Goal: Task Accomplishment & Management: Manage account settings

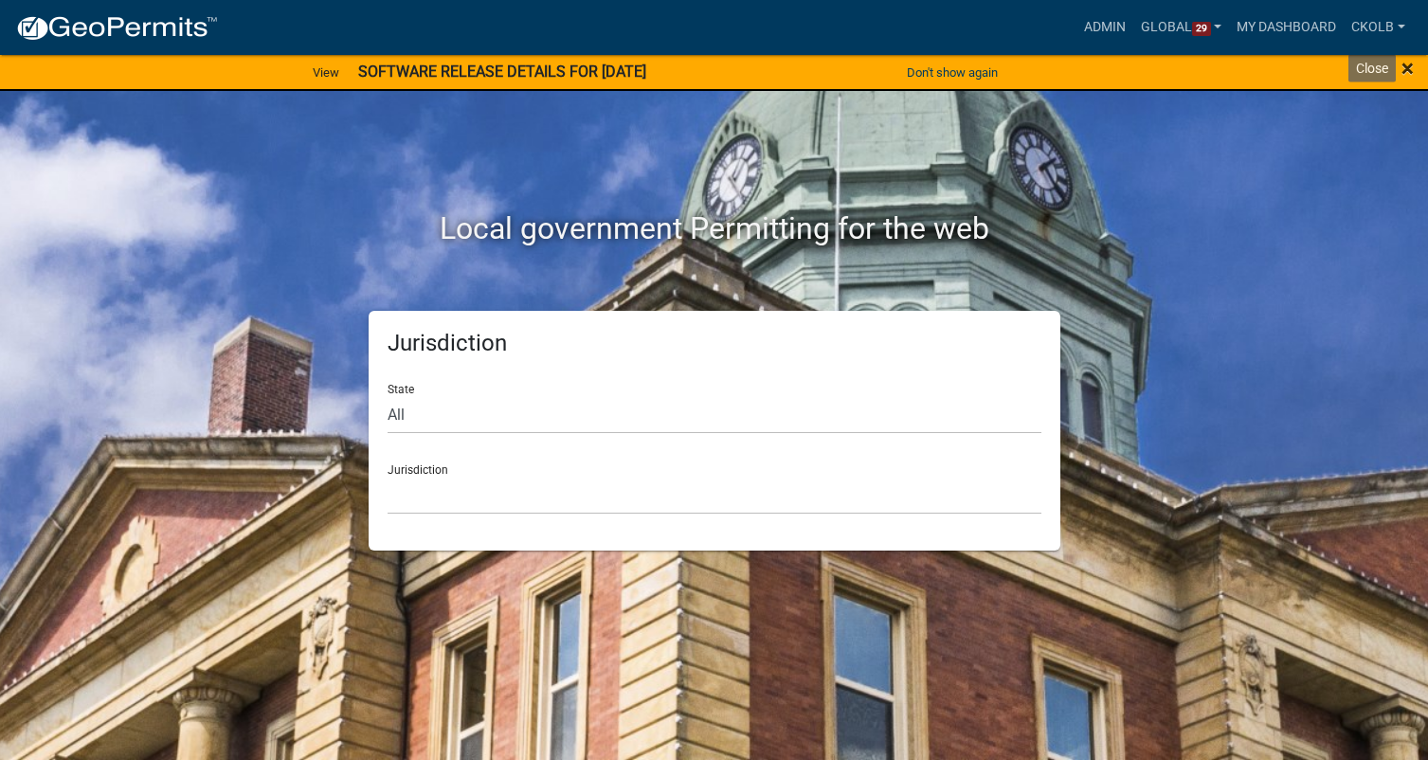
click at [1408, 67] on span "×" at bounding box center [1408, 68] width 12 height 27
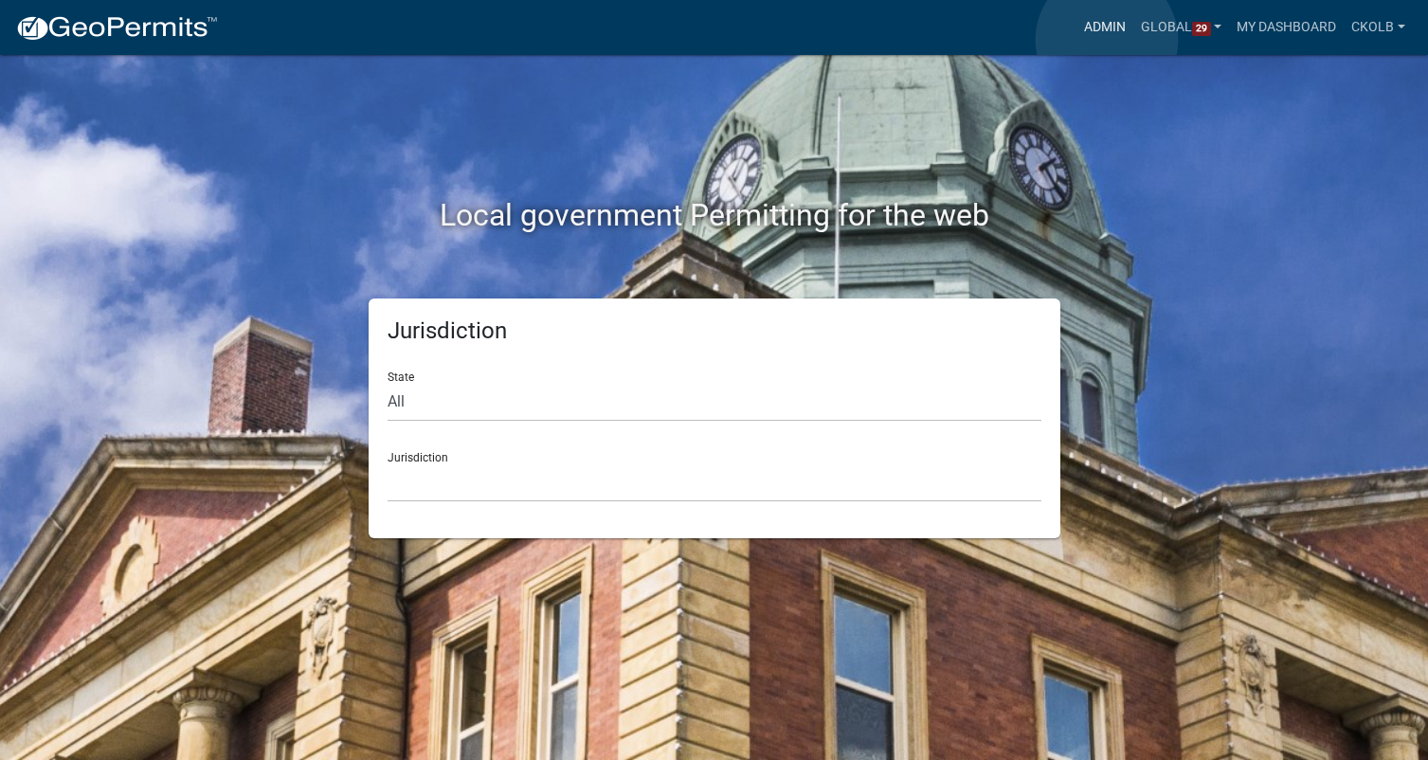
click at [1107, 40] on link "Admin" at bounding box center [1105, 27] width 57 height 36
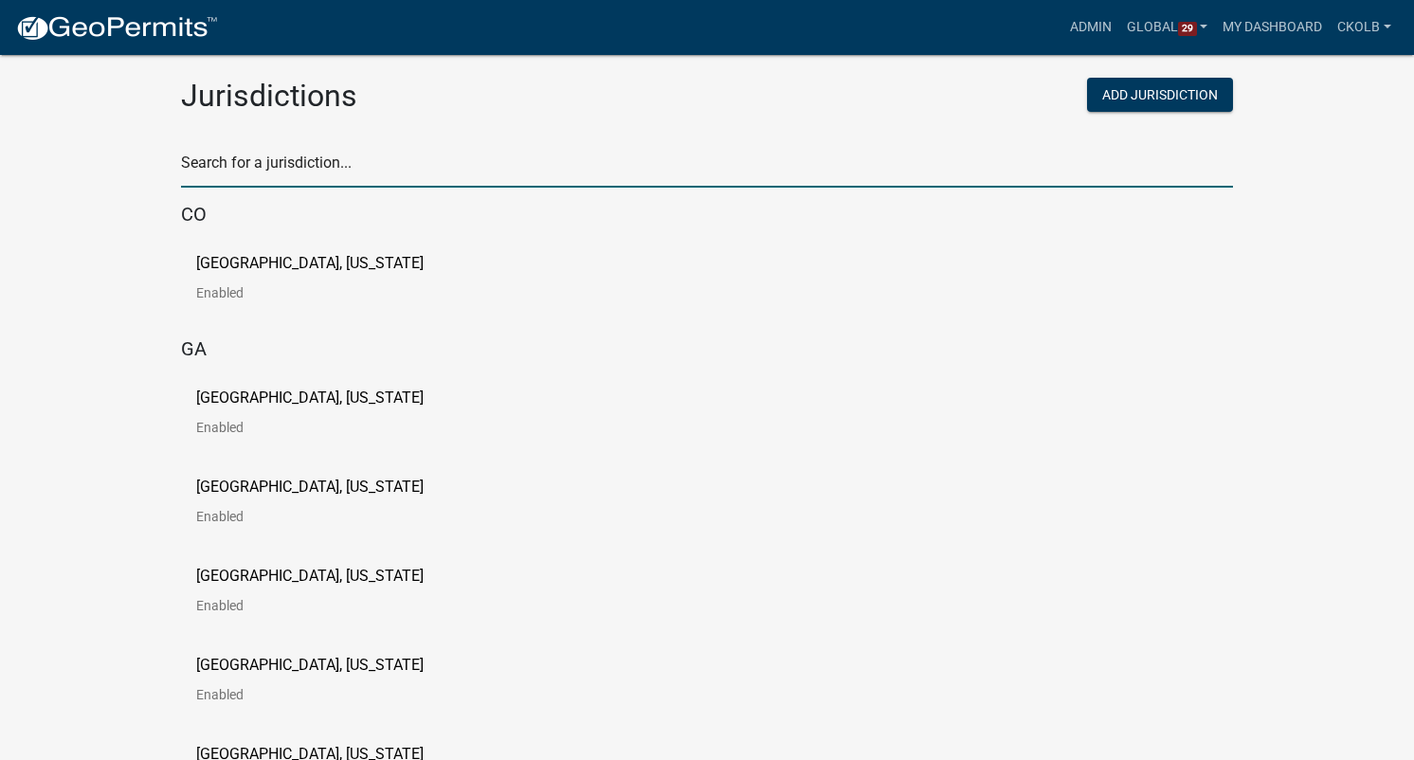
click at [329, 168] on input "text" at bounding box center [707, 168] width 1052 height 39
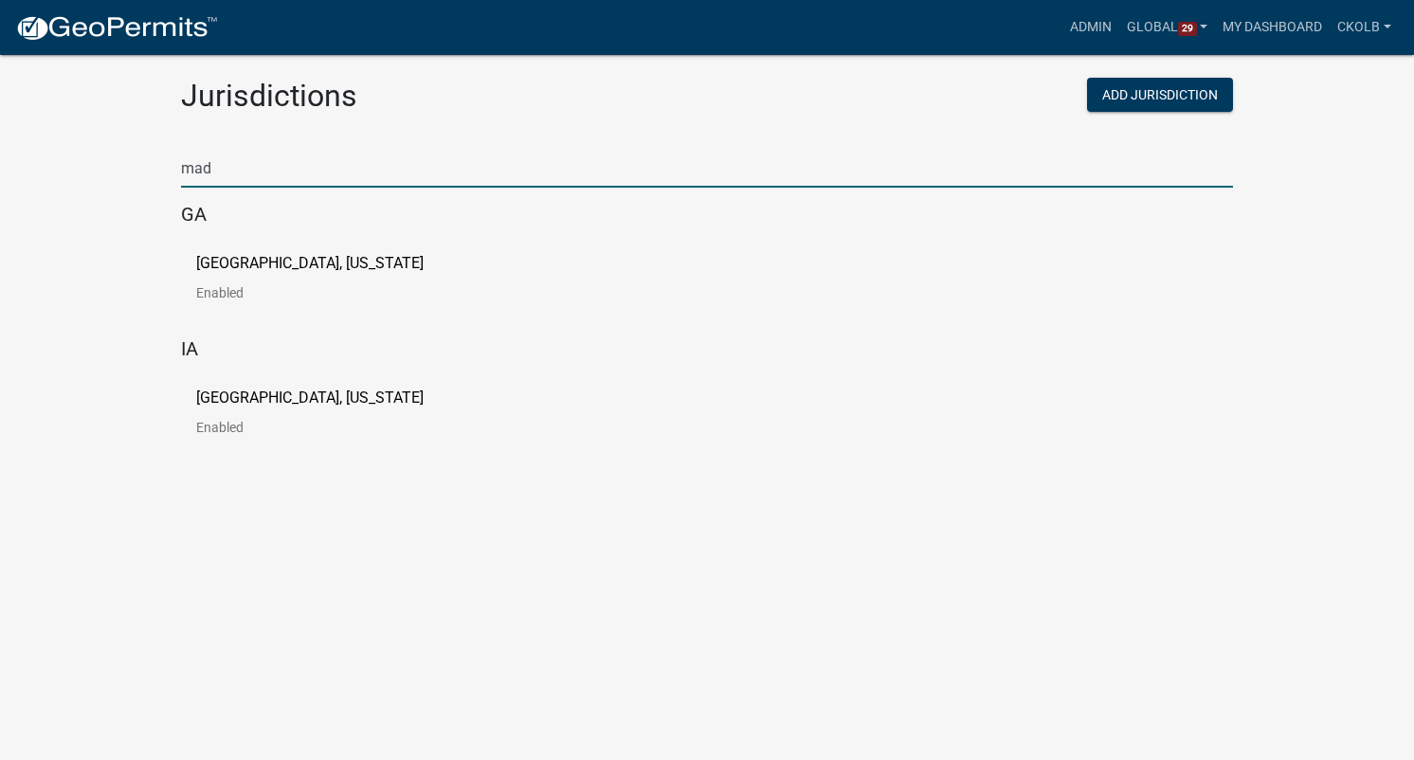
type input "mad"
click at [227, 266] on p "[GEOGRAPHIC_DATA], [US_STATE]" at bounding box center [309, 263] width 227 height 15
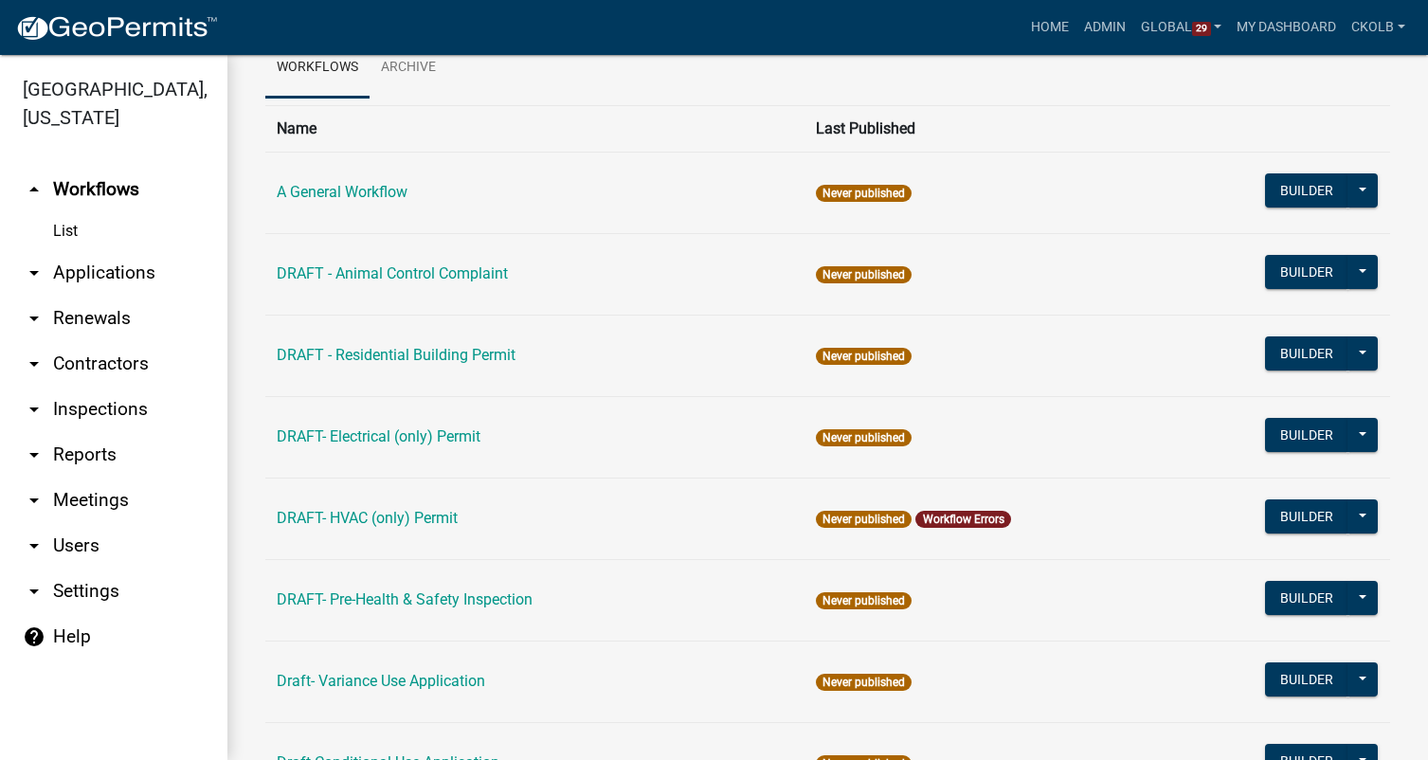
scroll to position [190, 0]
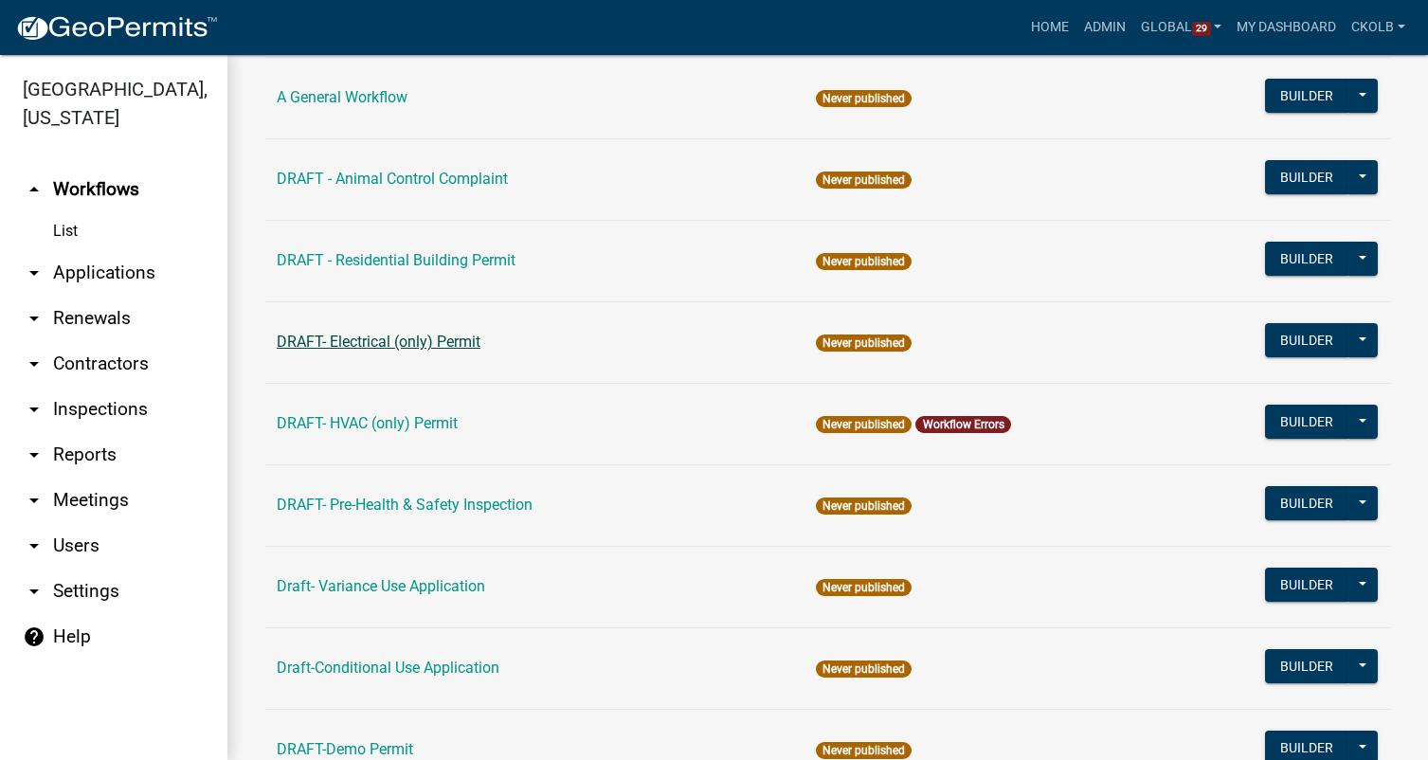
click at [363, 341] on link "DRAFT- Electrical (only) Permit" at bounding box center [379, 342] width 204 height 18
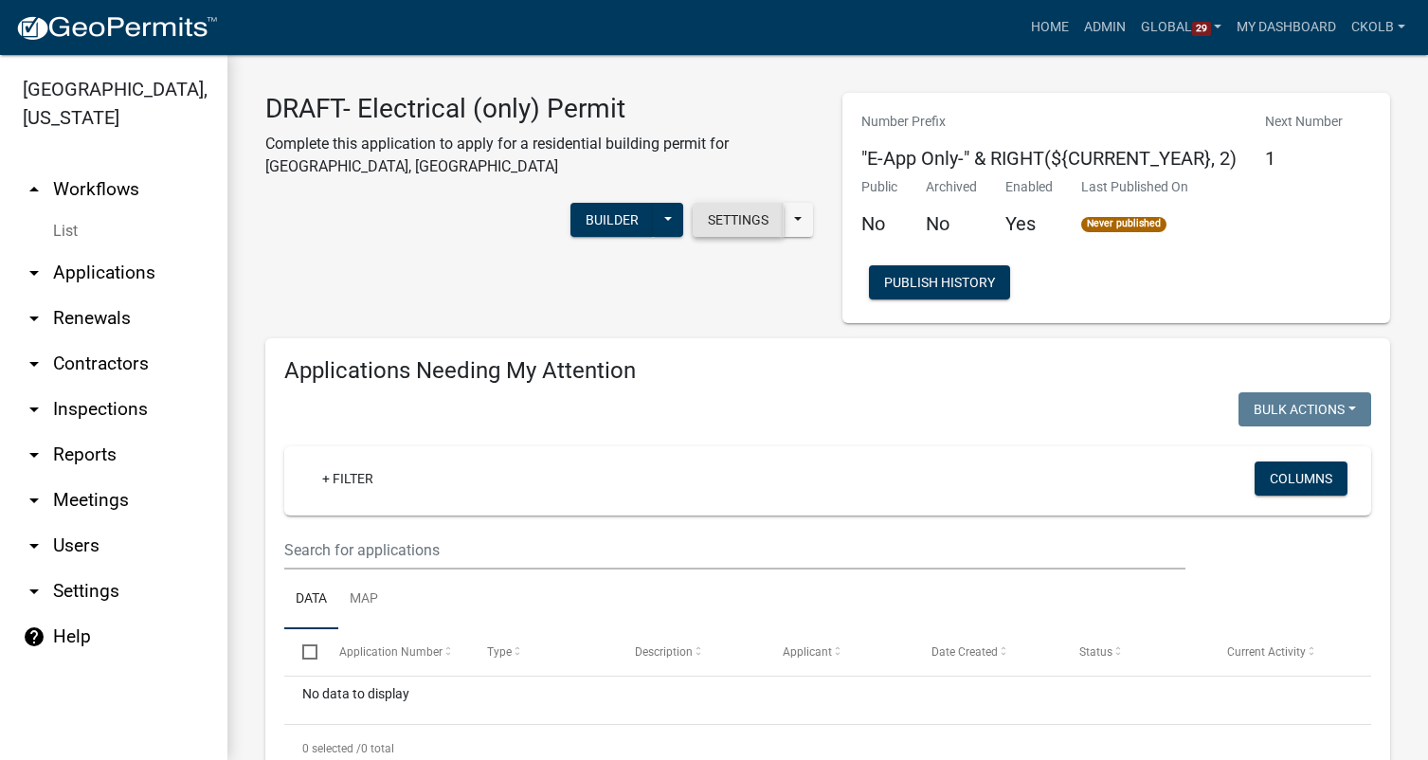
click at [748, 216] on button "Settings" at bounding box center [738, 220] width 91 height 34
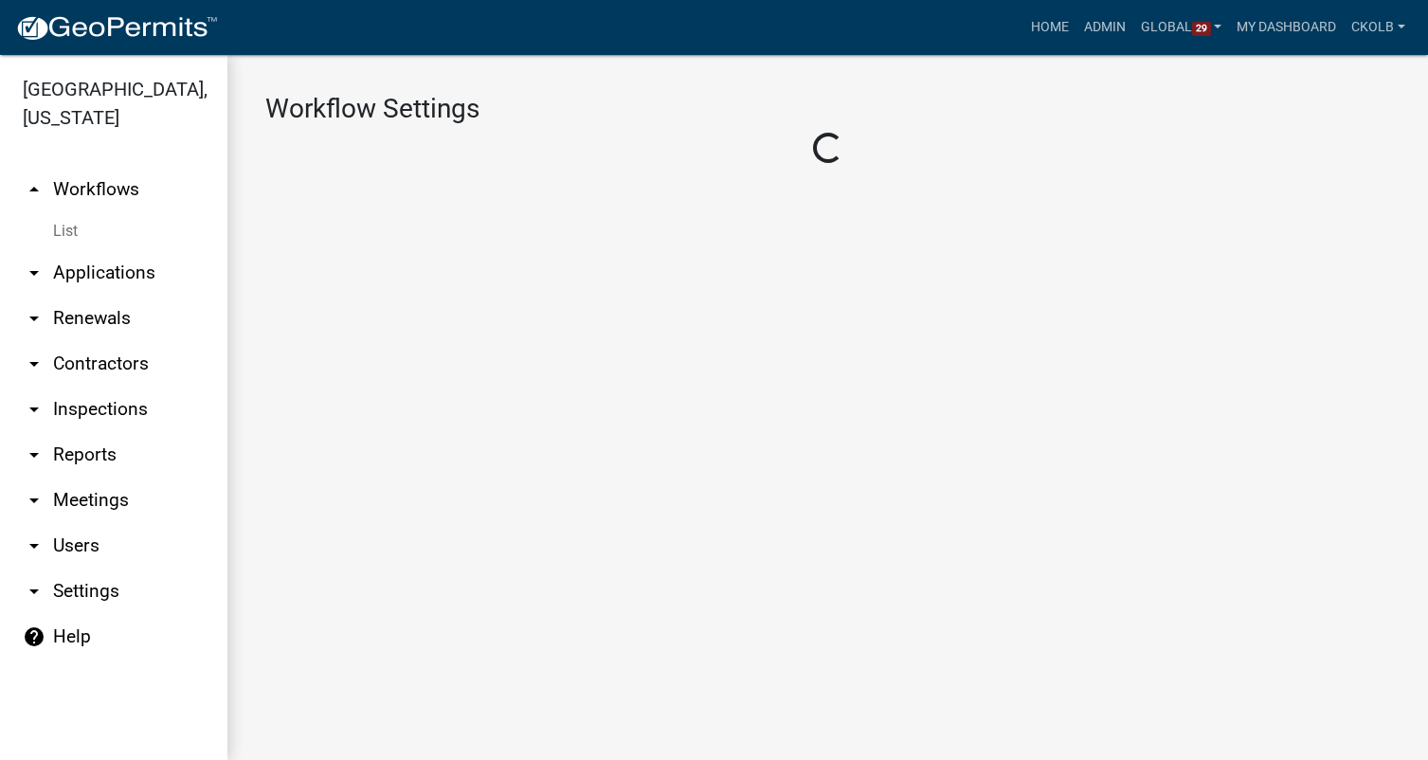
select select "1"
select select "7670adba-a95f-4cb1-9c24-effdf5e7eb9d"
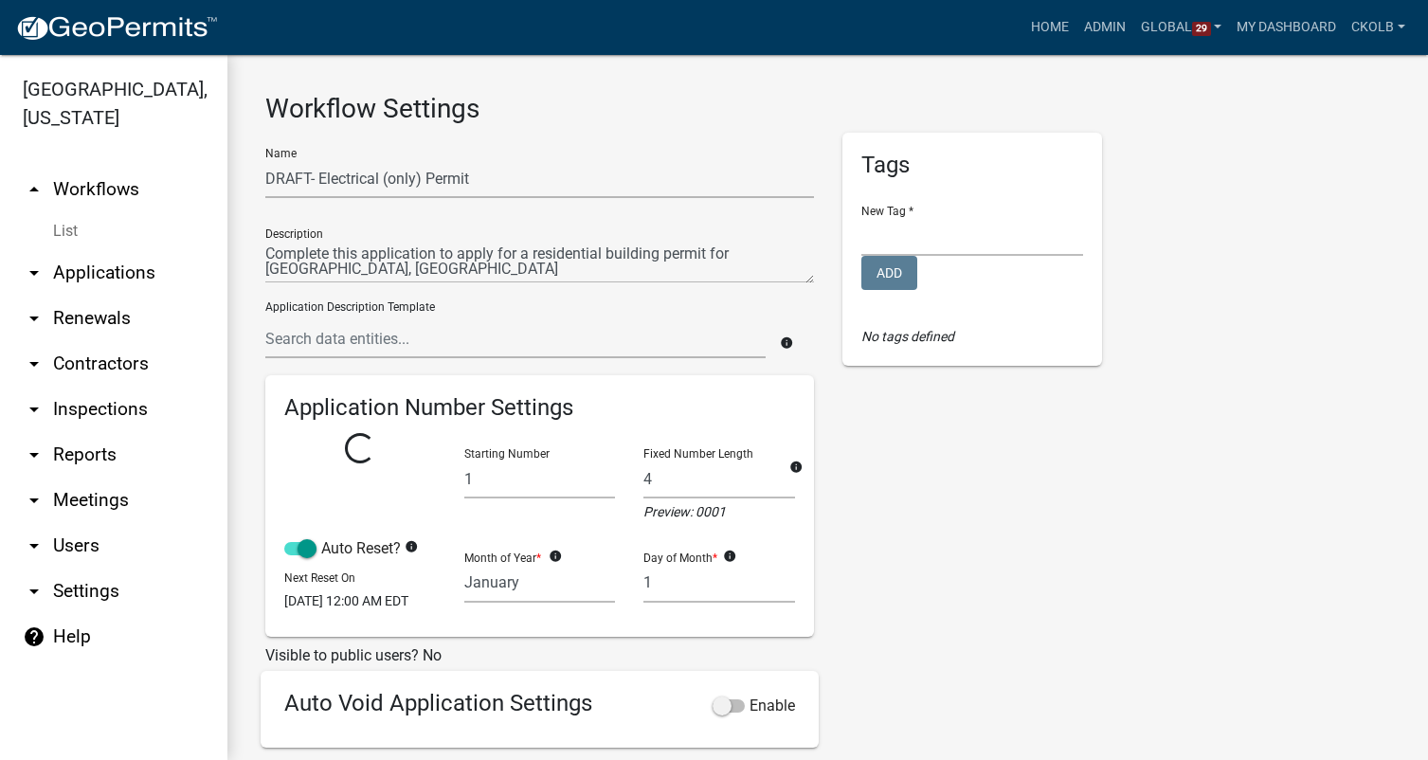
select select
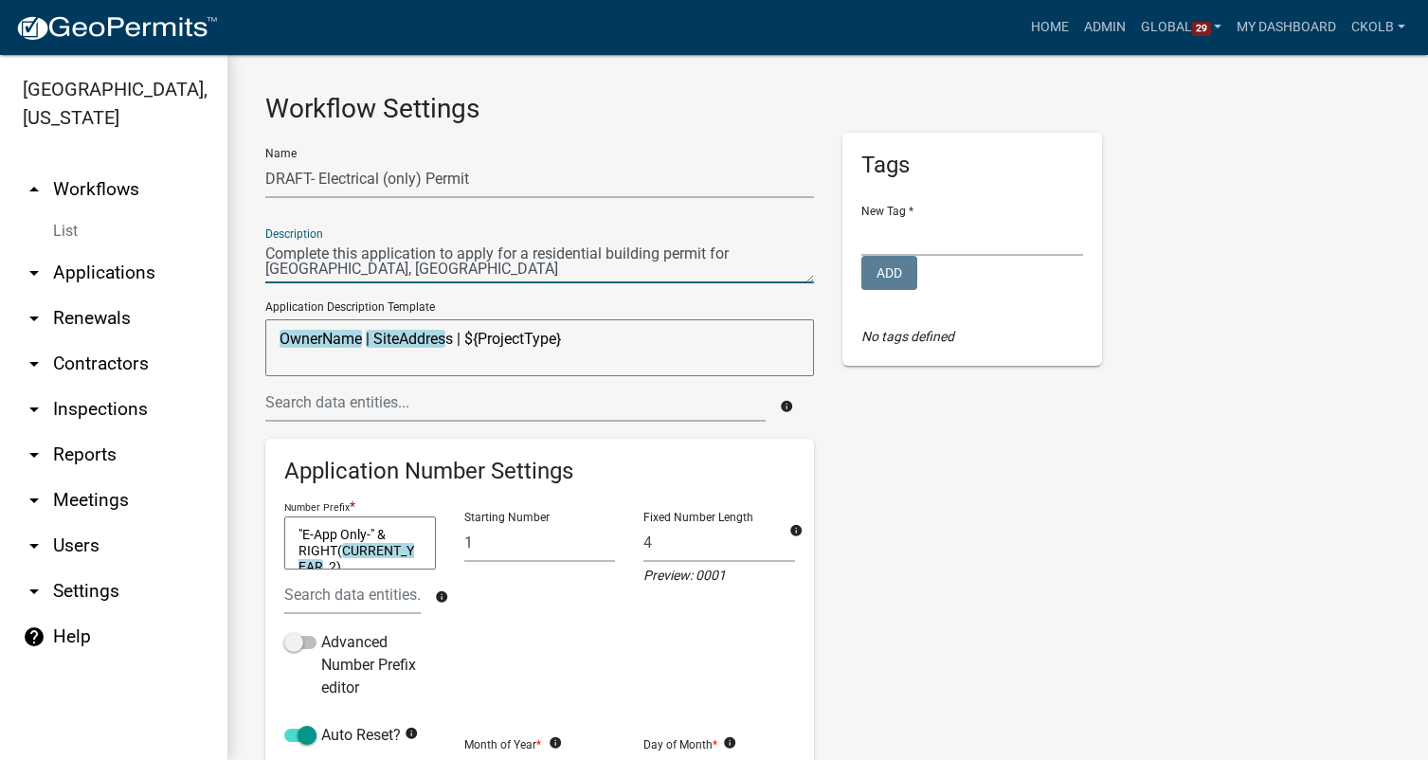
drag, startPoint x: 360, startPoint y: 277, endPoint x: 243, endPoint y: 257, distance: 119.2
click at [243, 257] on div "Workflow Settings Name DRAFT- Electrical (only) Permit Description Application …" at bounding box center [827, 648] width 1201 height 1187
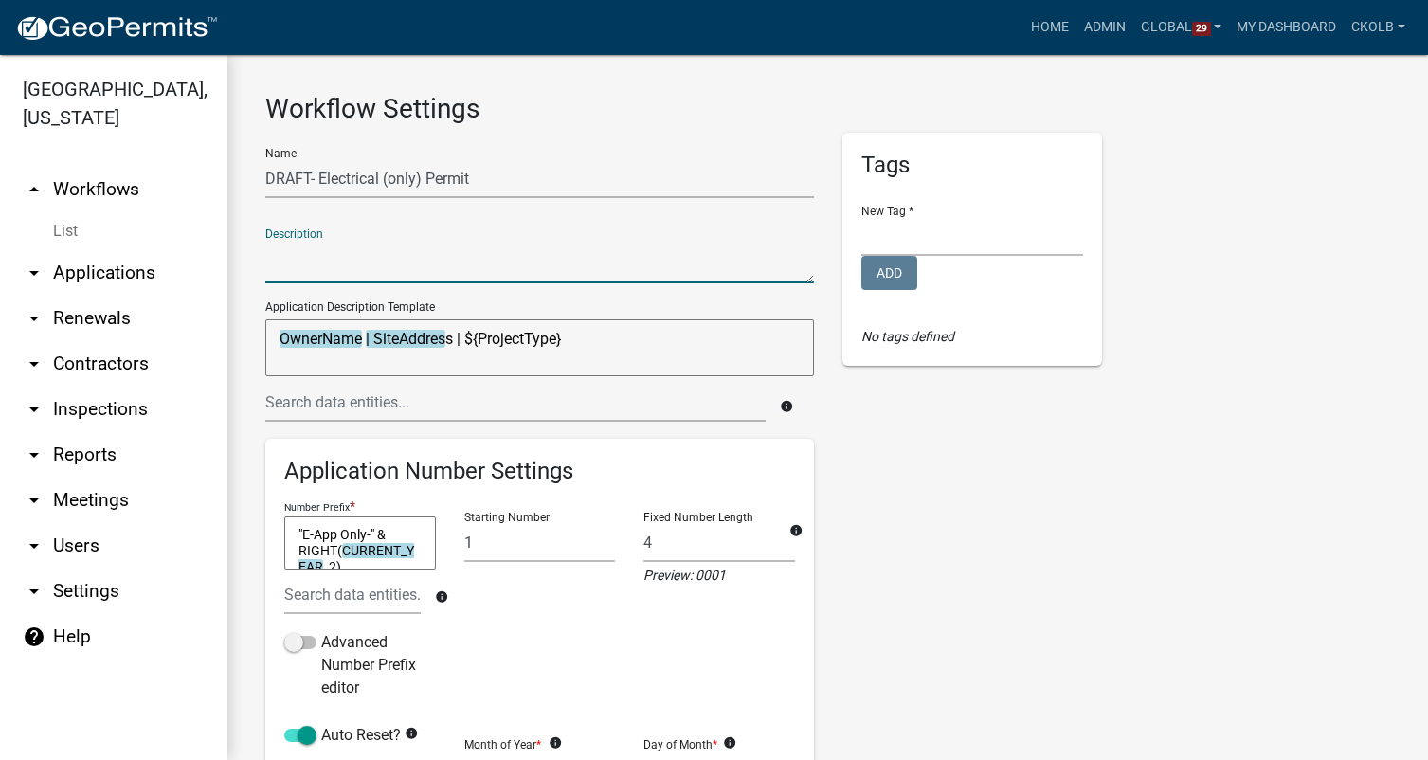
click at [872, 514] on div "Tags New Tag * Building Permits Complaints Personnel Planning & Zoning Add No t…" at bounding box center [972, 641] width 288 height 1016
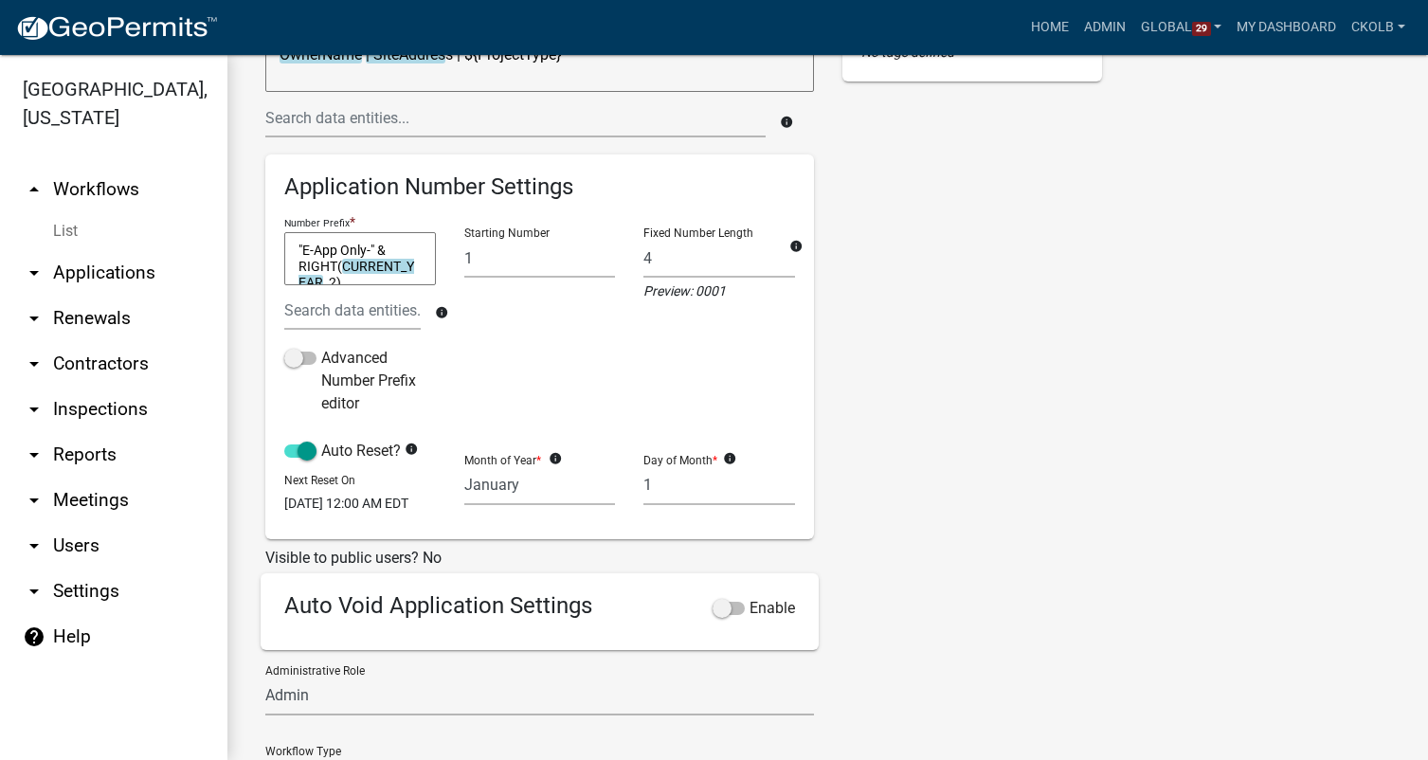
scroll to position [495, 0]
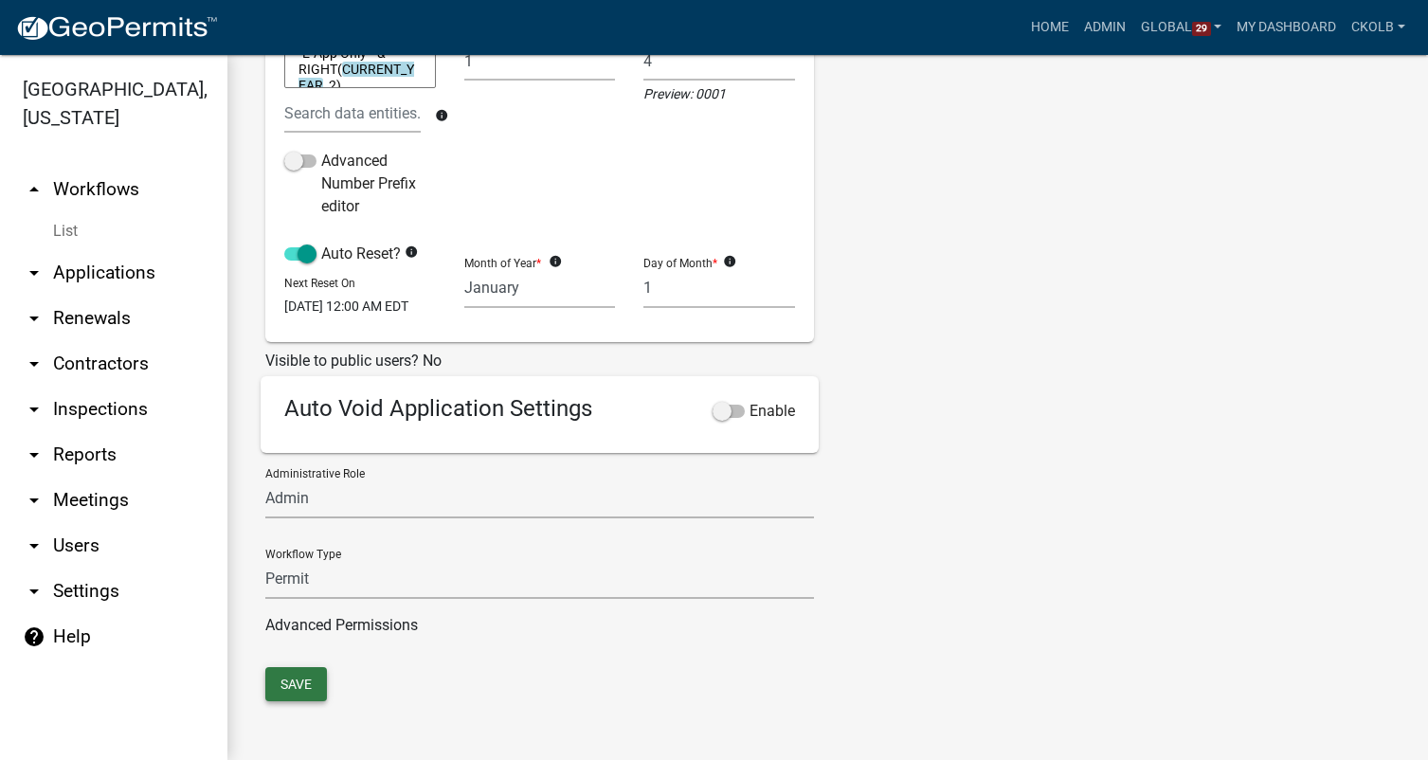
click at [304, 689] on button "Save" at bounding box center [296, 684] width 62 height 34
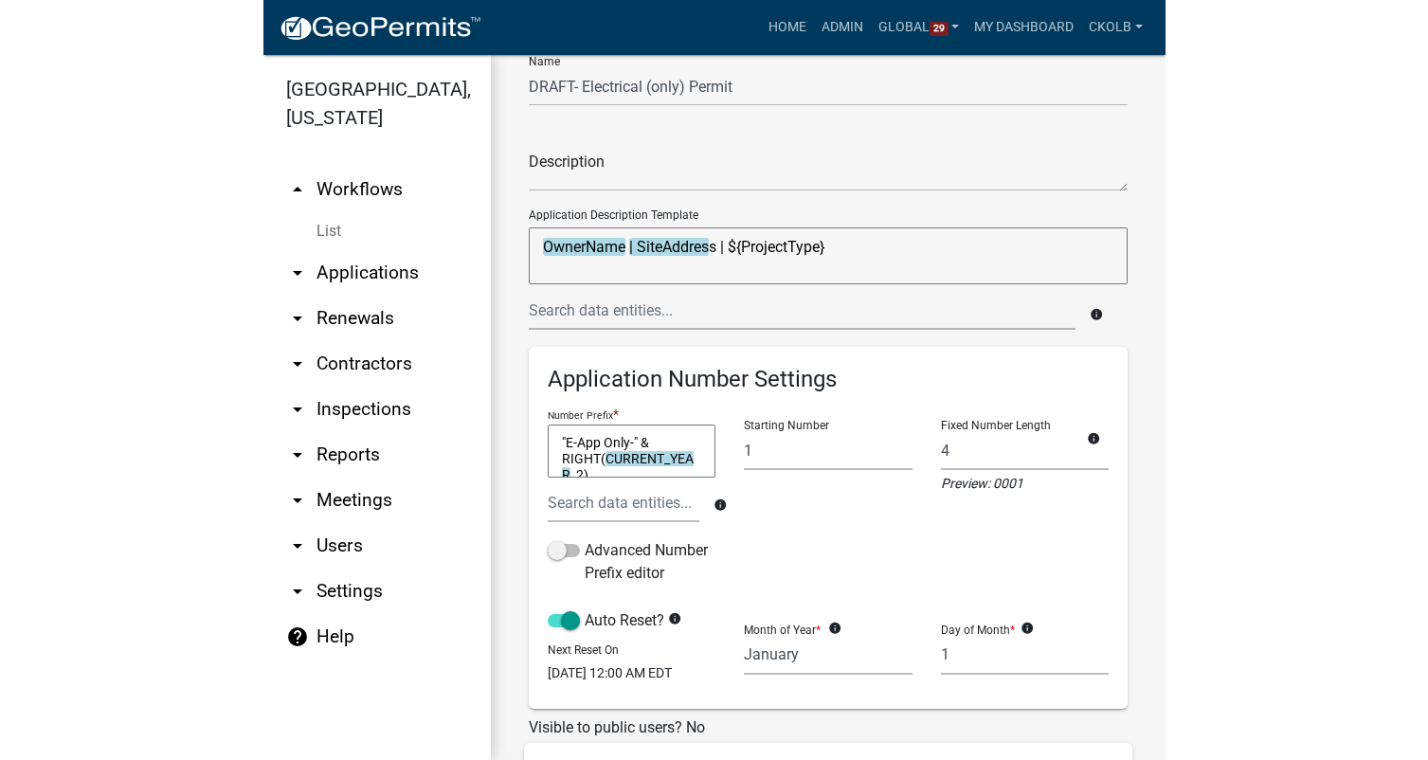
scroll to position [0, 0]
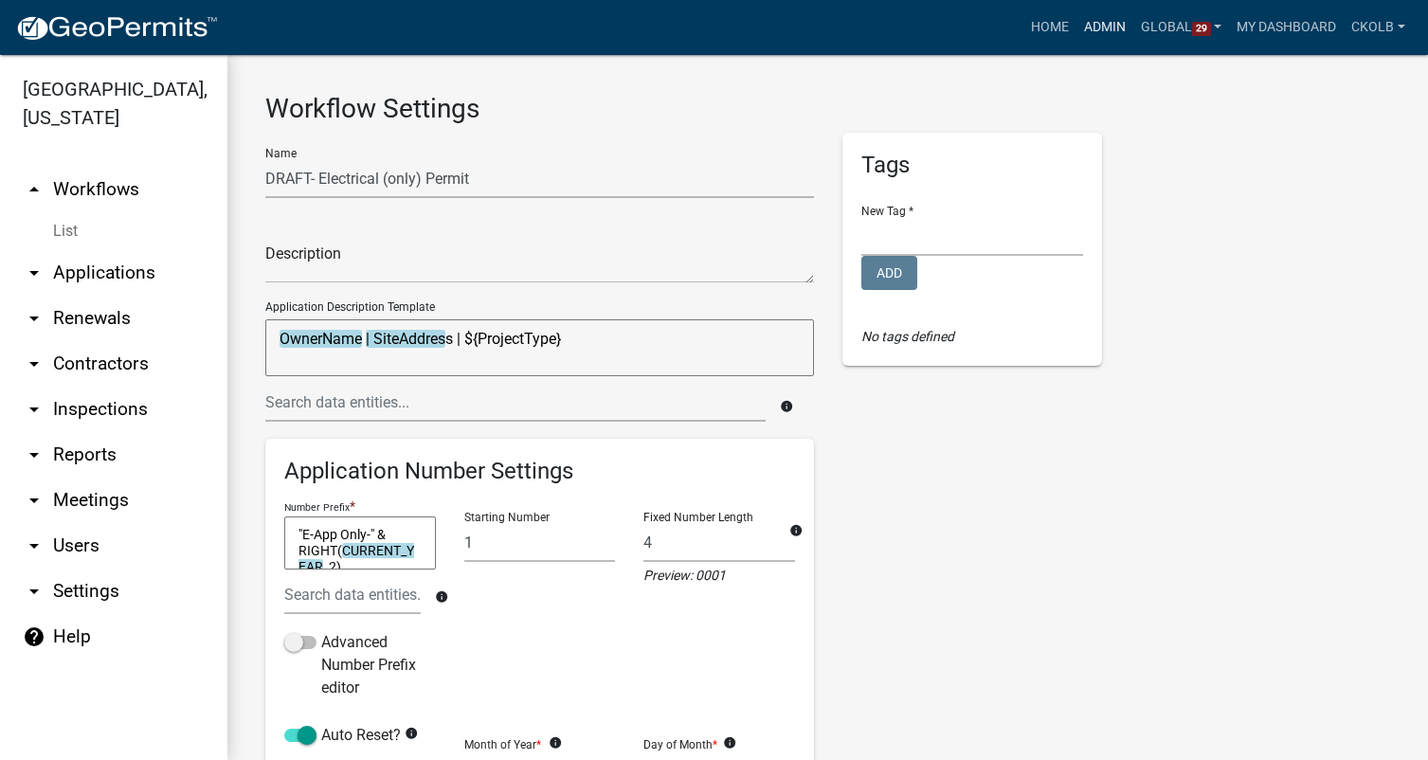
click at [1113, 27] on link "Admin" at bounding box center [1105, 27] width 57 height 36
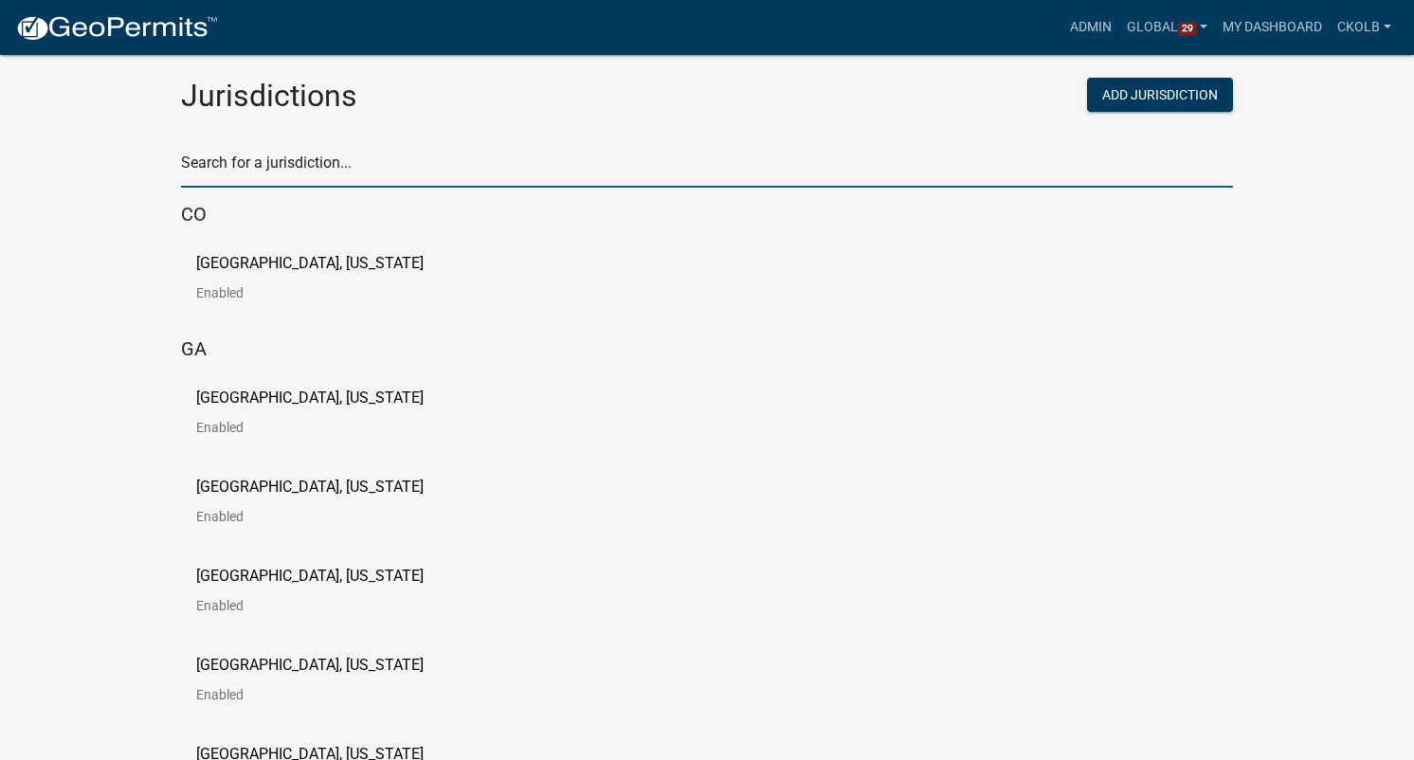
click at [326, 155] on input "text" at bounding box center [707, 168] width 1052 height 39
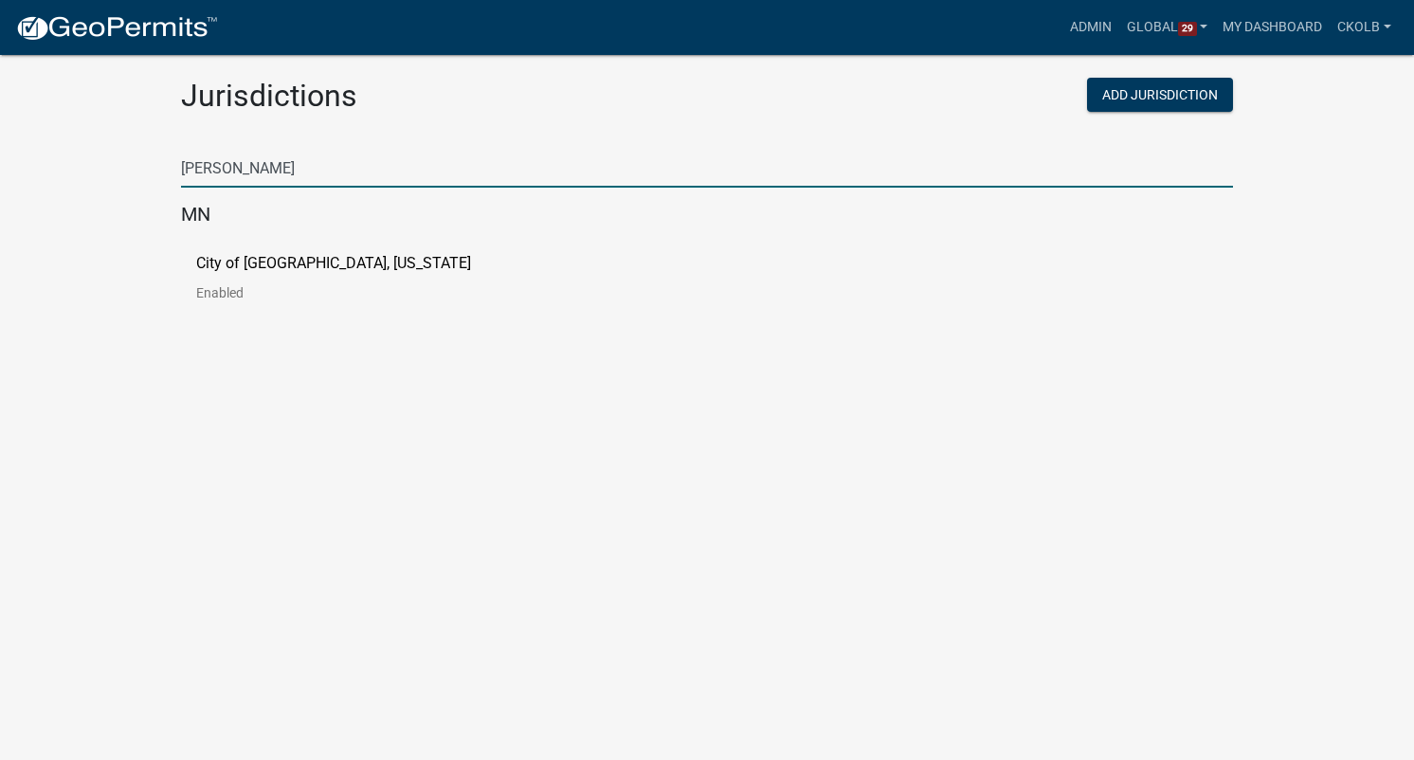
type input "luverne"
click at [230, 279] on link "City of Luverne, Minnesota Enabled" at bounding box center [348, 285] width 305 height 59
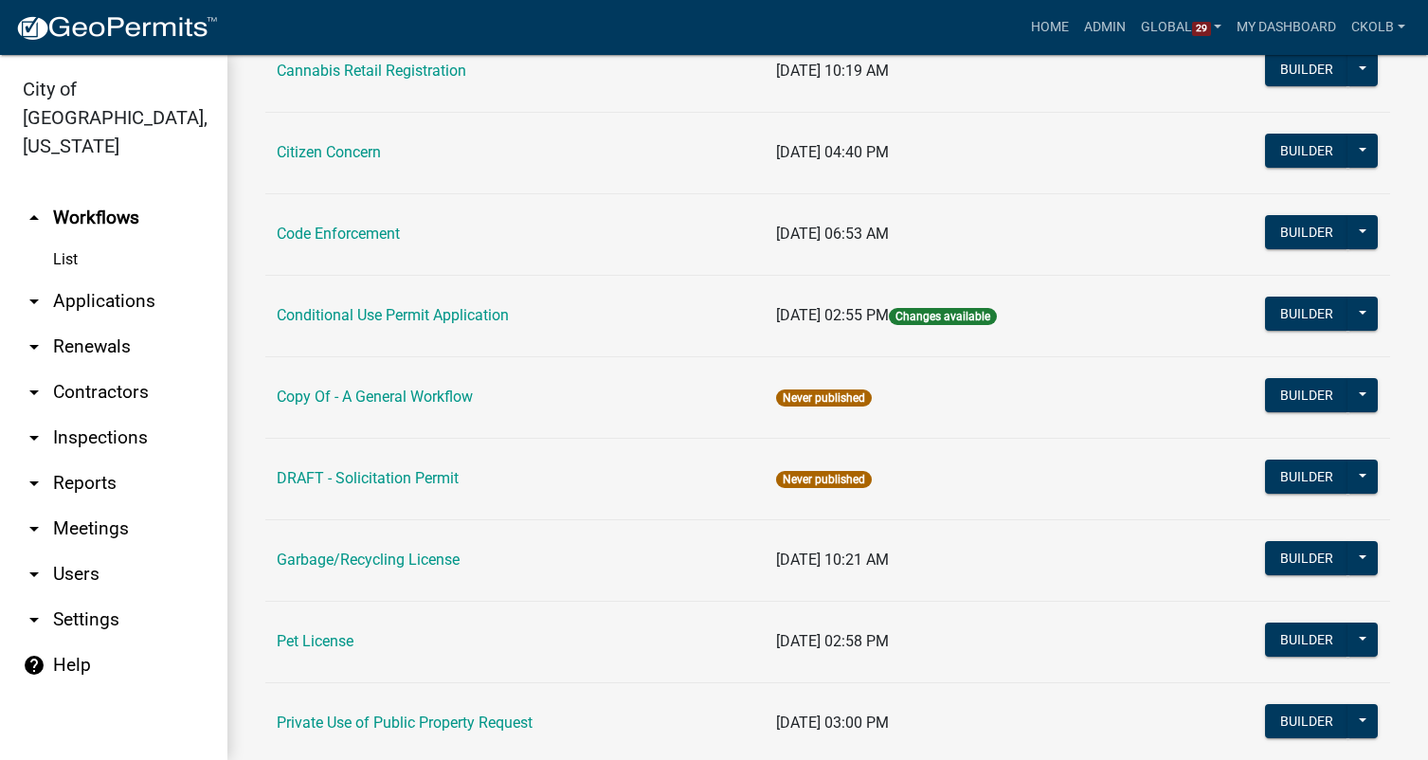
scroll to position [474, 0]
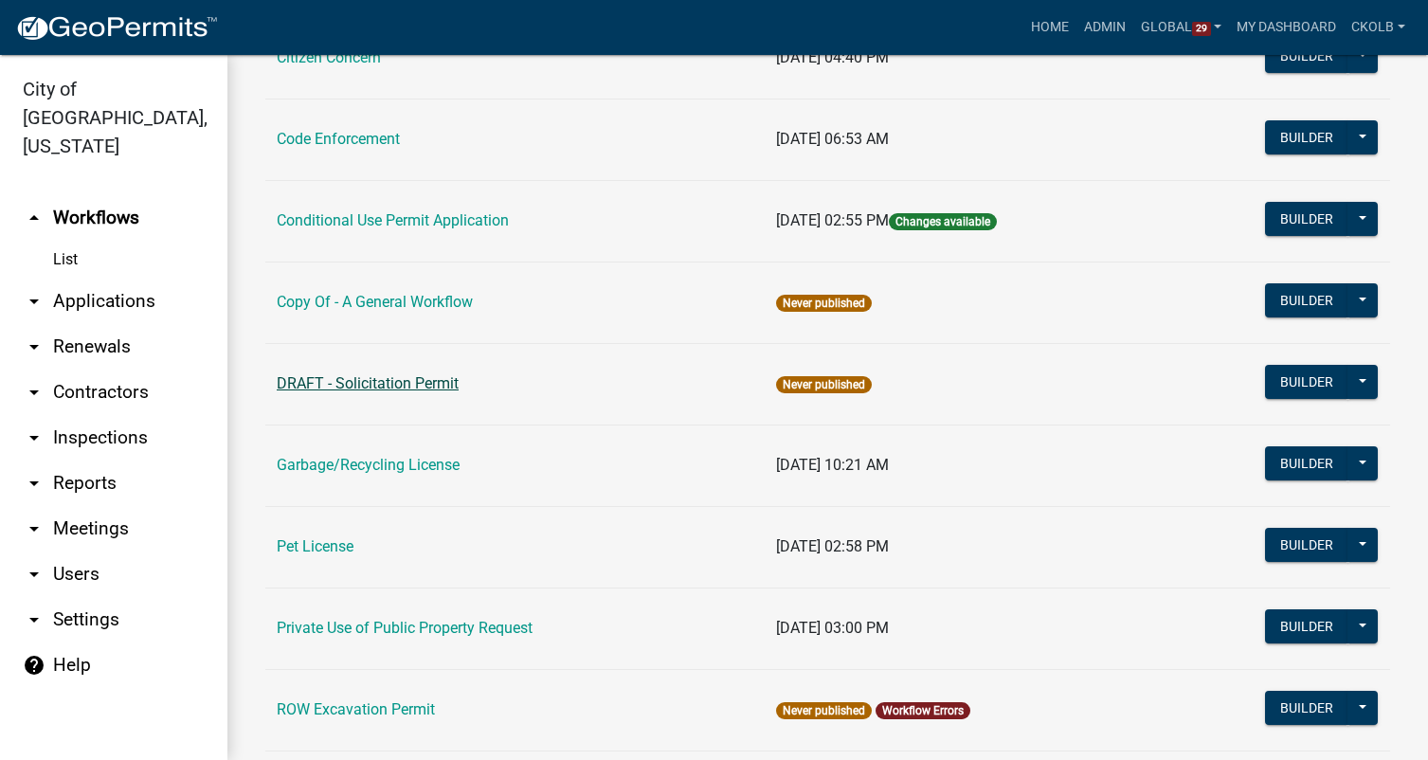
click at [420, 384] on link "DRAFT - Solicitation Permit" at bounding box center [368, 383] width 182 height 18
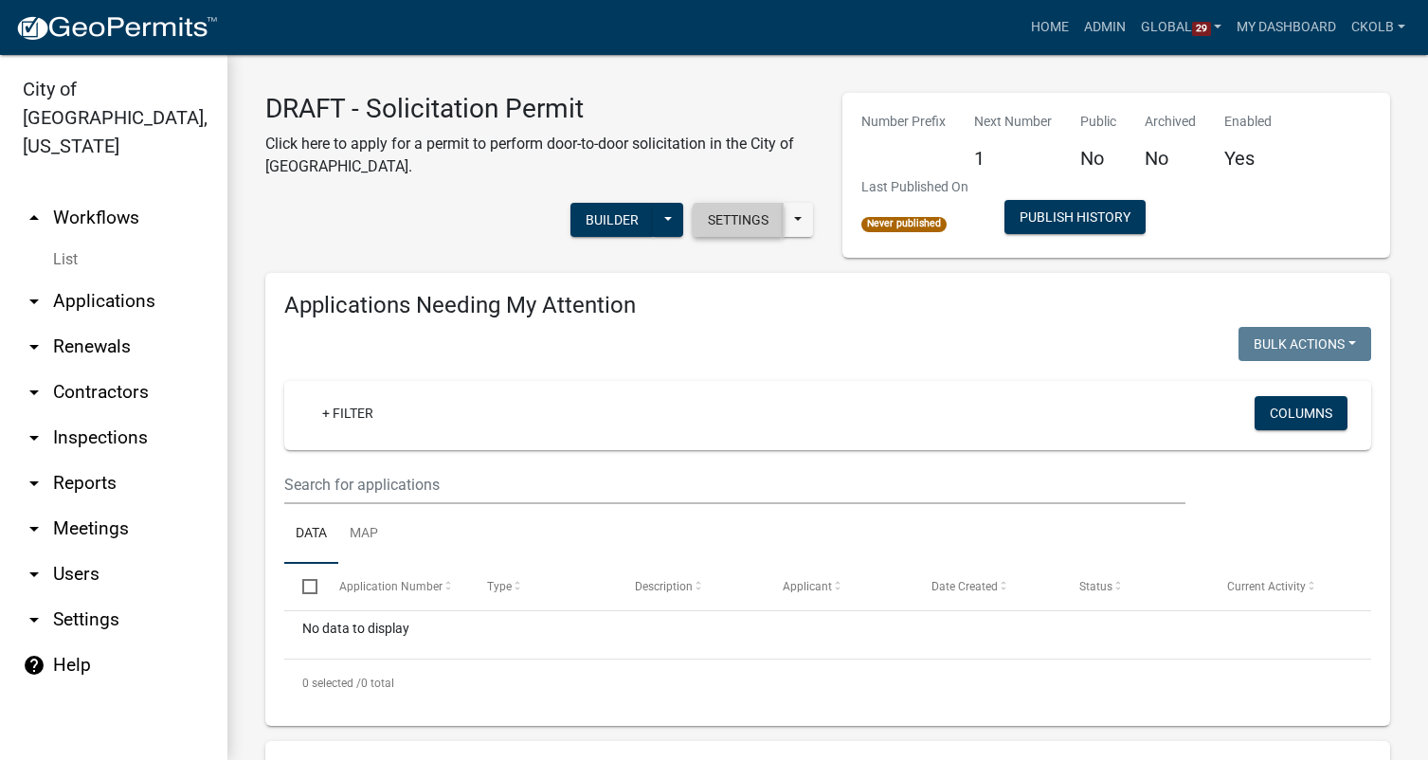
click at [734, 229] on button "Settings" at bounding box center [738, 220] width 91 height 34
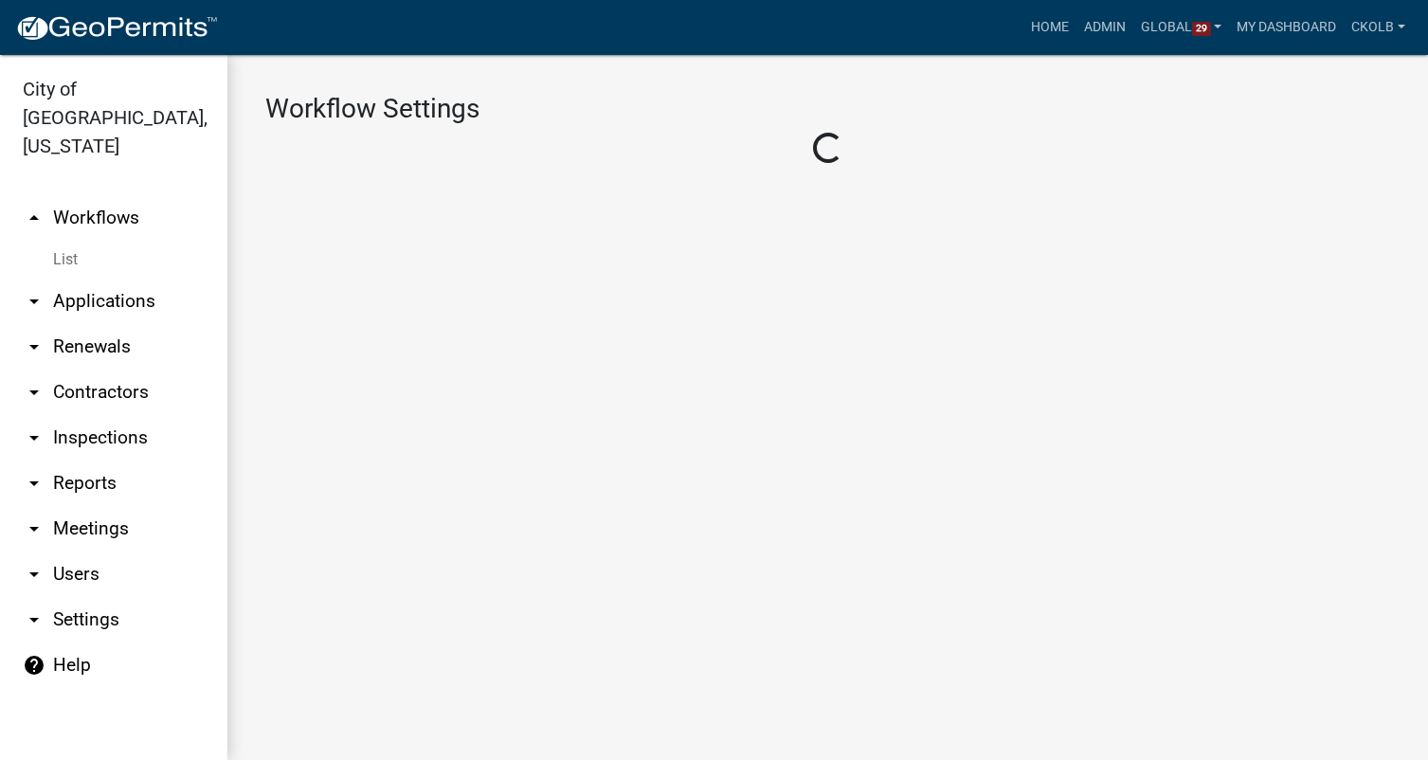
select select "1"
select select "180493d3-955a-4a6b-99f5-41da7c375616"
select select "04f3bcd2-3b6a-4768-9c2e-3146598118c9"
select select "4"
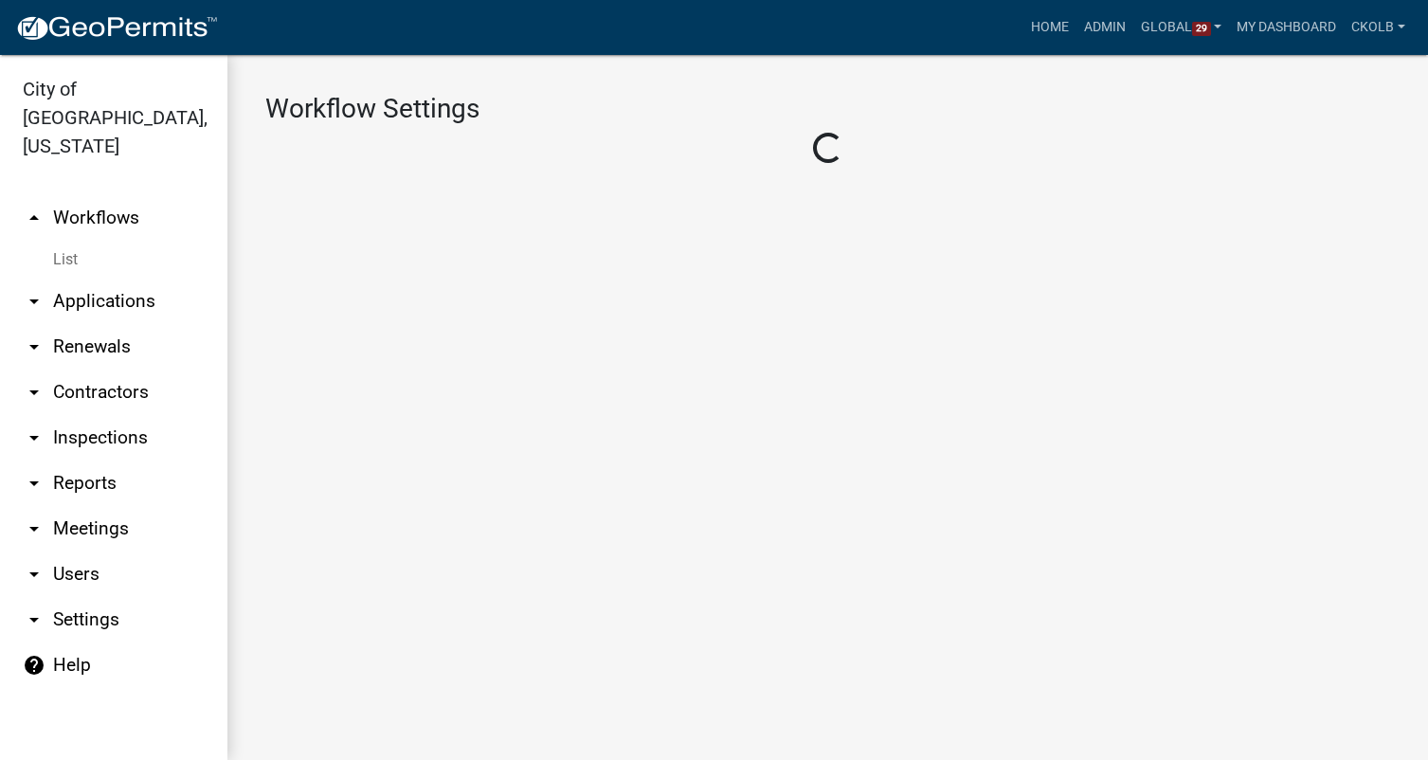
select select "2: c536c6ca-3db1-46cb-ab05-9622fce5bb64"
select select "3: Object"
select select
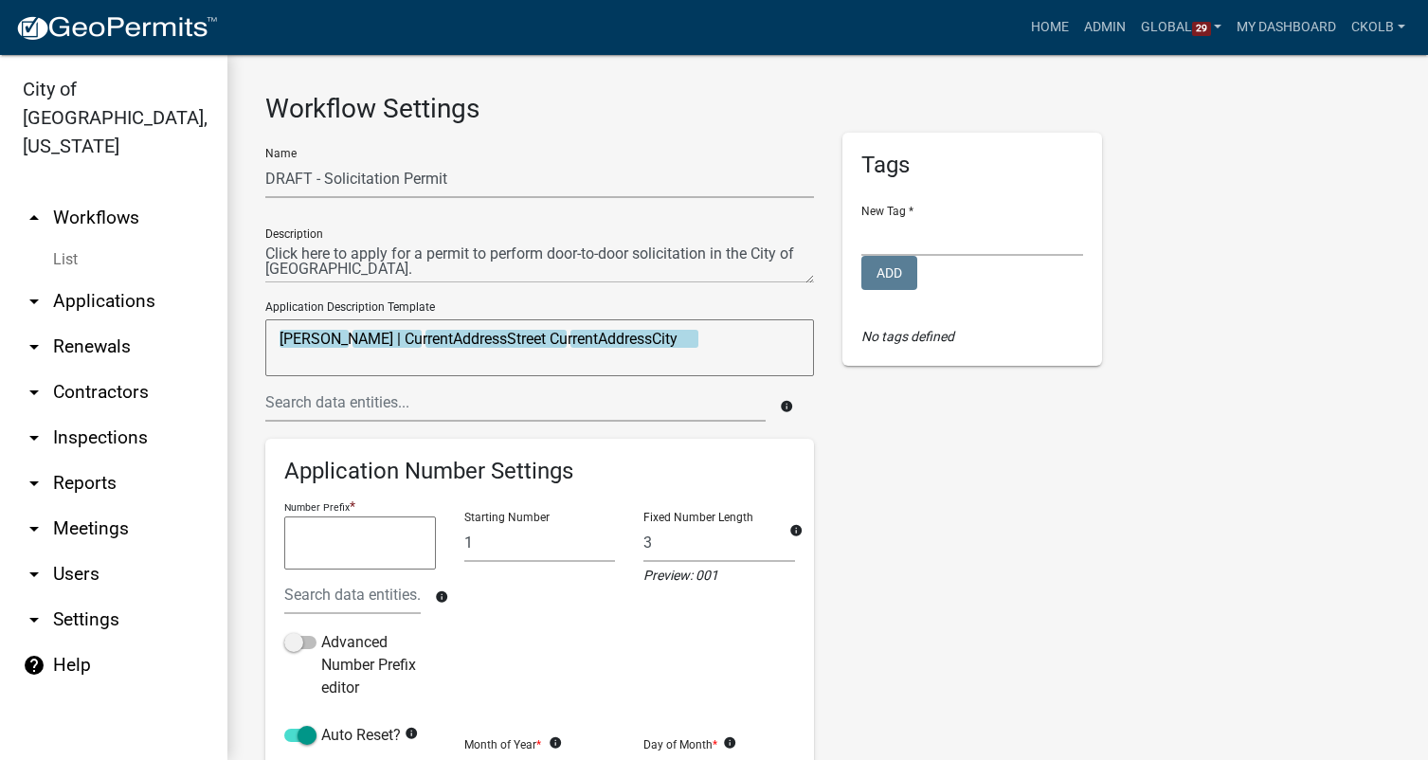
click at [118, 195] on link "arrow_drop_up Workflows" at bounding box center [113, 217] width 227 height 45
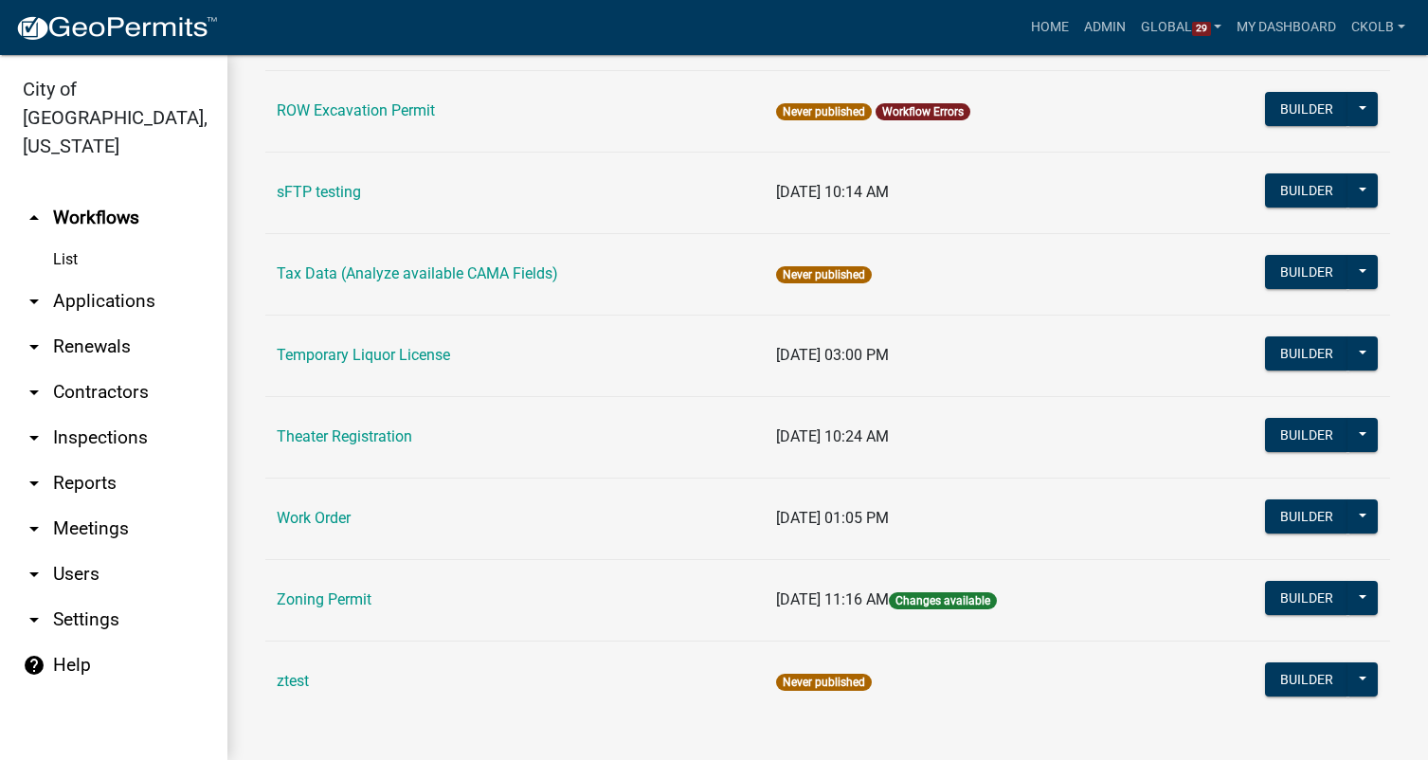
scroll to position [1088, 0]
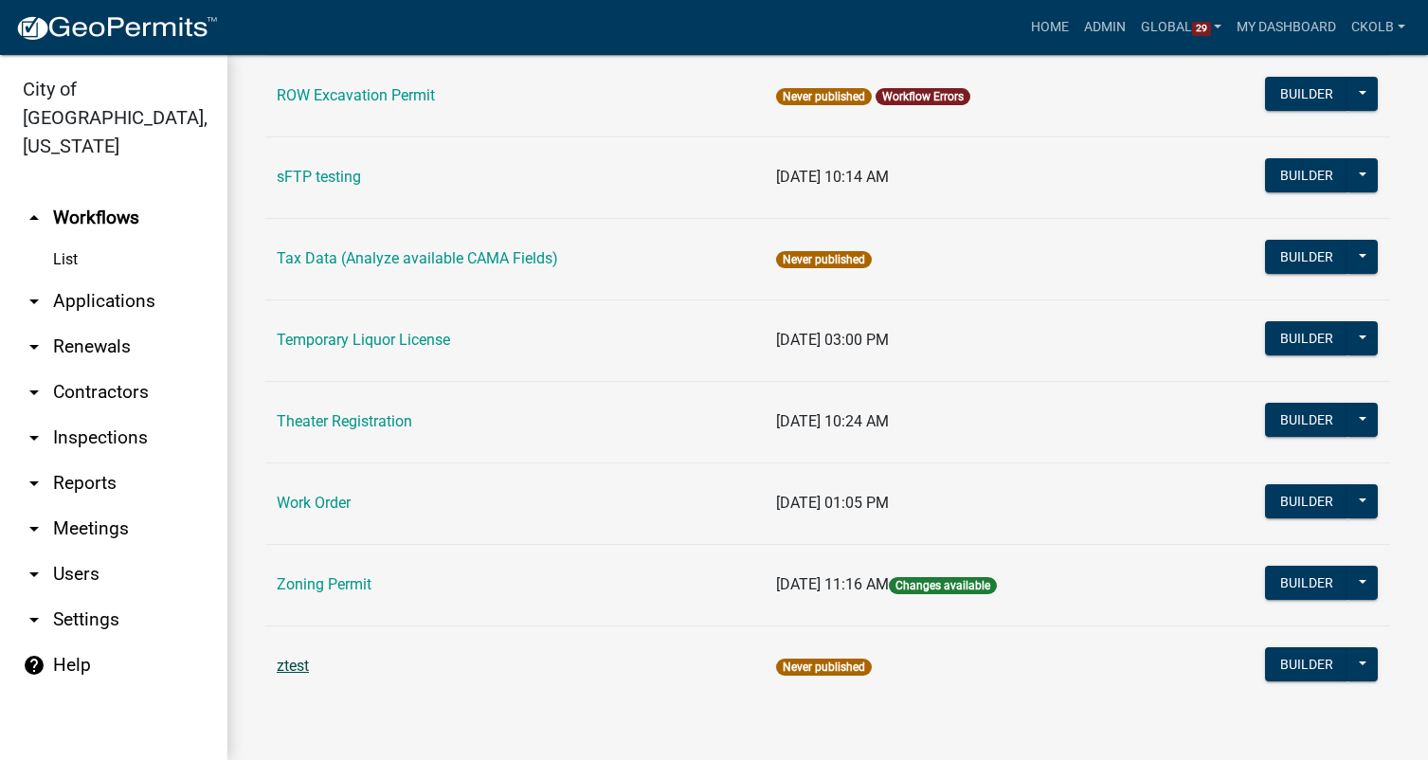
click at [293, 671] on link "ztest" at bounding box center [293, 666] width 32 height 18
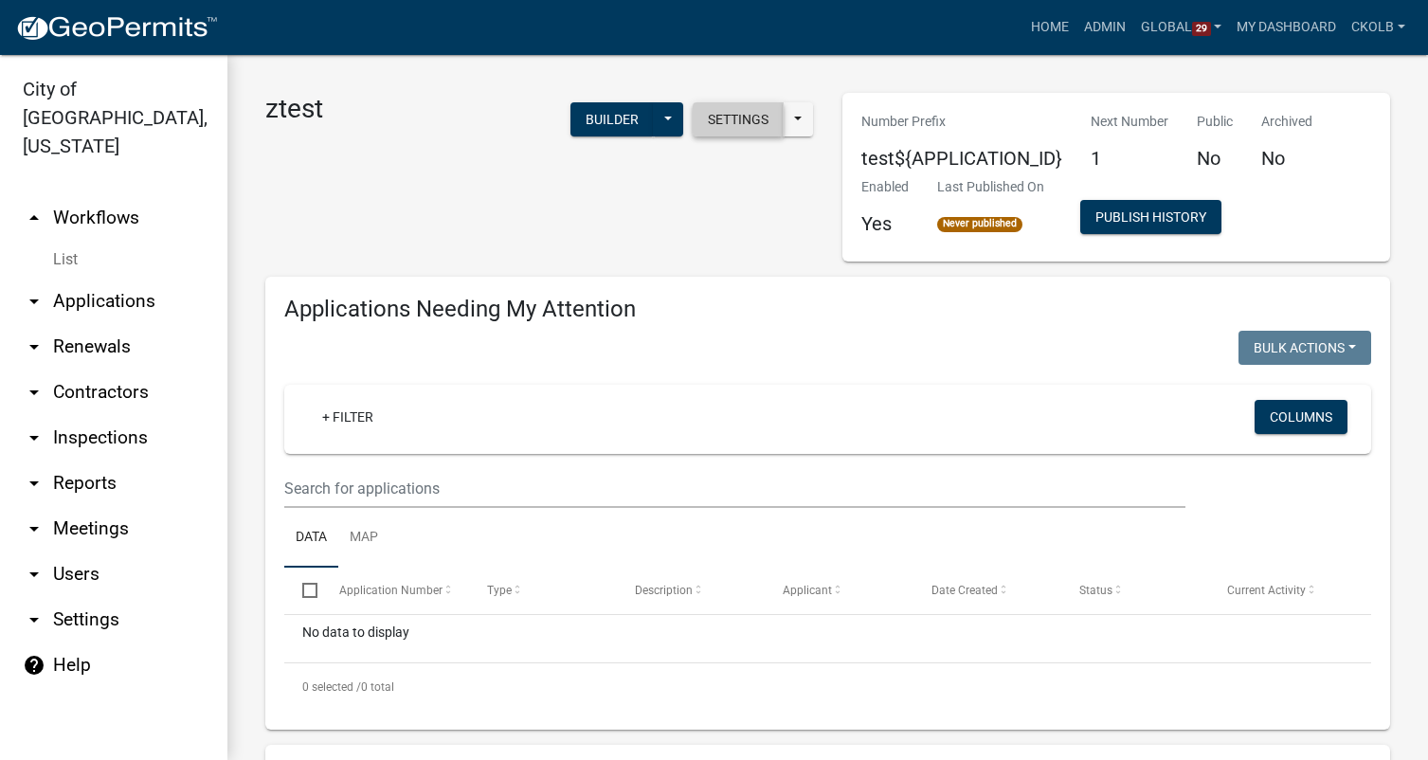
click at [730, 107] on button "Settings" at bounding box center [738, 119] width 91 height 34
select select "04f3bcd2-3b6a-4768-9c2e-3146598118c9"
select select "3"
select select
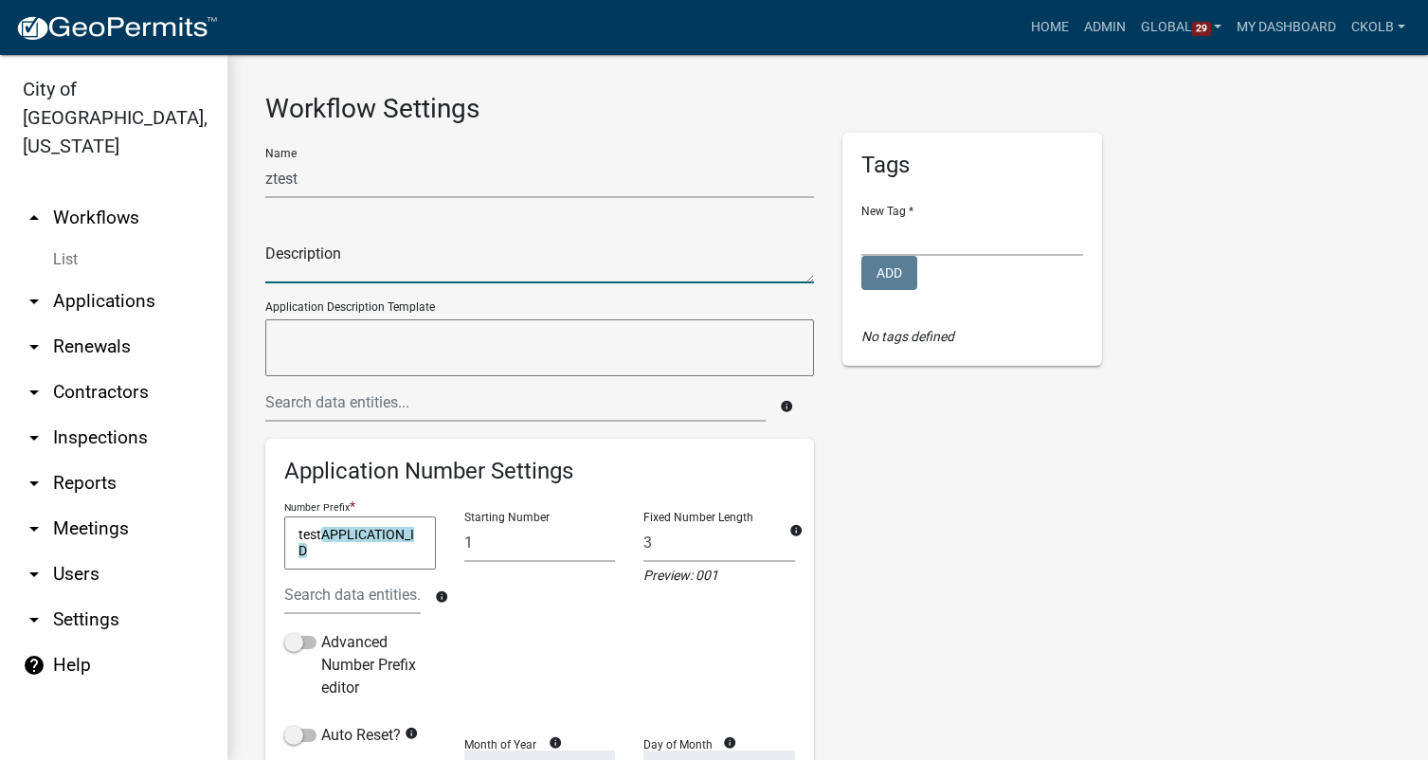
click at [412, 265] on textarea at bounding box center [539, 262] width 549 height 44
type textarea "just for internal testing"
click at [882, 500] on div "Tags New Tag * Contractor Registration Internal Forms Licenses Permits Add No t…" at bounding box center [972, 641] width 288 height 1016
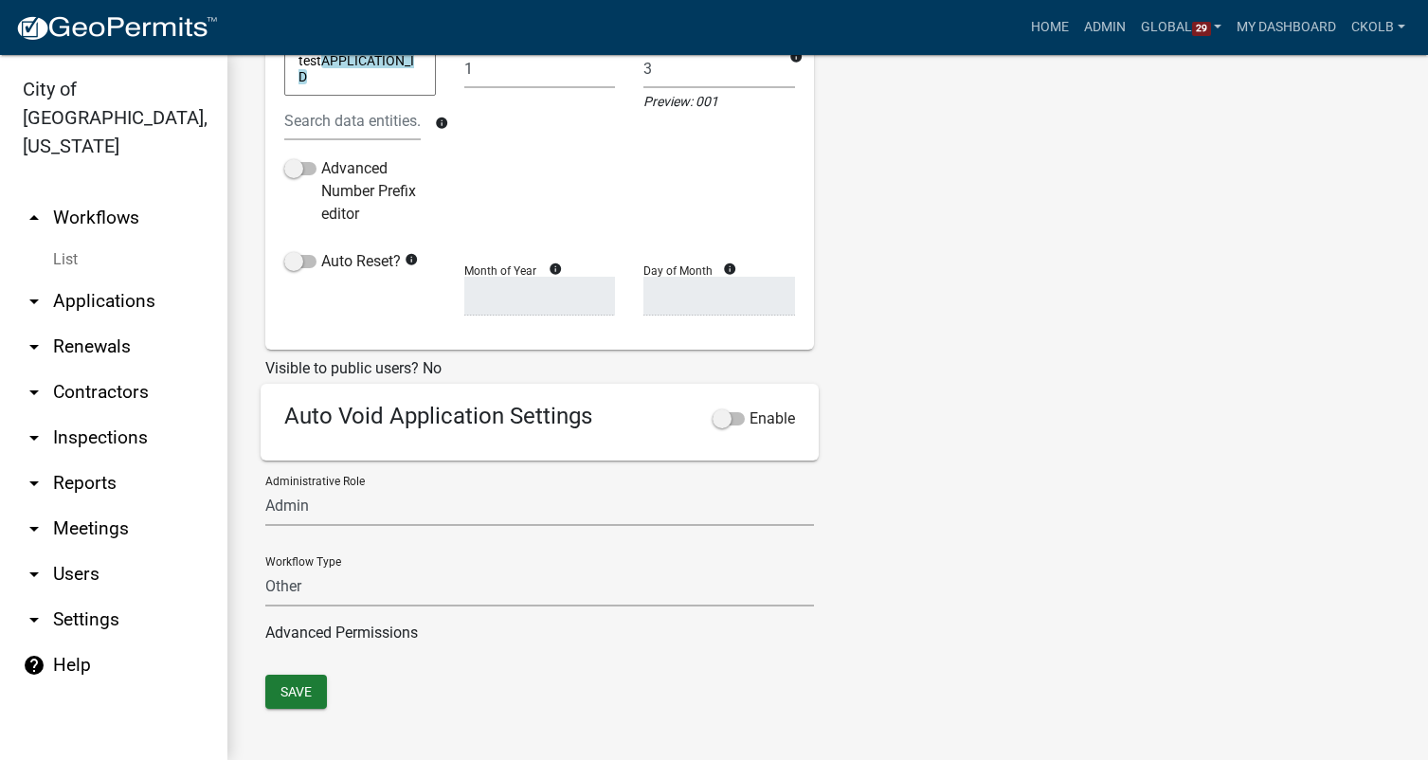
scroll to position [481, 0]
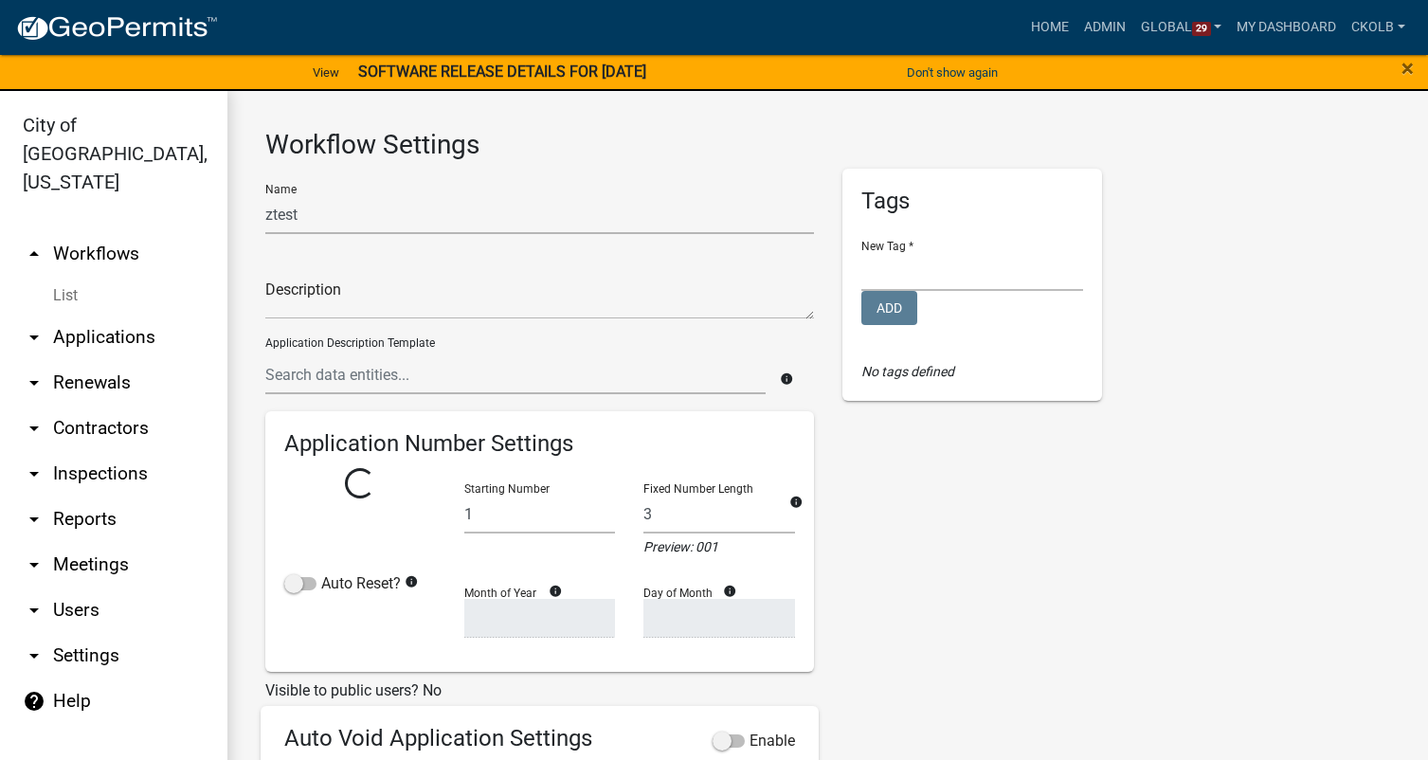
select select "04f3bcd2-3b6a-4768-9c2e-3146598118c9"
select select "3"
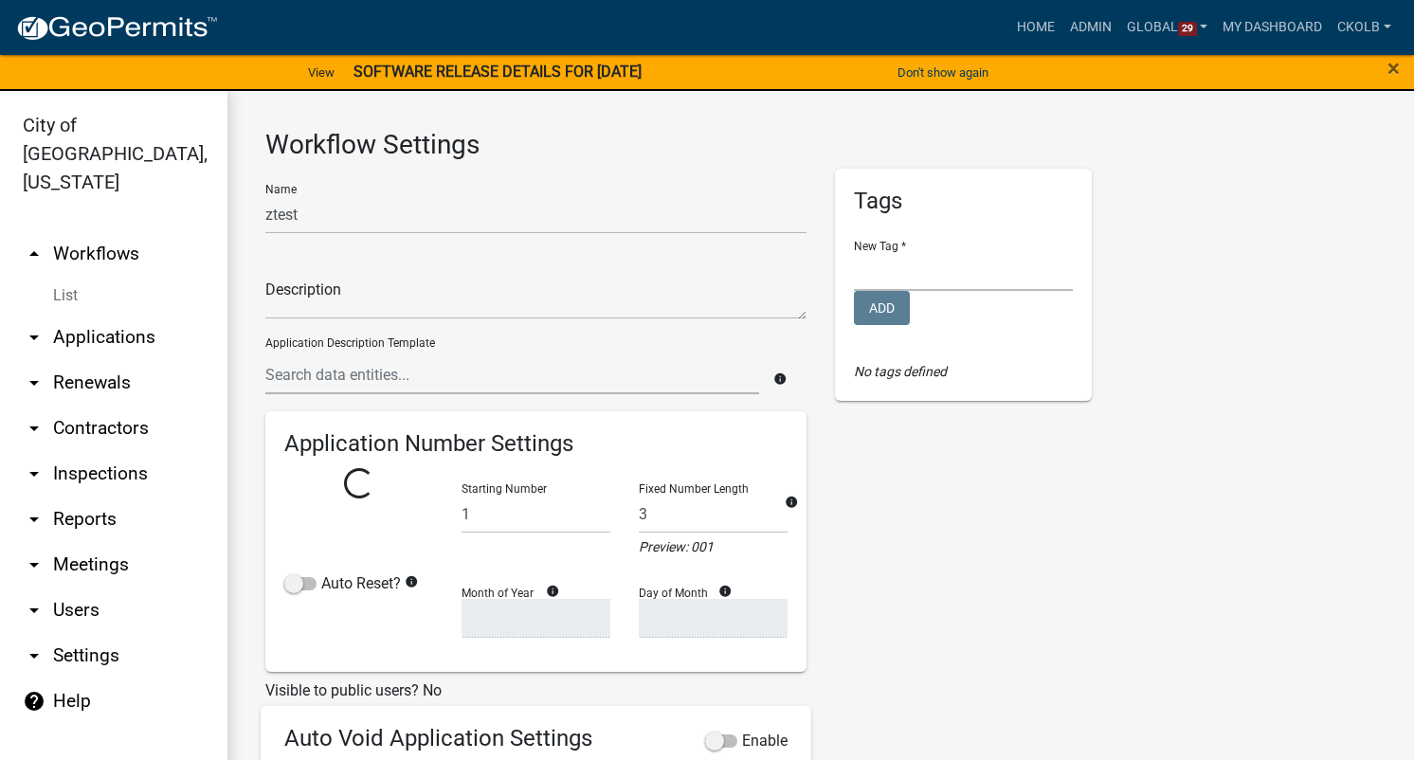
select select
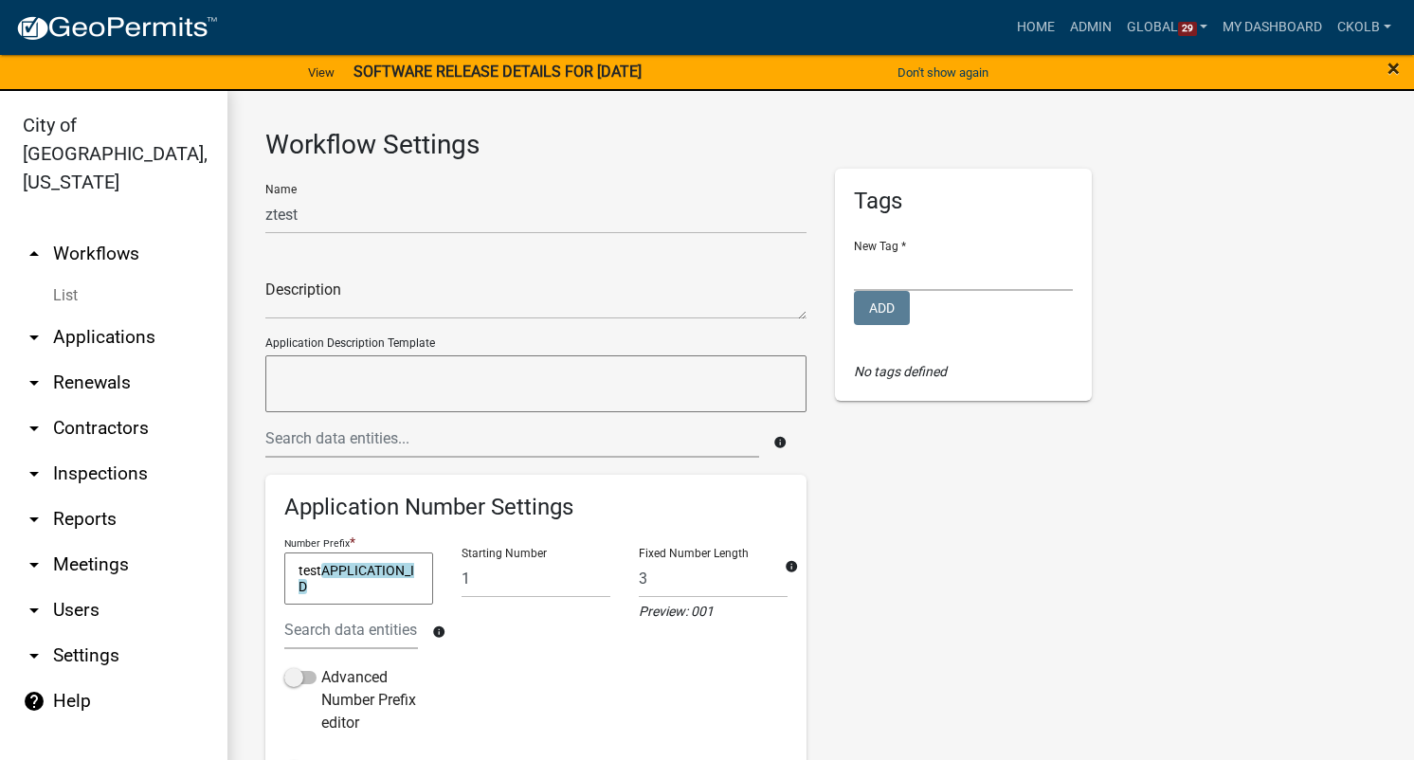
drag, startPoint x: 1401, startPoint y: 67, endPoint x: 1396, endPoint y: 76, distance: 9.8
click at [1401, 67] on div "× Close" at bounding box center [1356, 73] width 118 height 40
click at [1396, 77] on span "×" at bounding box center [1394, 68] width 12 height 27
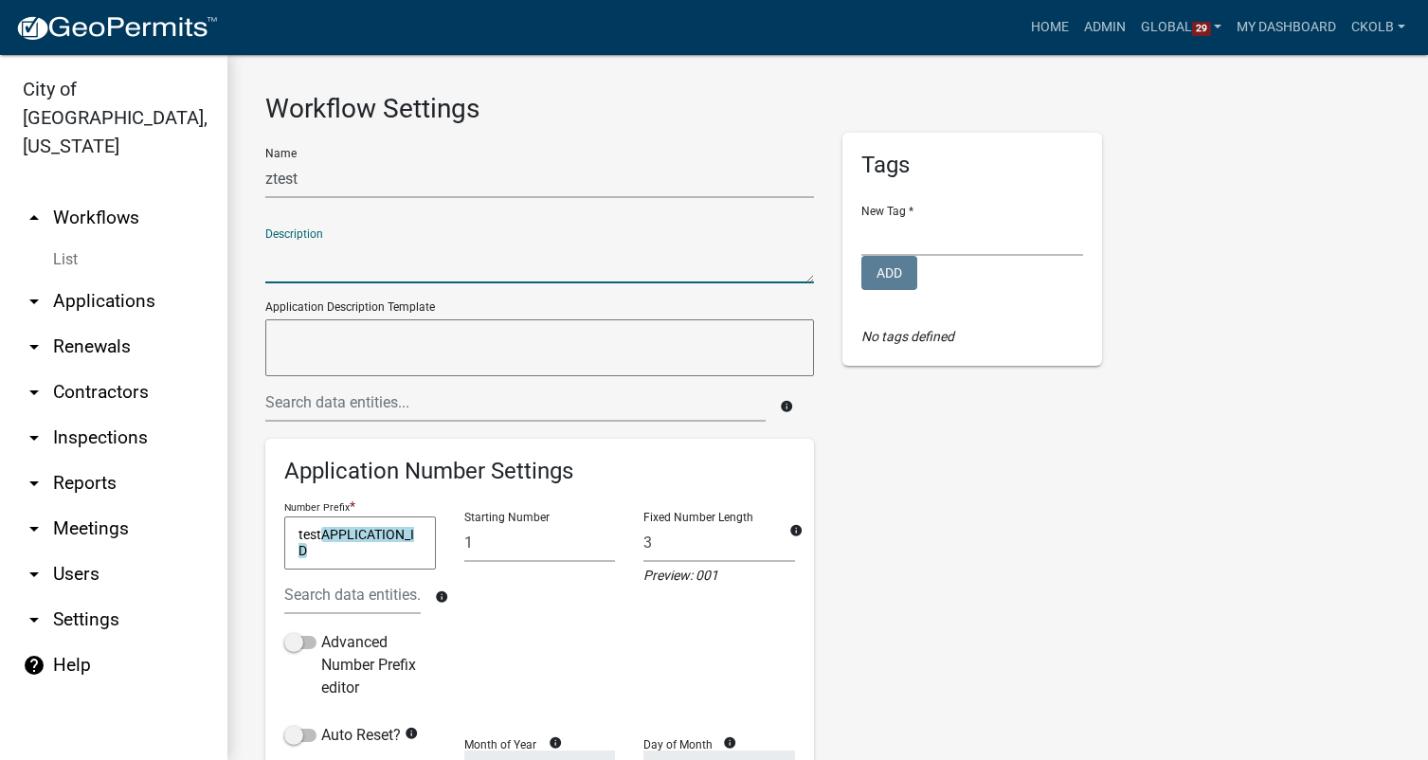
click at [324, 258] on textarea at bounding box center [539, 262] width 549 height 44
type textarea "test for internal use"
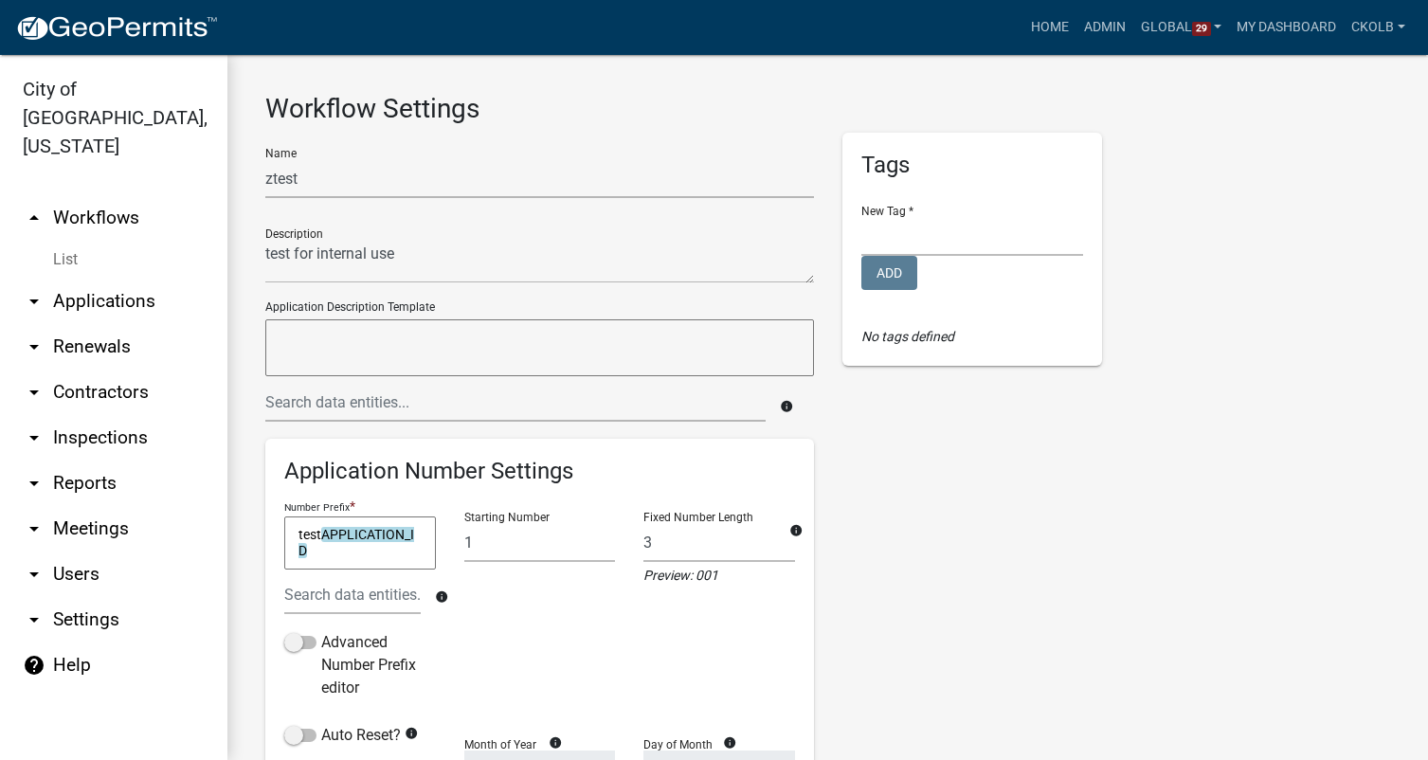
click at [873, 523] on div "Tags New Tag * Contractor Registration Internal Forms Licenses Permits Add No t…" at bounding box center [972, 641] width 288 height 1016
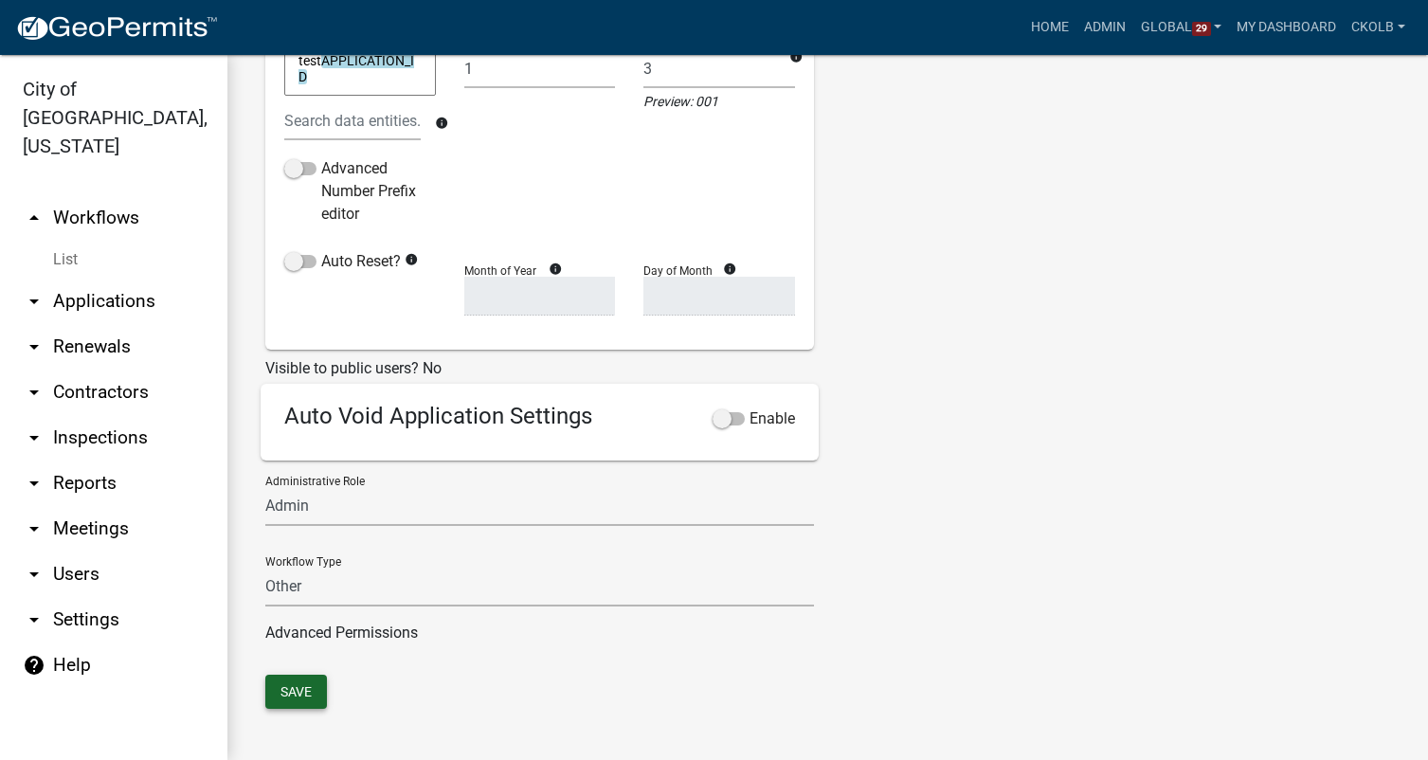
click at [309, 682] on button "Save" at bounding box center [296, 692] width 62 height 34
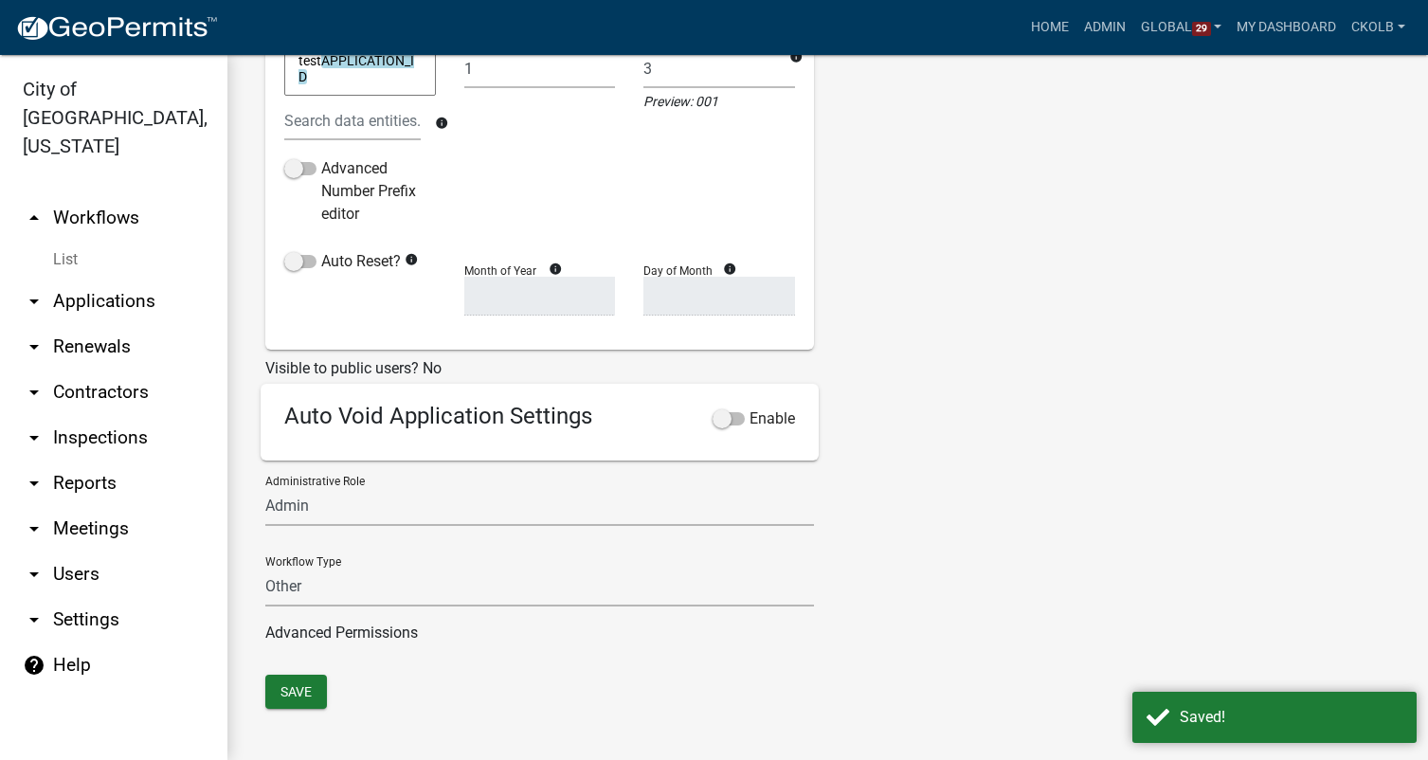
click at [917, 416] on div "Tags New Tag * Contractor Registration Internal Forms Licenses Permits Add No t…" at bounding box center [972, 167] width 288 height 1016
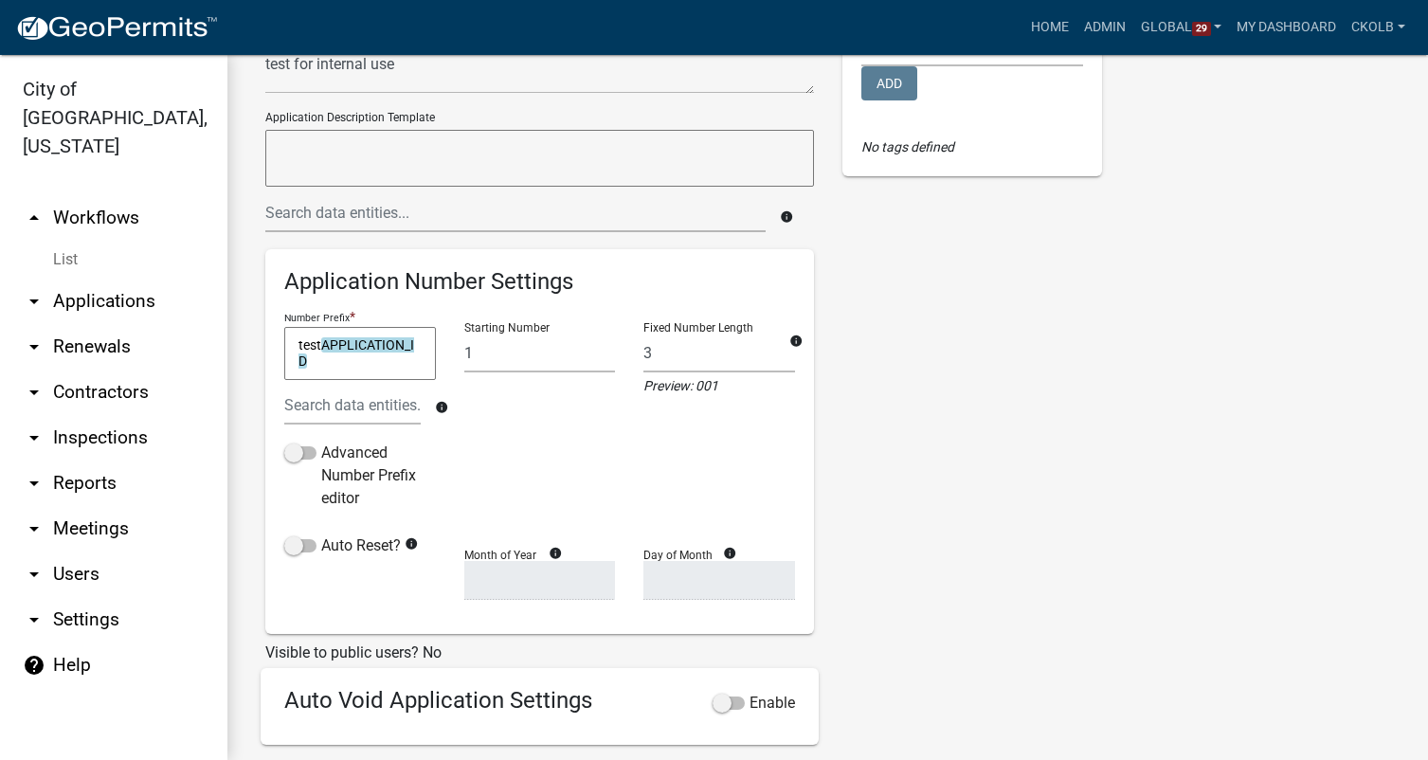
scroll to position [0, 0]
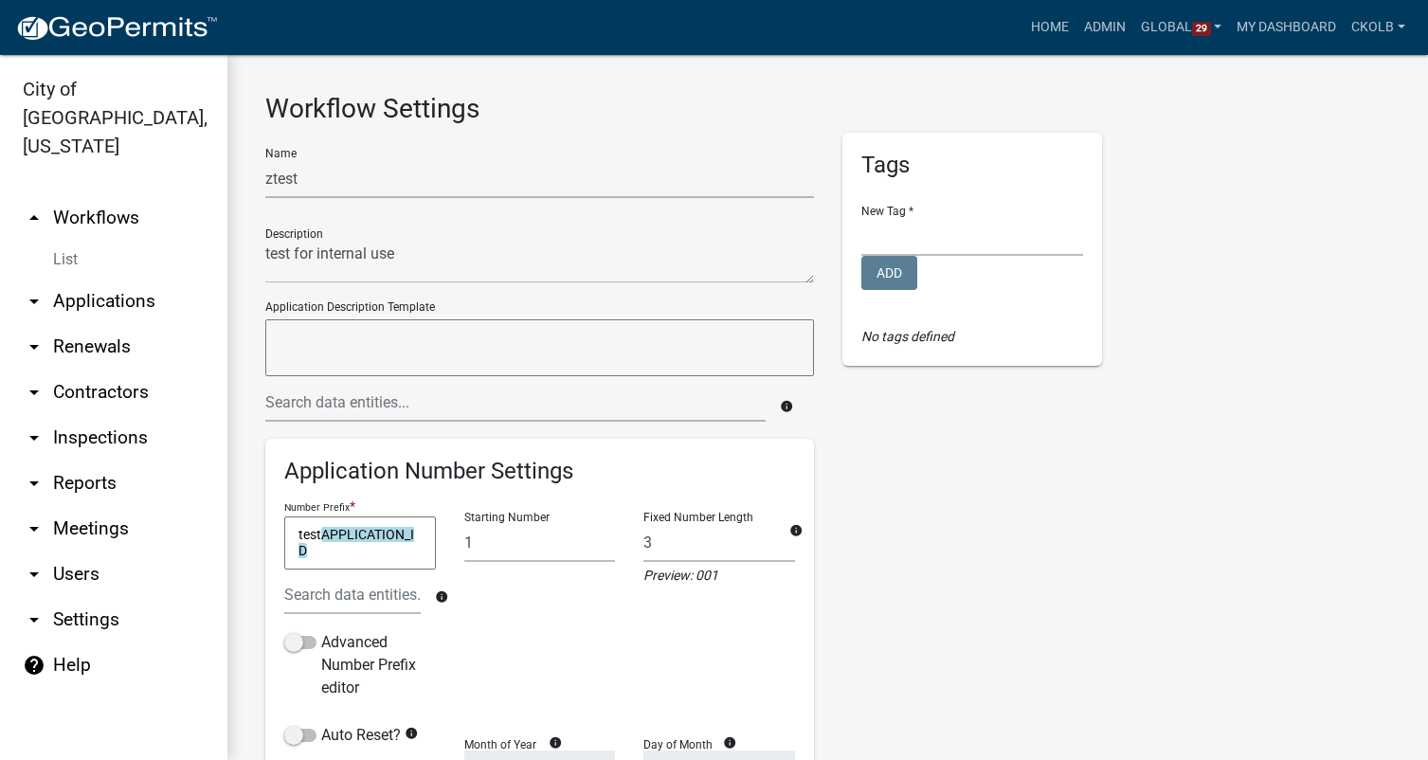
click at [88, 195] on link "arrow_drop_up Workflows" at bounding box center [113, 217] width 227 height 45
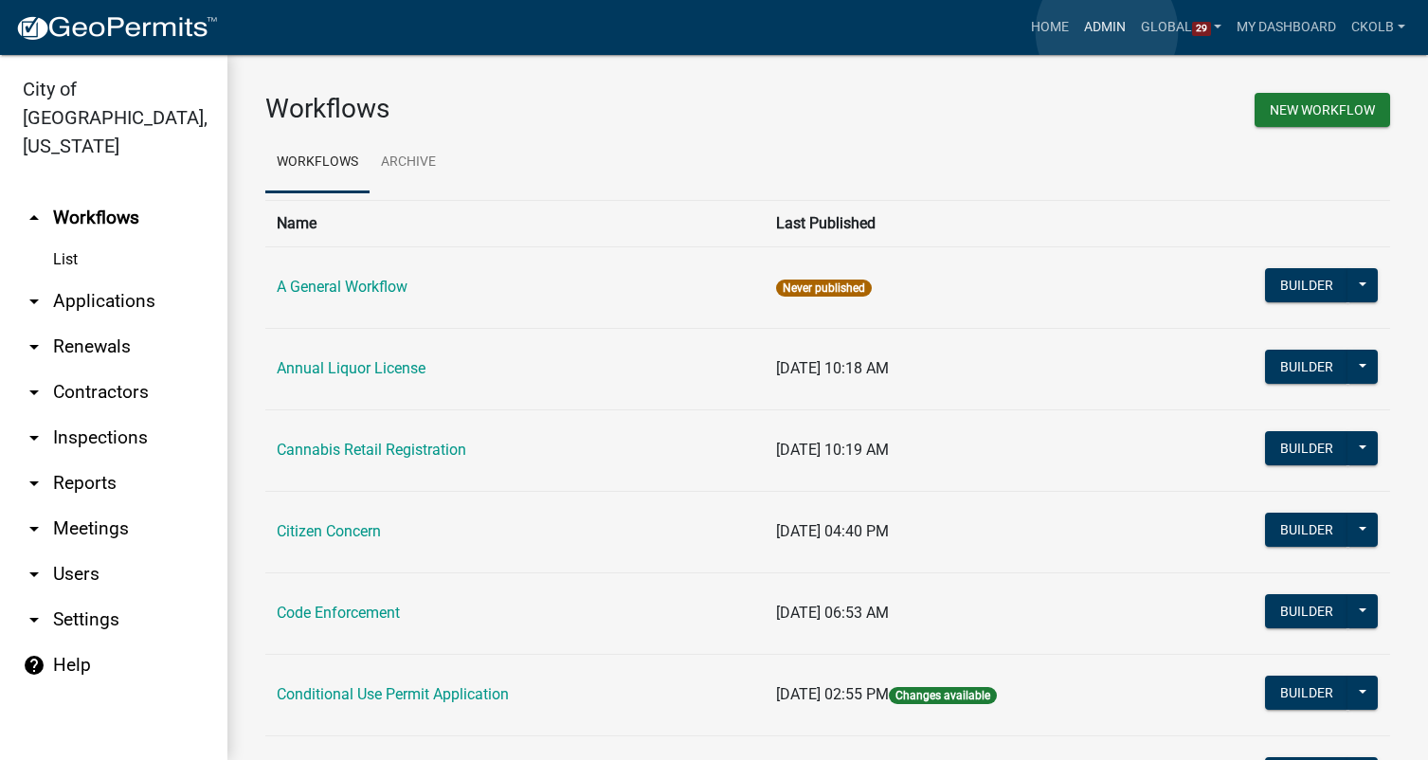
click at [1107, 31] on link "Admin" at bounding box center [1105, 27] width 57 height 36
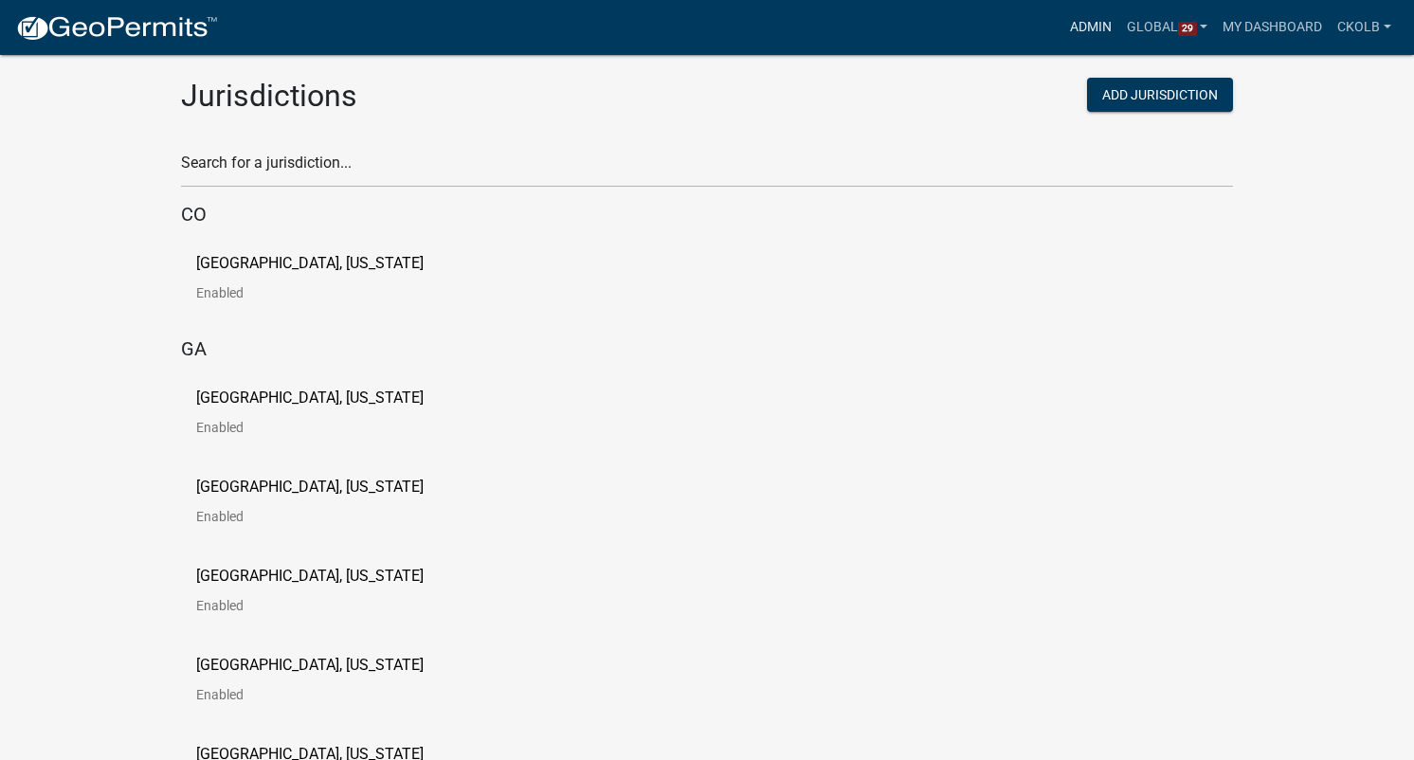
click at [1063, 28] on link "Admin" at bounding box center [1091, 27] width 57 height 36
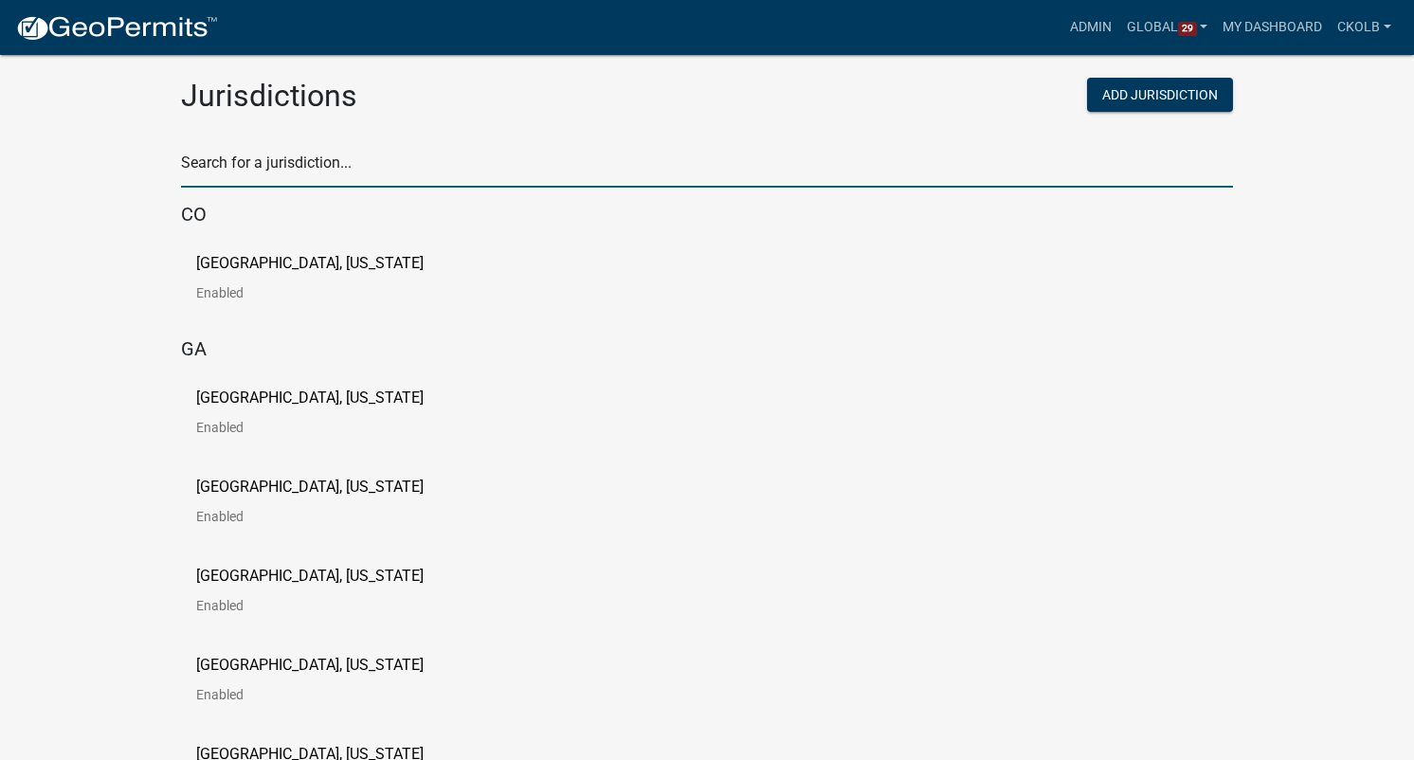
click at [382, 149] on input "text" at bounding box center [707, 168] width 1052 height 39
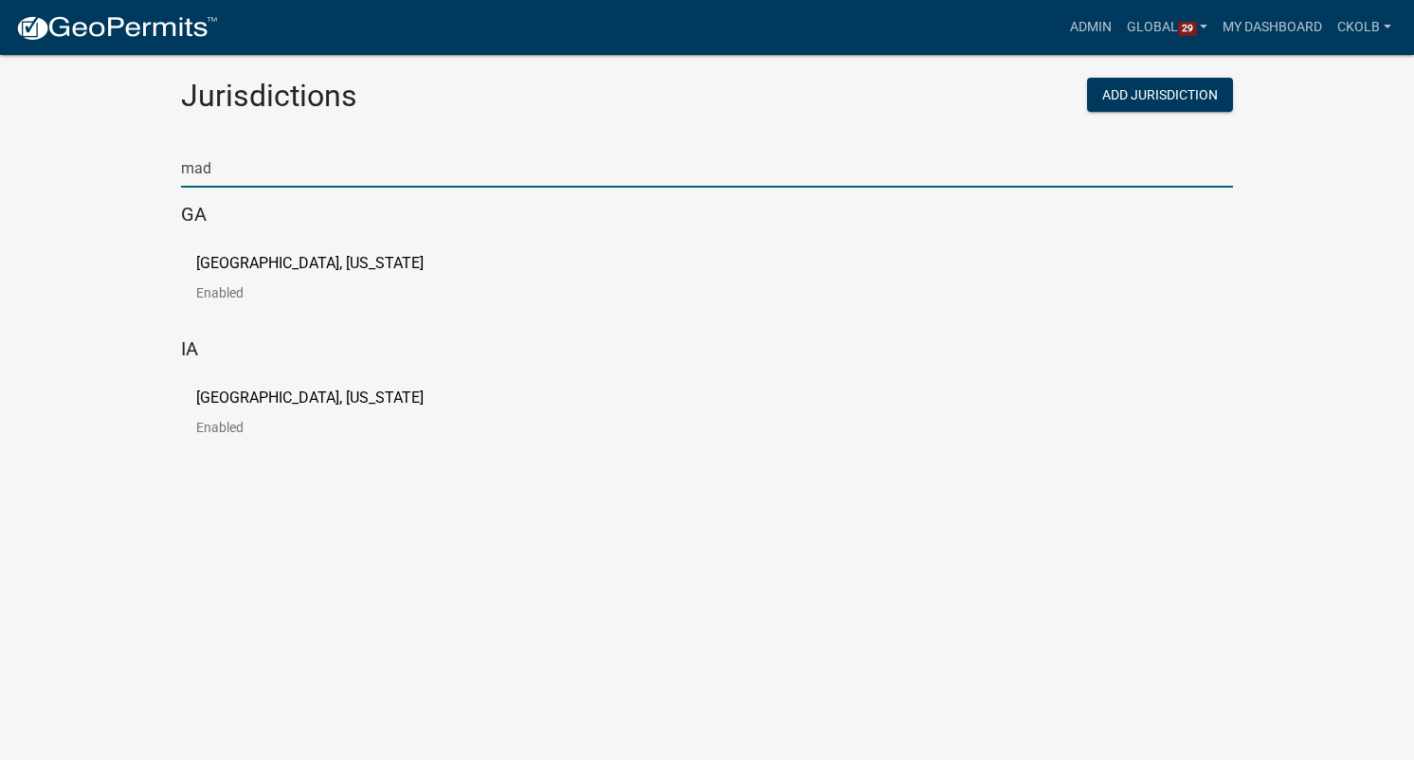
type input "mad"
click at [225, 279] on link "Madison County, Georgia Enabled" at bounding box center [325, 285] width 258 height 59
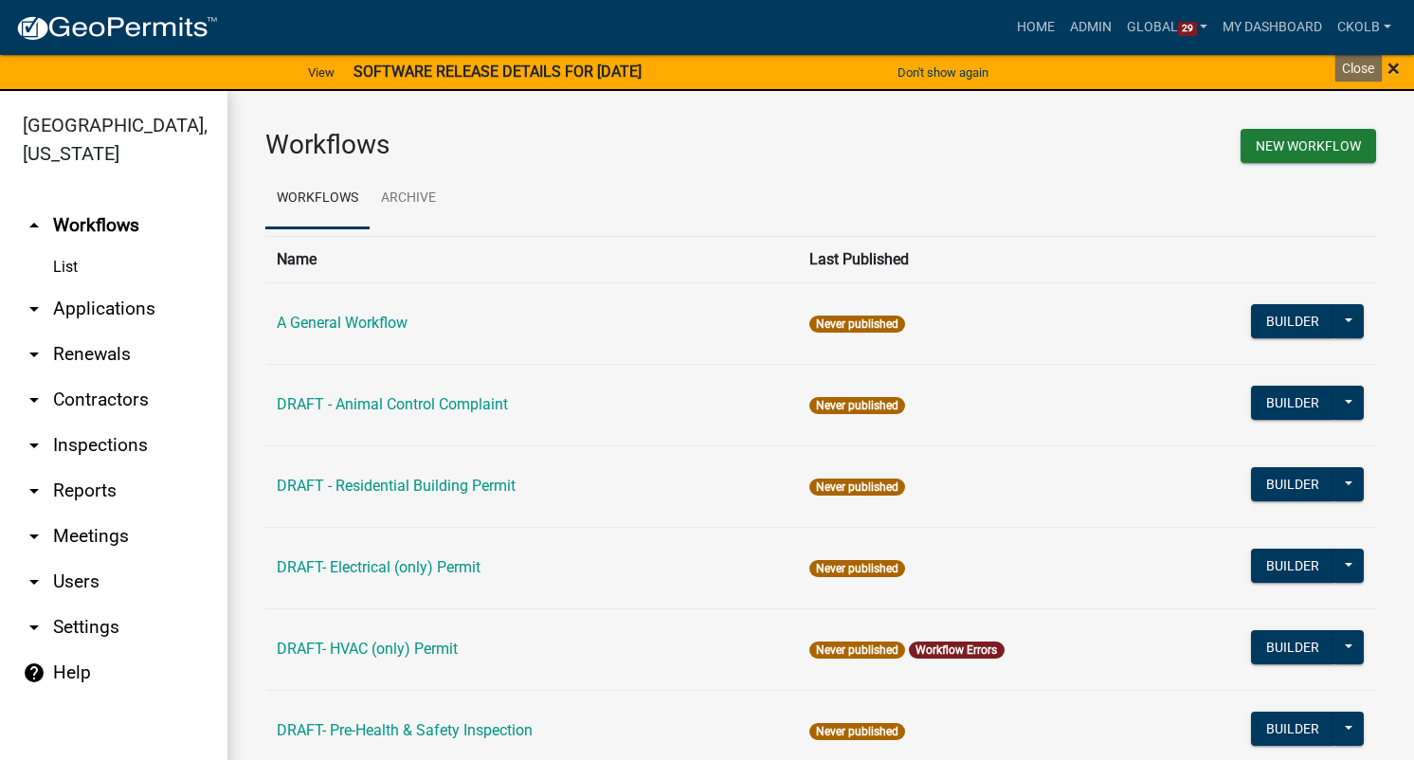
click at [1398, 71] on span "×" at bounding box center [1394, 68] width 12 height 27
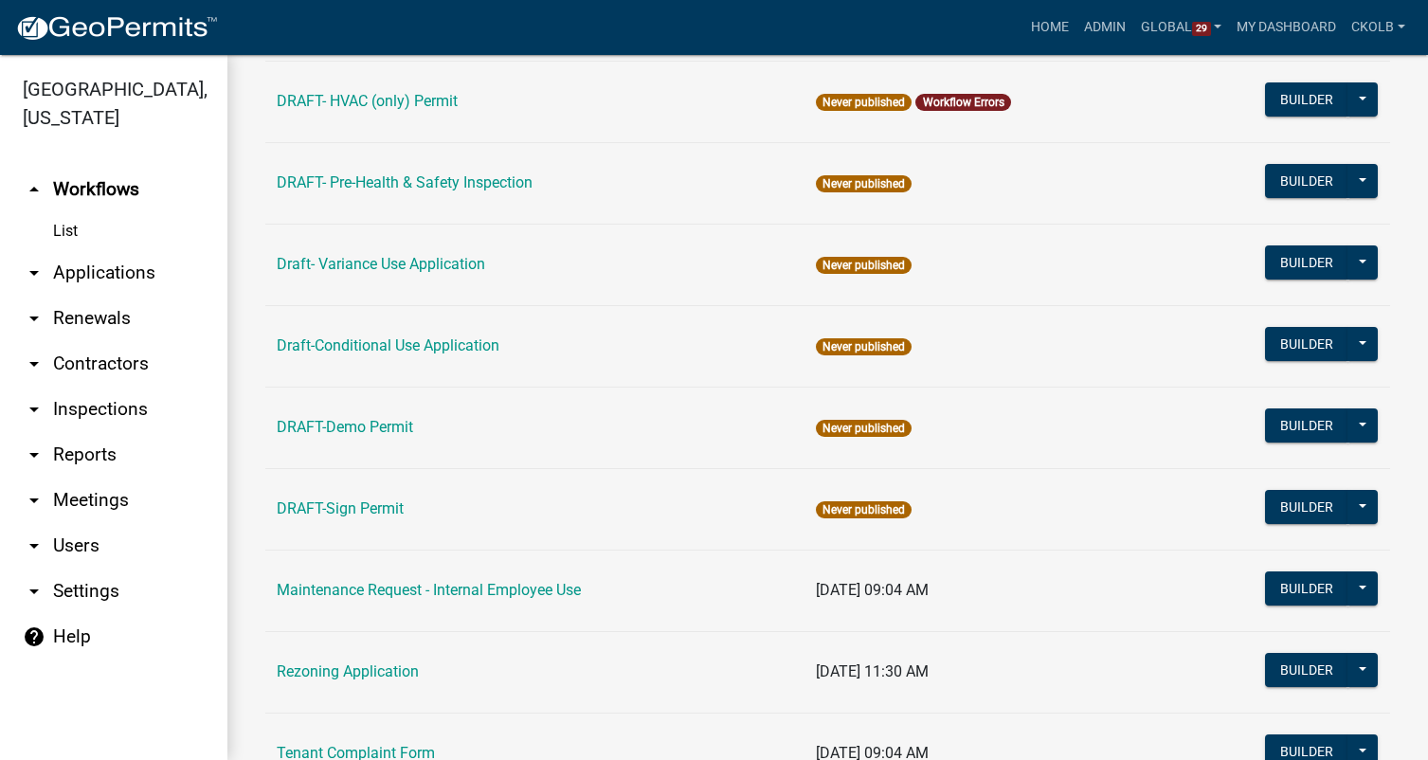
scroll to position [474, 0]
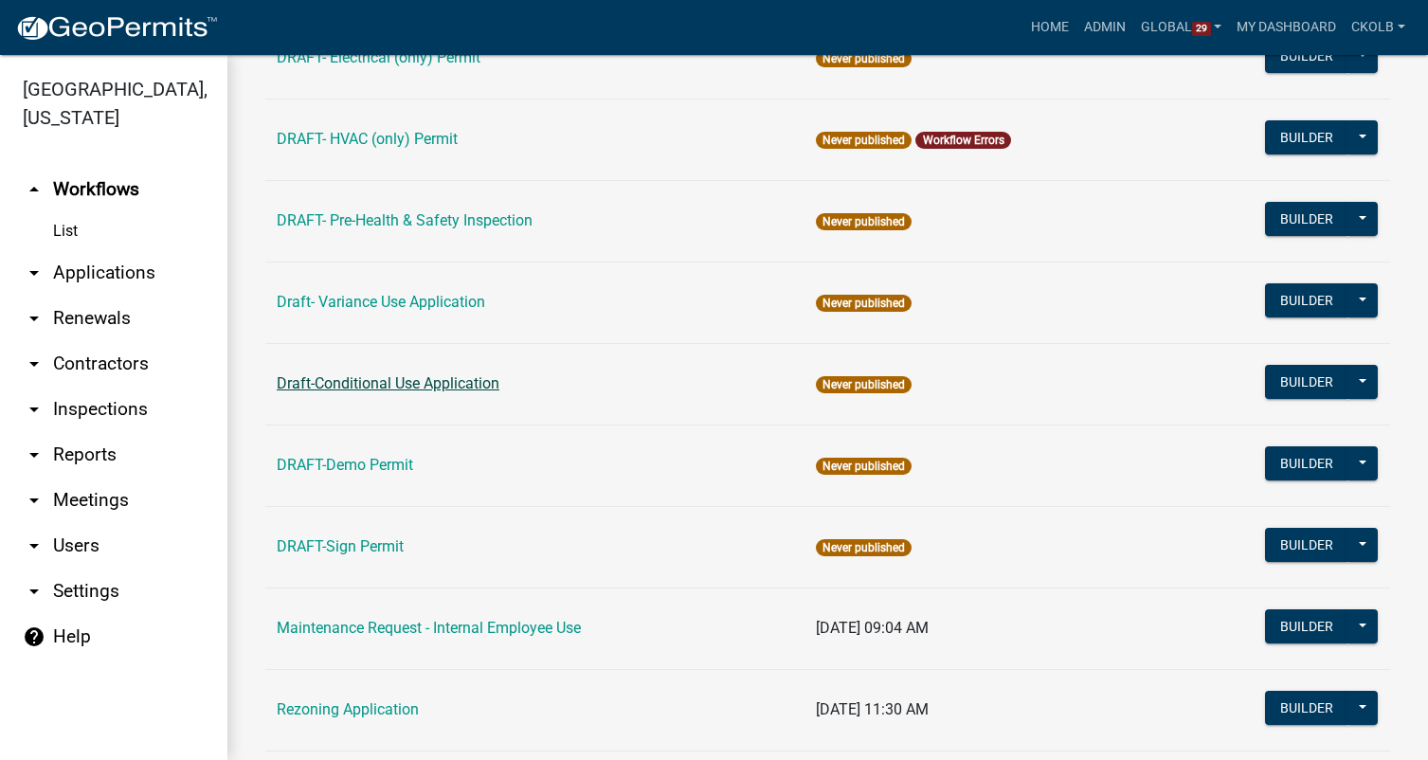
click at [399, 381] on link "Draft-Conditional Use Application" at bounding box center [388, 383] width 223 height 18
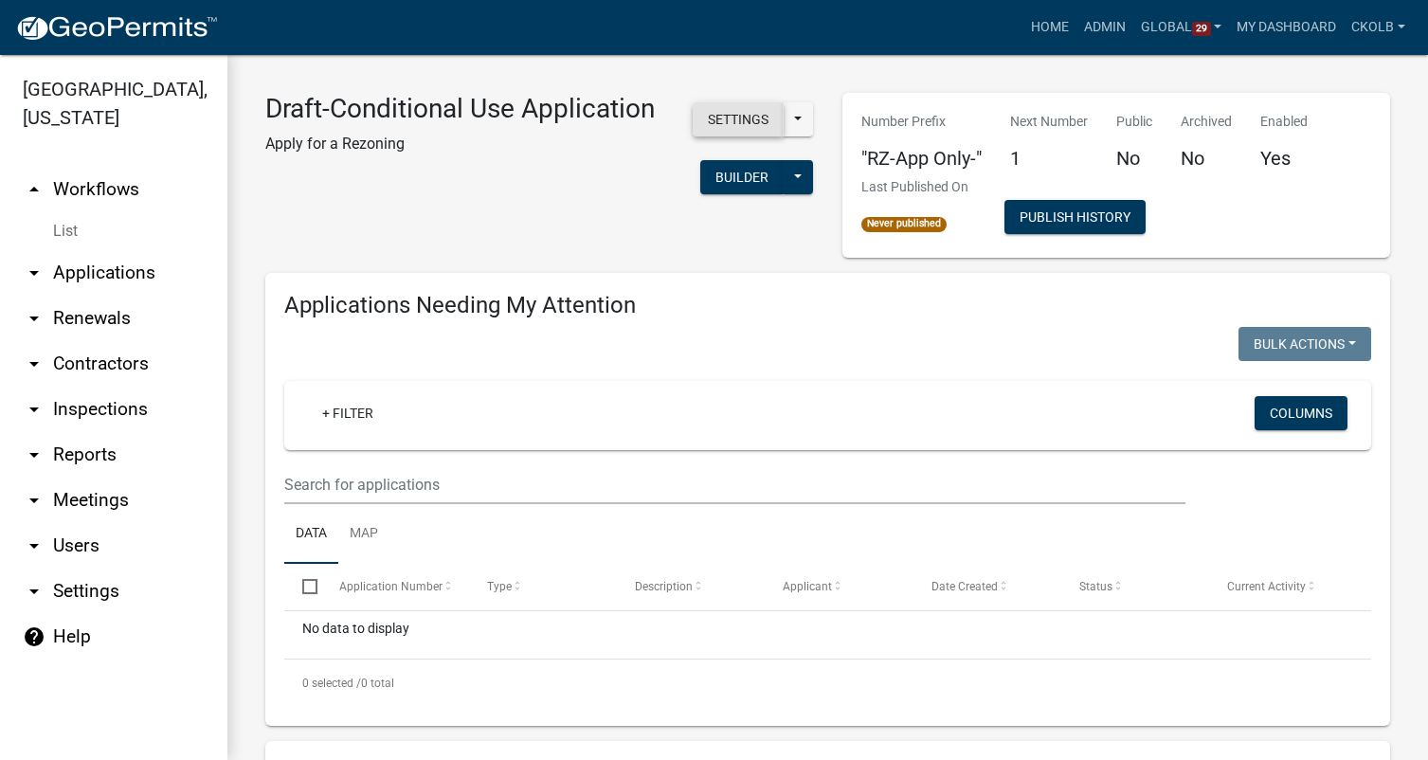
click at [716, 136] on button "Settings" at bounding box center [738, 119] width 91 height 34
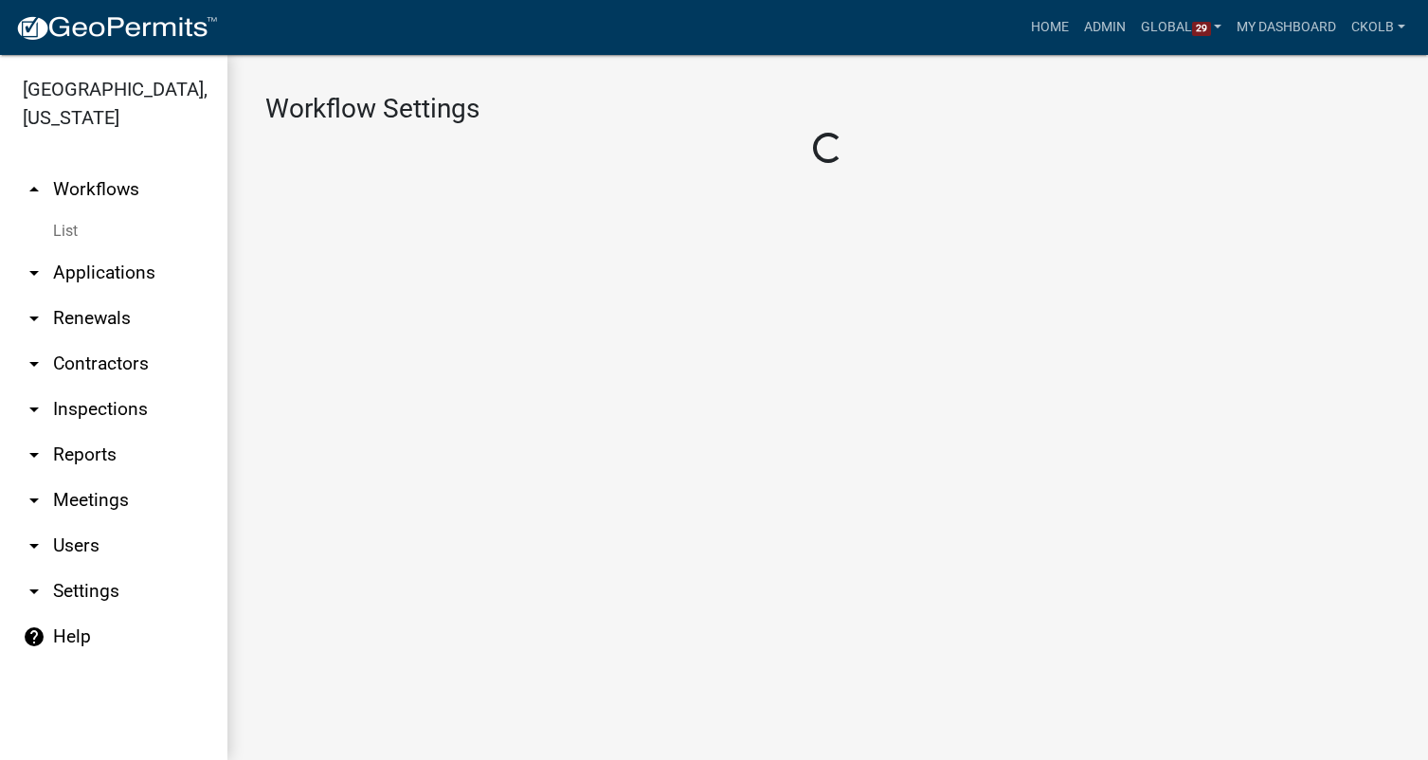
select select "1"
select select "7670adba-a95f-4cb1-9c24-effdf5e7eb9d"
select select "3"
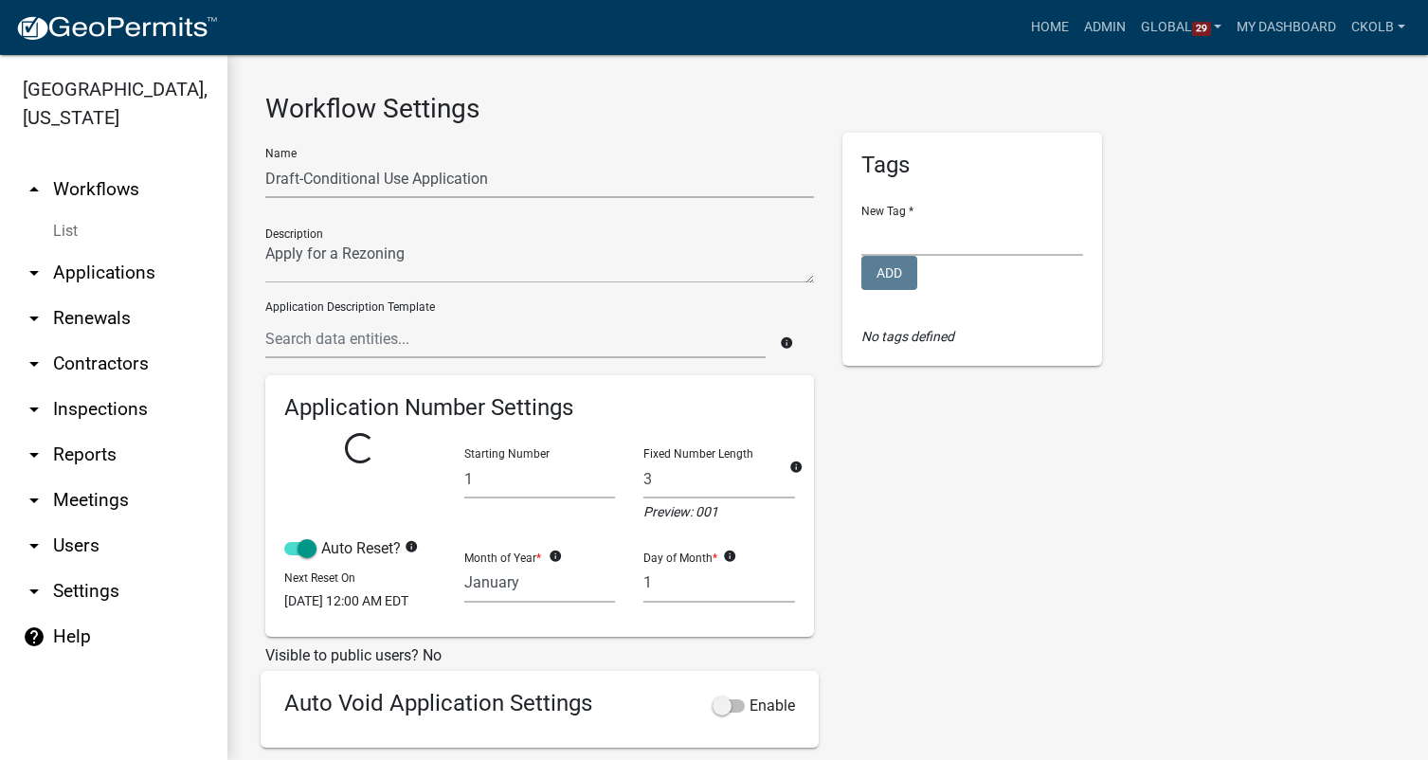
select select
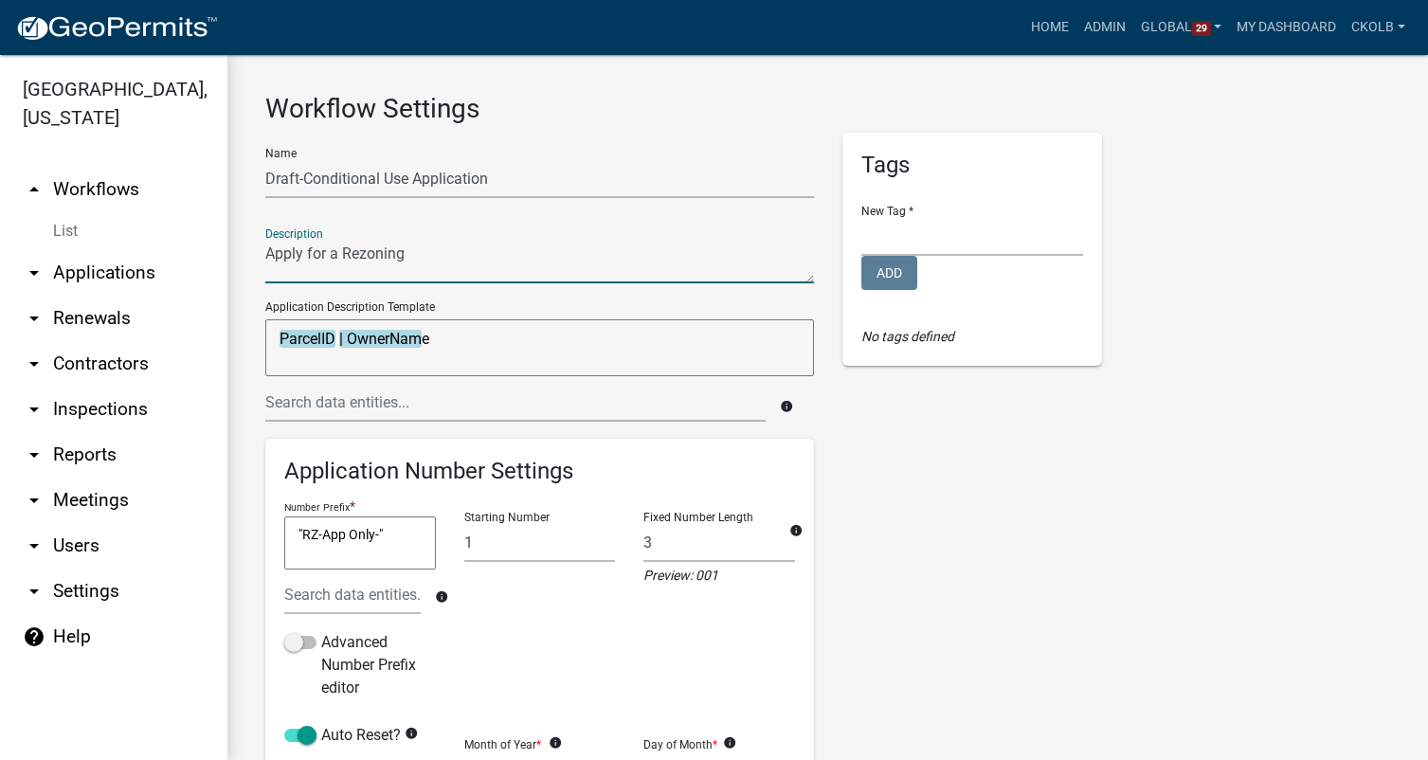
drag, startPoint x: 404, startPoint y: 258, endPoint x: 329, endPoint y: 245, distance: 76.0
click at [329, 245] on textarea at bounding box center [539, 262] width 549 height 44
type textarea "Apply for Conditional Use"
click at [914, 523] on div "Tags New Tag * Building Permits Complaints Personnel Planning & Zoning Add No t…" at bounding box center [972, 641] width 288 height 1016
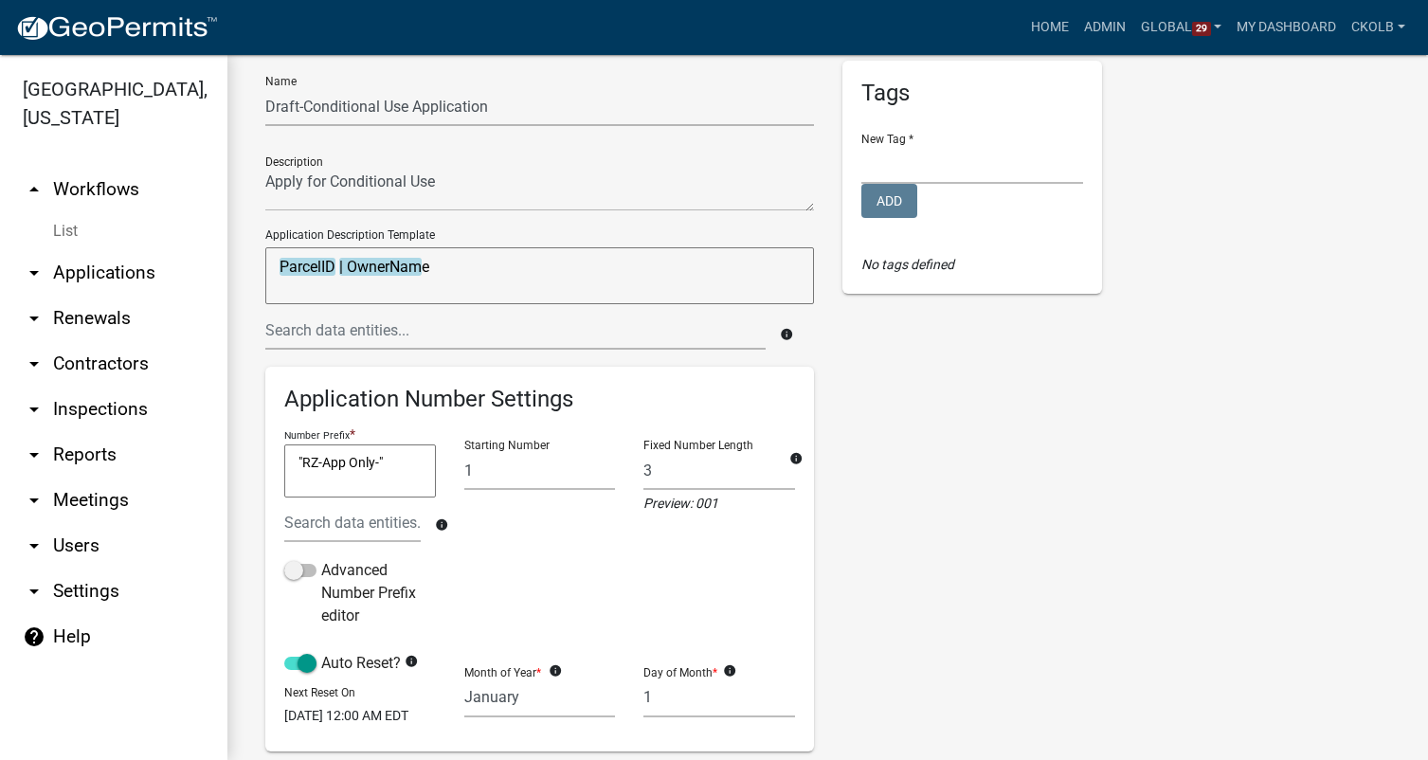
scroll to position [95, 0]
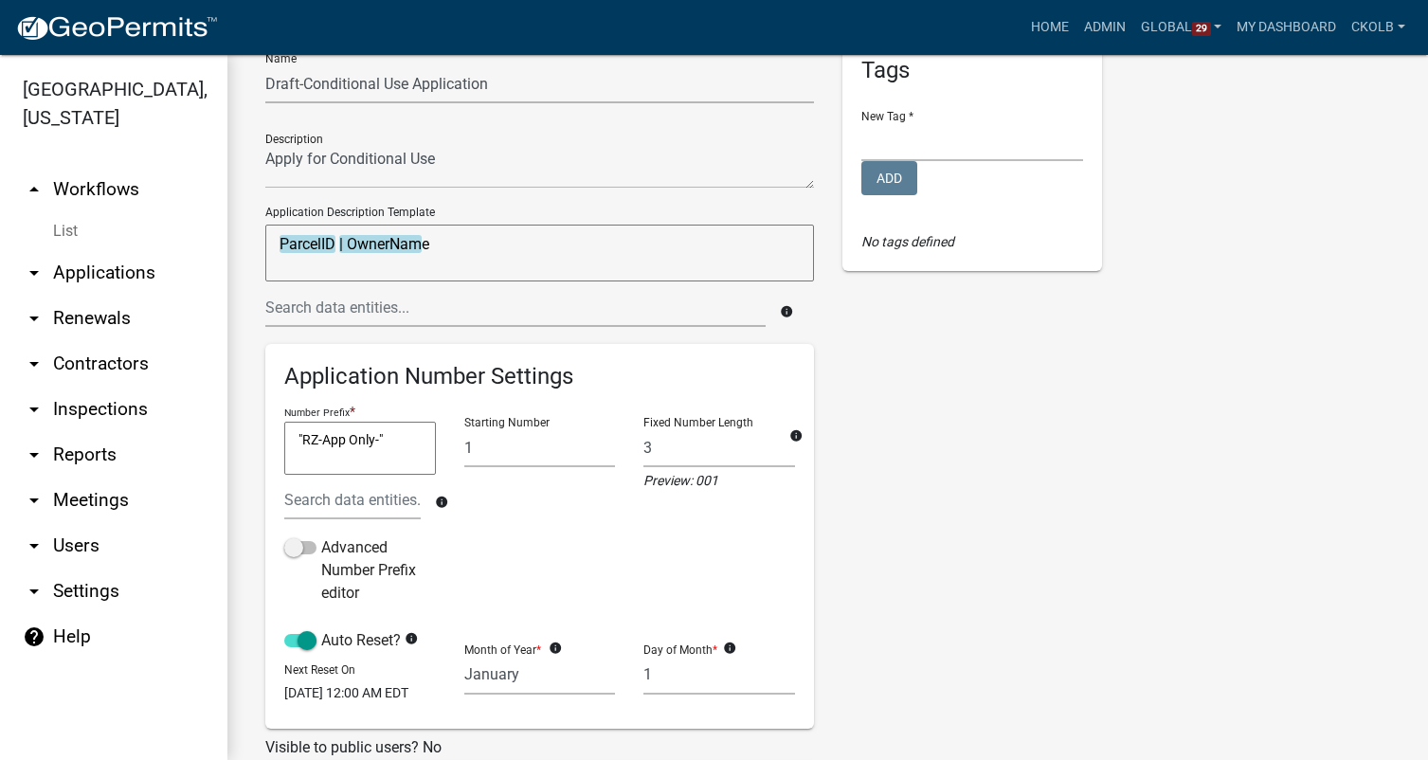
drag, startPoint x: 390, startPoint y: 441, endPoint x: 268, endPoint y: 434, distance: 121.5
click at [268, 434] on div "Application Number Settings Number Prefix * "RZ-App Only-" "RZ-App Only-" info …" at bounding box center [539, 536] width 549 height 384
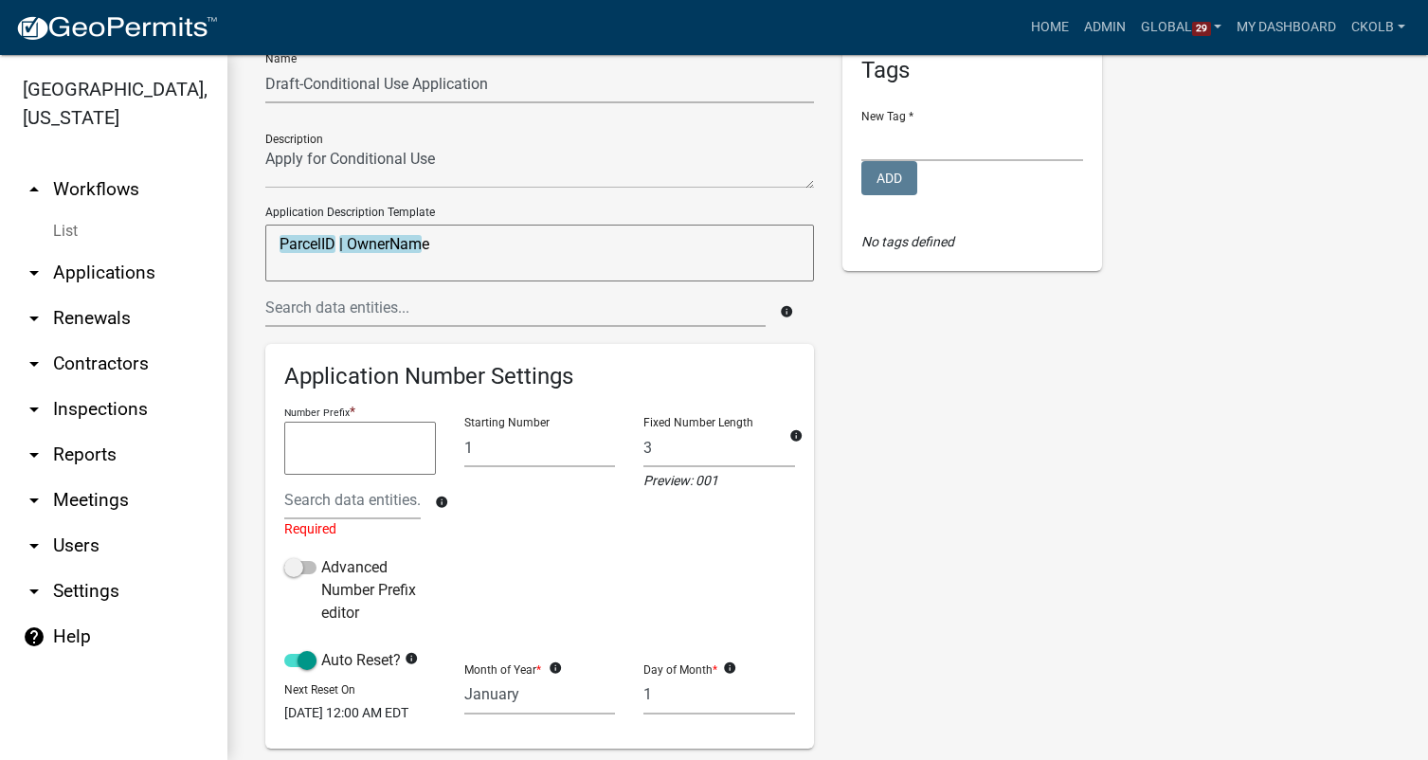
click at [892, 451] on div "Tags New Tag * Building Permits Complaints Personnel Planning & Zoning Add No t…" at bounding box center [972, 556] width 288 height 1036
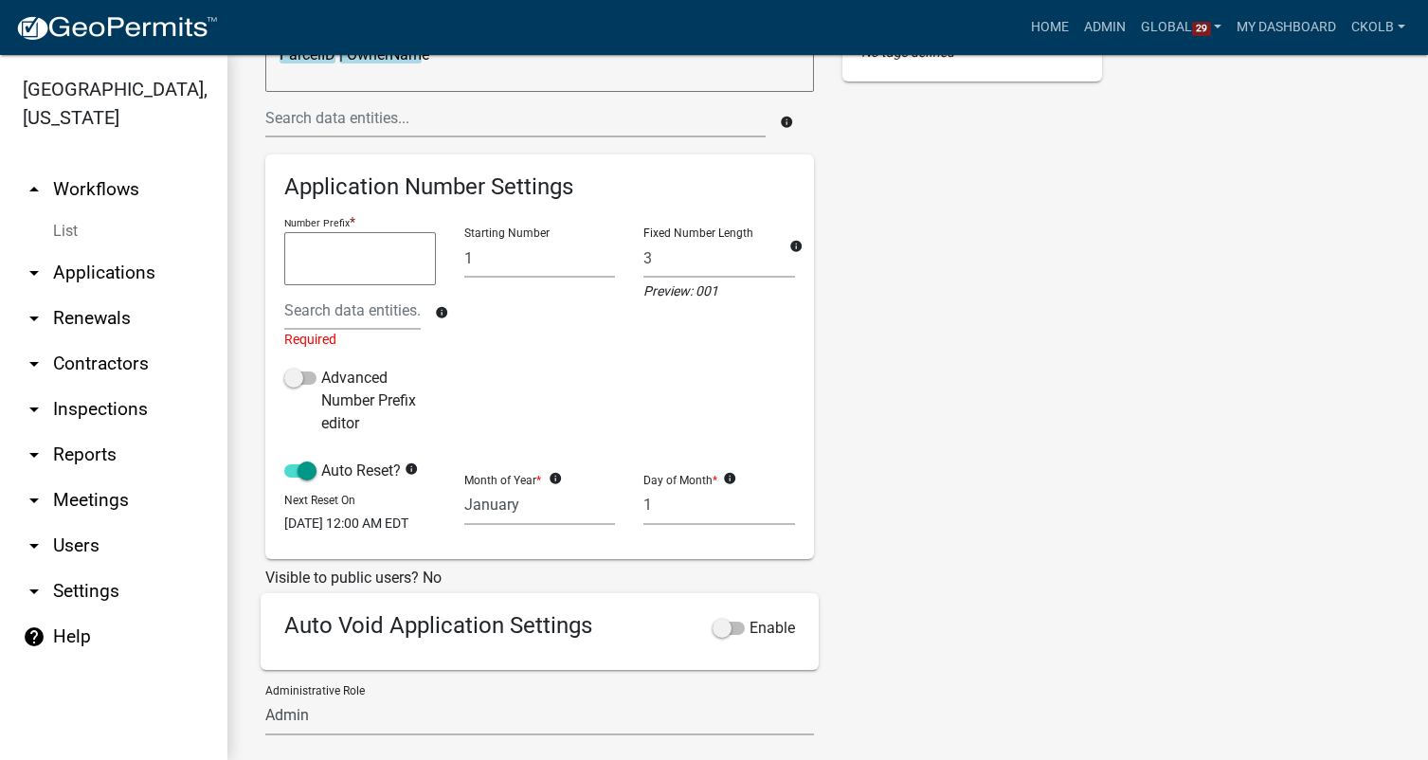
click at [892, 451] on div "Tags New Tag * Building Permits Complaints Personnel Planning & Zoning Add No t…" at bounding box center [972, 366] width 288 height 1036
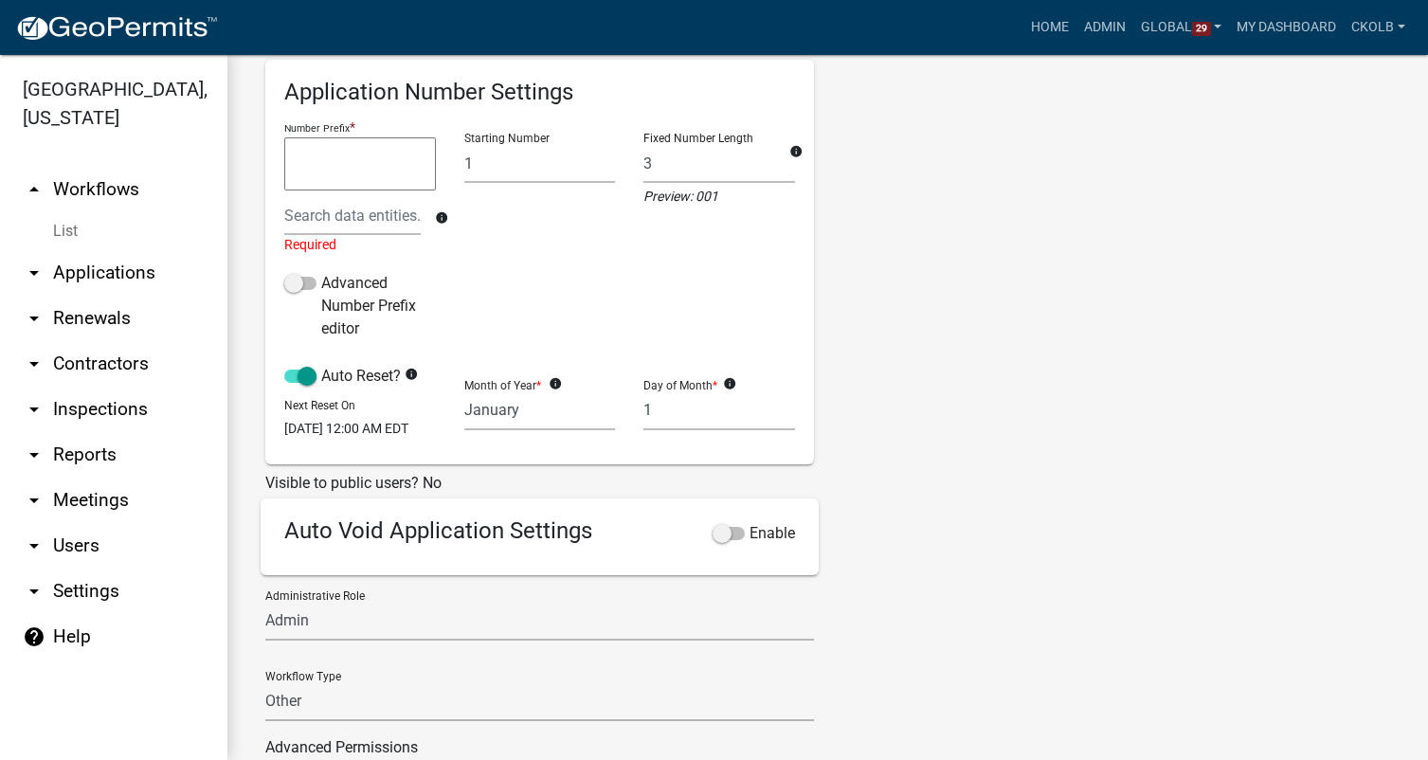
scroll to position [474, 0]
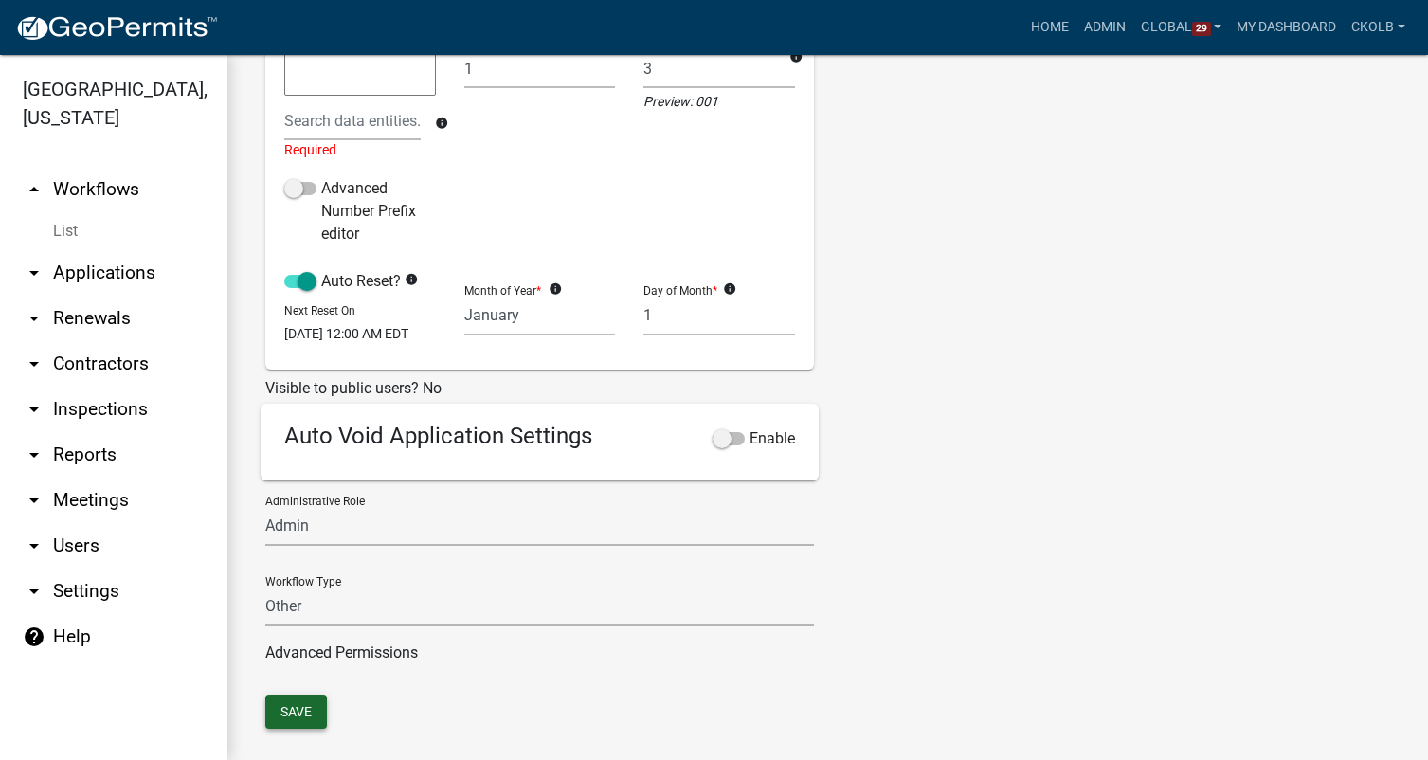
click at [293, 723] on button "Save" at bounding box center [296, 712] width 62 height 34
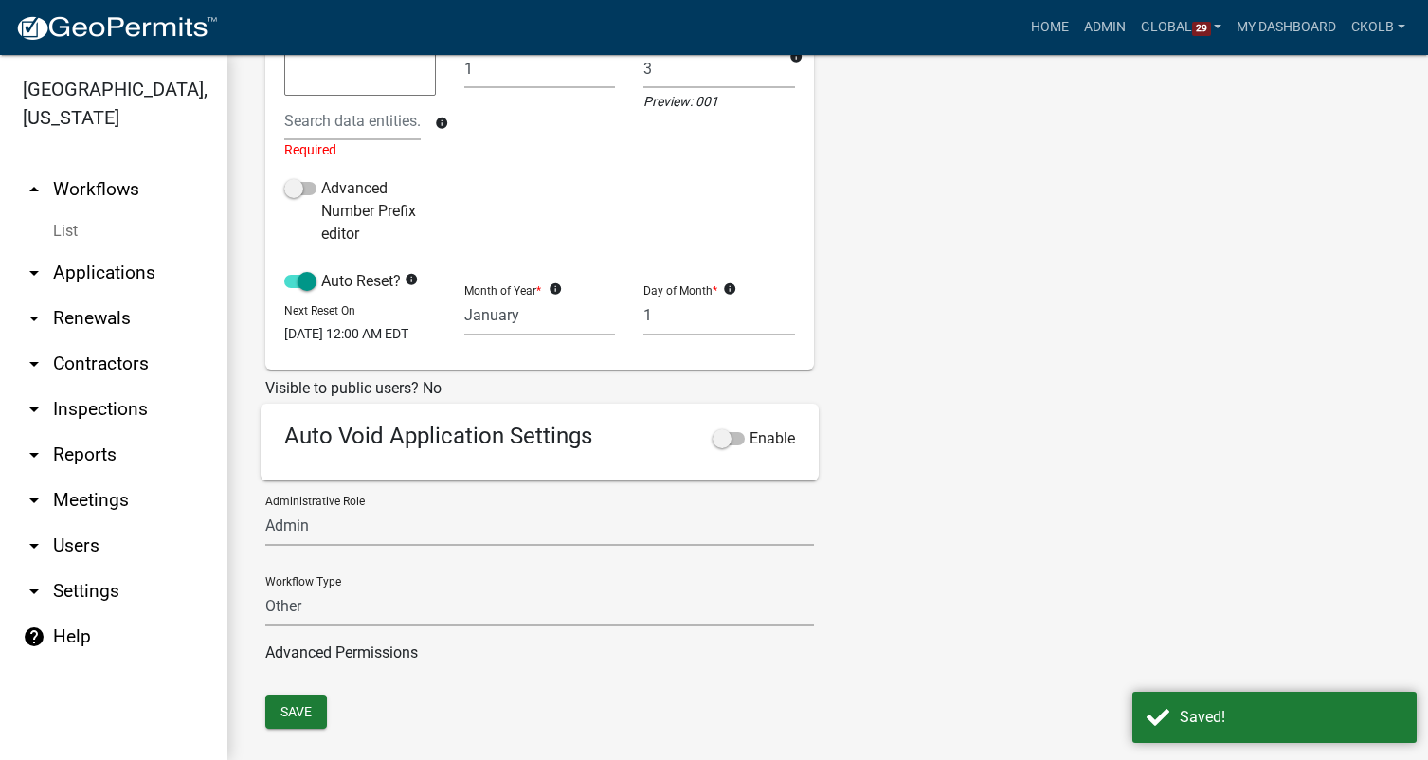
click at [1109, 555] on div "Name Draft-Conditional Use Application Description Application Description Temp…" at bounding box center [828, 177] width 1154 height 1036
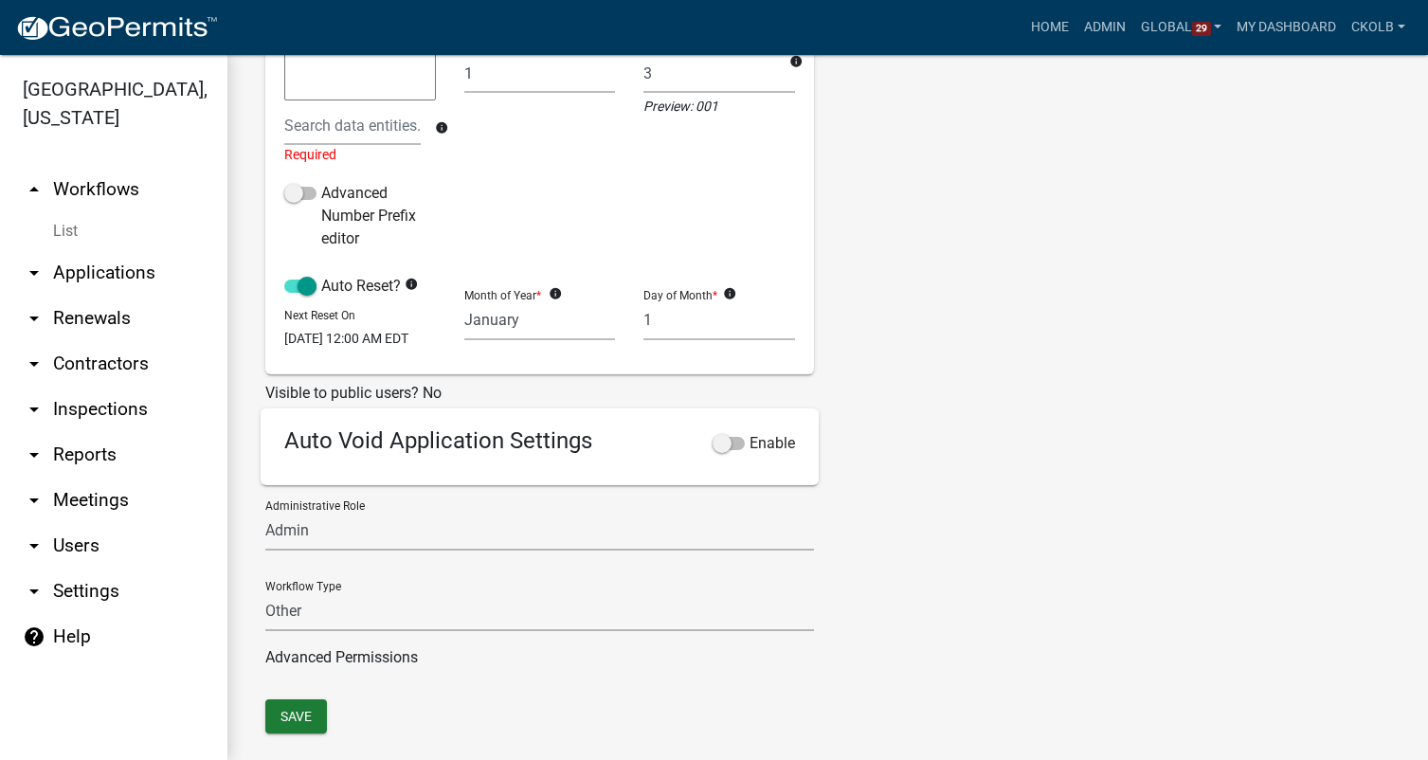
scroll to position [515, 0]
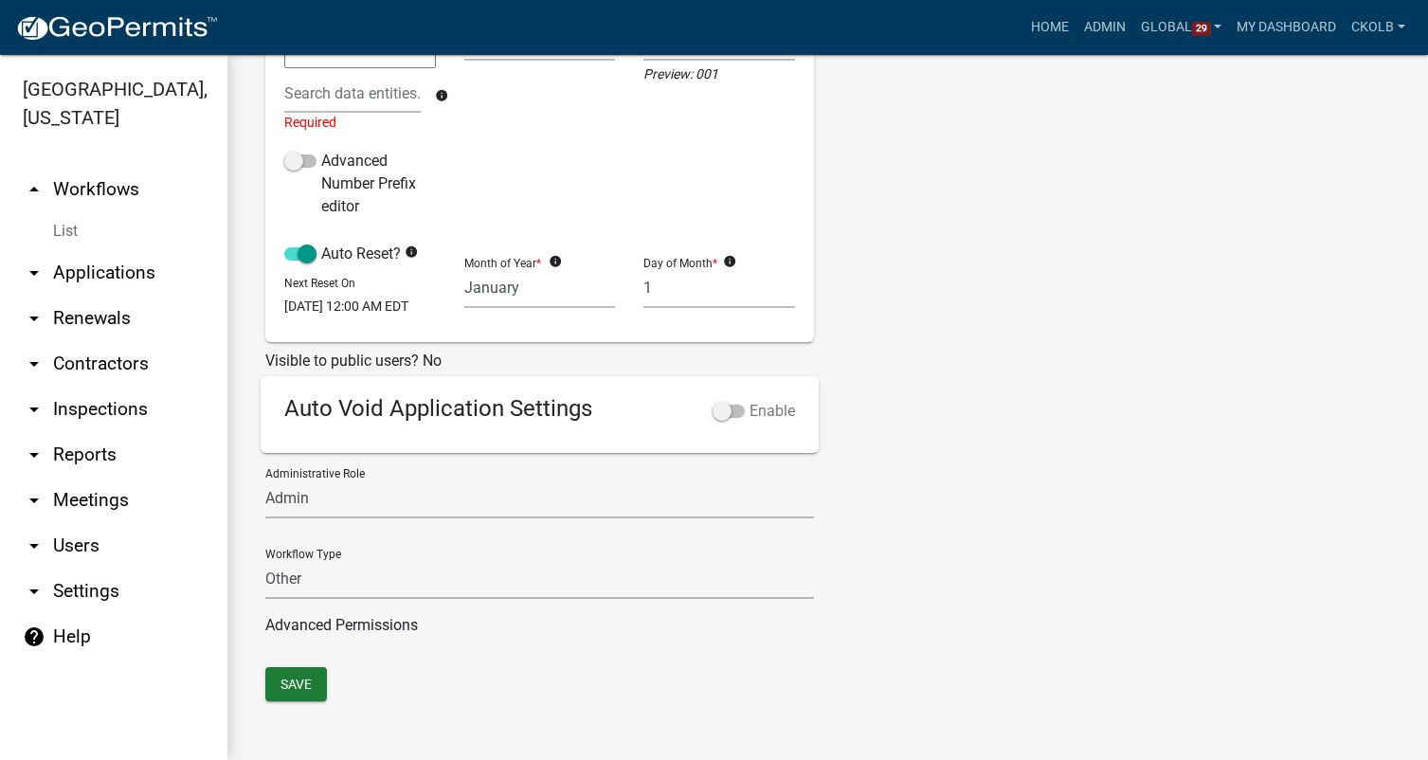
click at [716, 409] on span at bounding box center [729, 411] width 32 height 13
click at [750, 400] on input "Enable" at bounding box center [750, 400] width 0 height 0
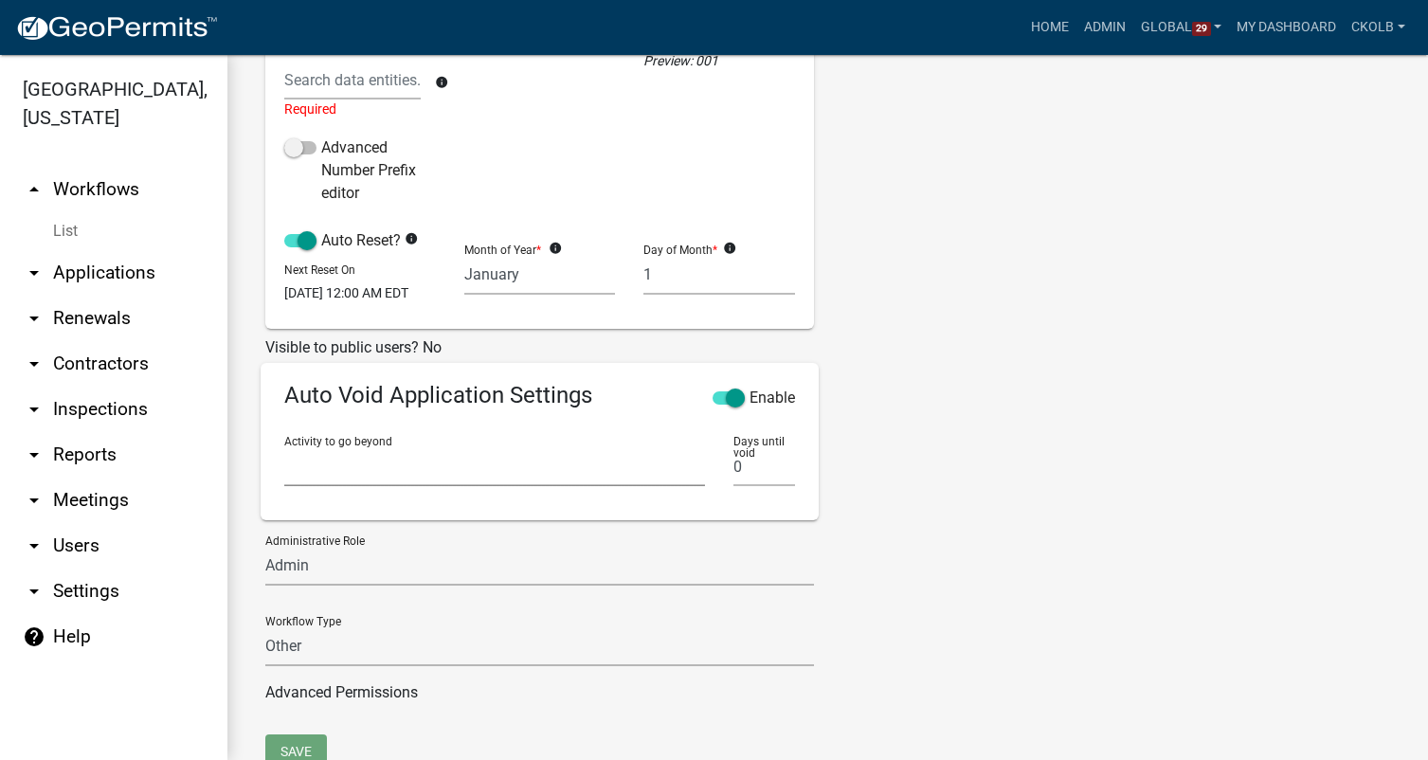
click at [309, 478] on select "Introduction Parcel Search Require User Multiple Parcels? Multiple Parcel Searc…" at bounding box center [494, 466] width 421 height 39
select select "2fdccdfa-7728-4211-88ce-e4301666c427"
click at [284, 460] on select "Introduction Parcel Search Require User Multiple Parcels? Multiple Parcel Searc…" at bounding box center [494, 466] width 421 height 39
drag, startPoint x: 745, startPoint y: 481, endPoint x: 728, endPoint y: 475, distance: 18.0
click at [734, 475] on input "0" at bounding box center [765, 466] width 62 height 39
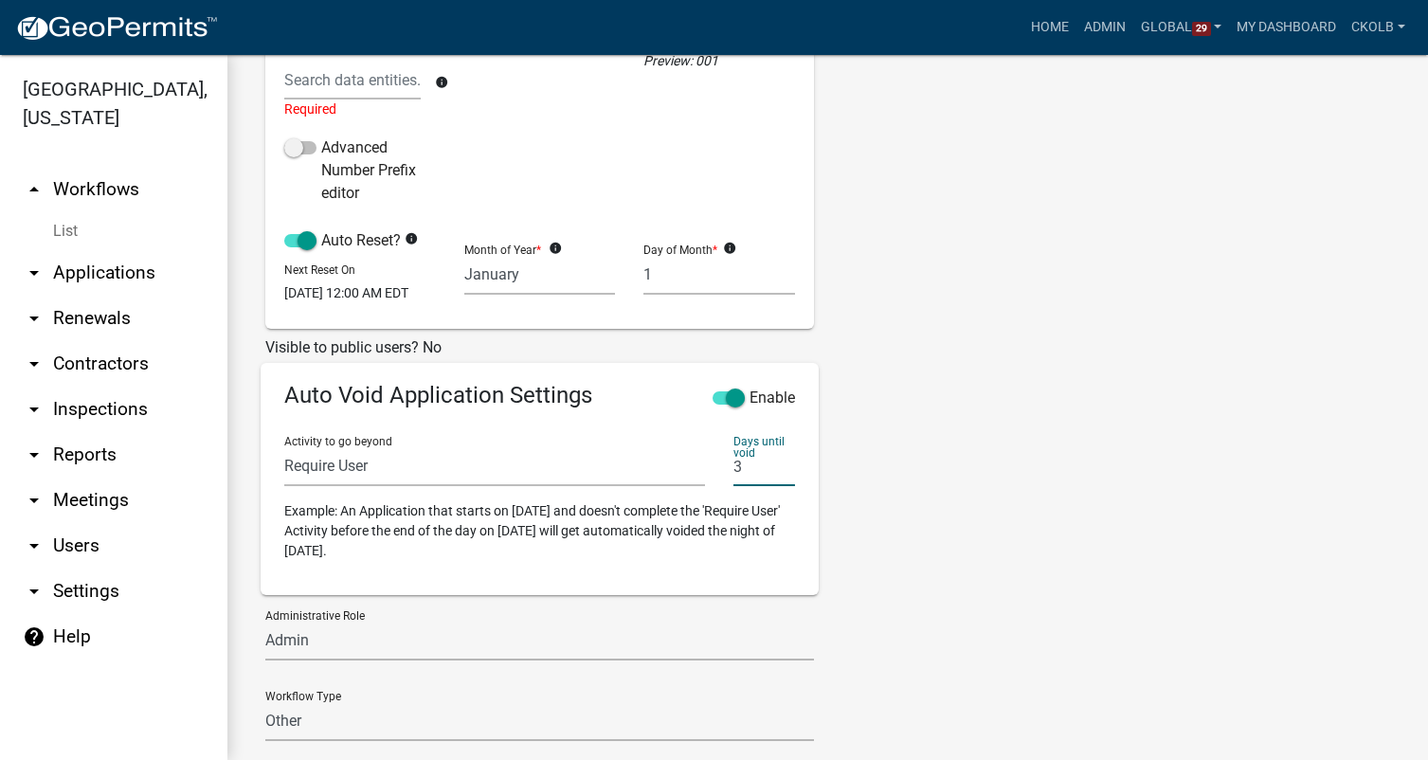
type input "3"
click at [881, 495] on div "Tags New Tag * Building Permits Complaints Personnel Planning & Zoning Add No t…" at bounding box center [972, 213] width 288 height 1191
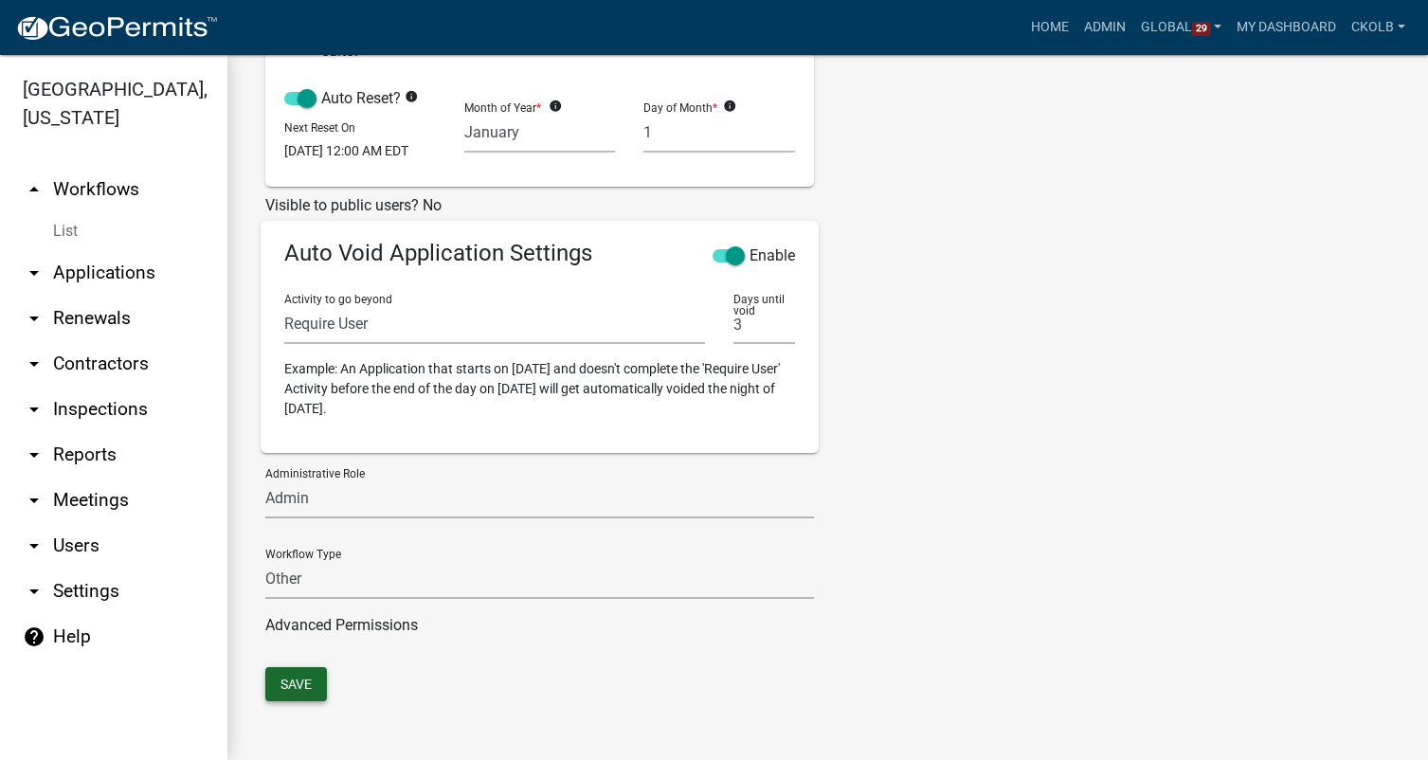
click at [314, 683] on button "Save" at bounding box center [296, 684] width 62 height 34
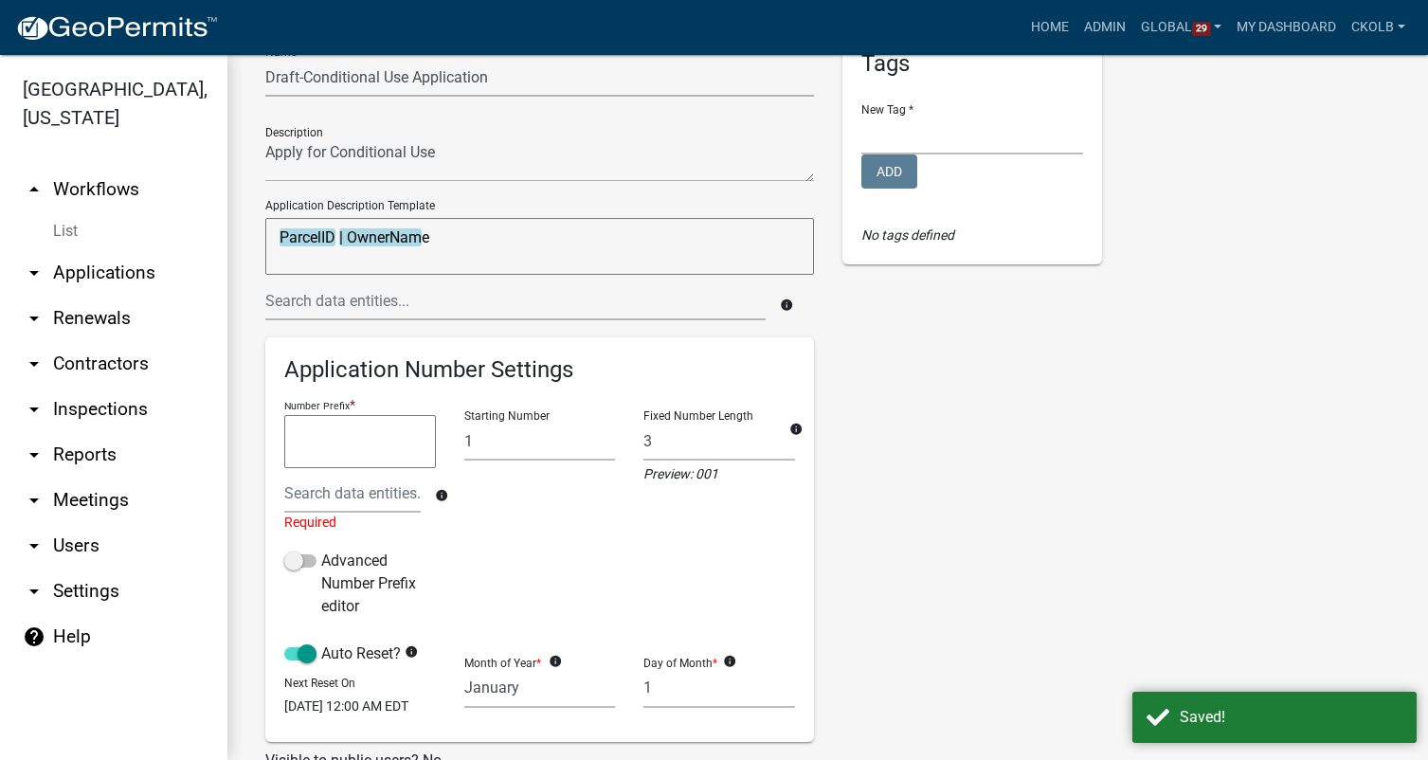
scroll to position [0, 0]
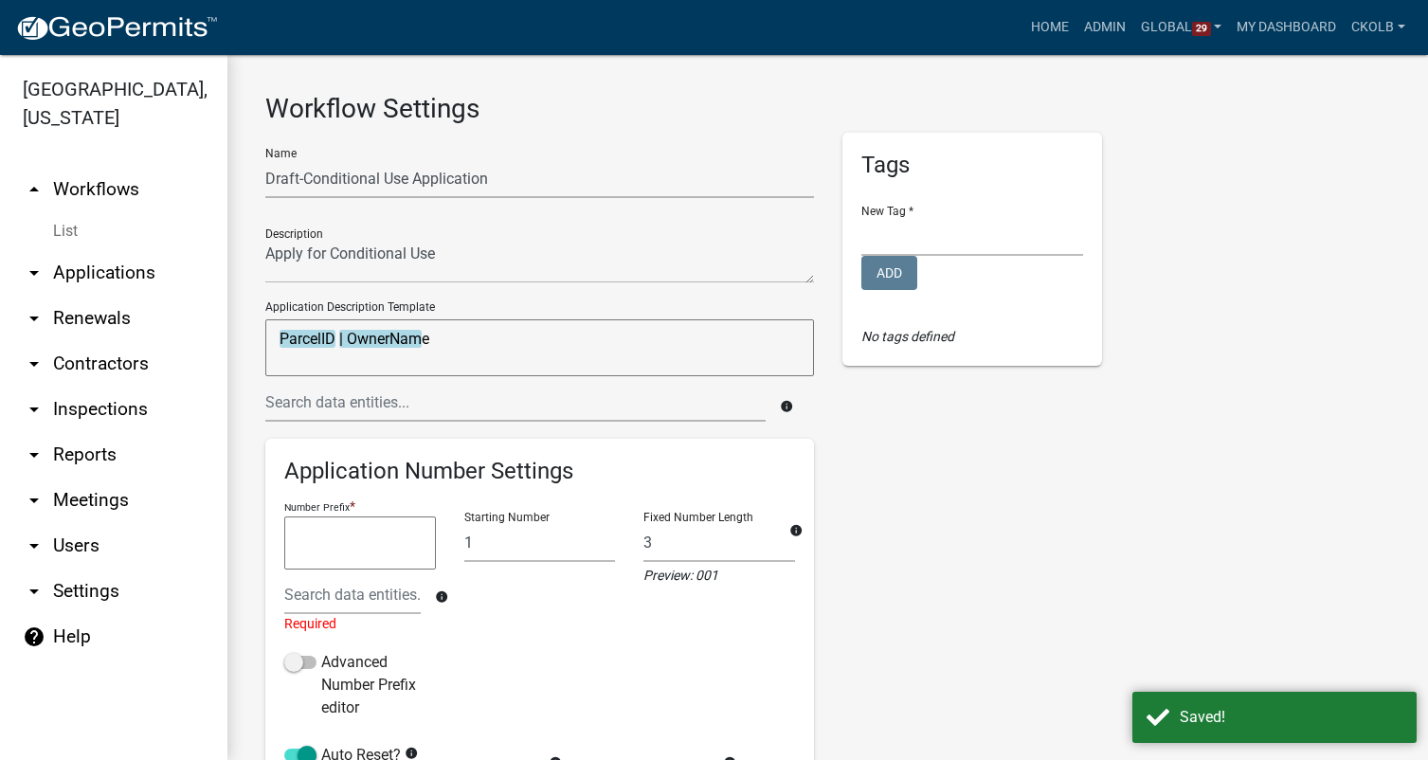
click at [103, 200] on link "arrow_drop_up Workflows" at bounding box center [113, 189] width 227 height 45
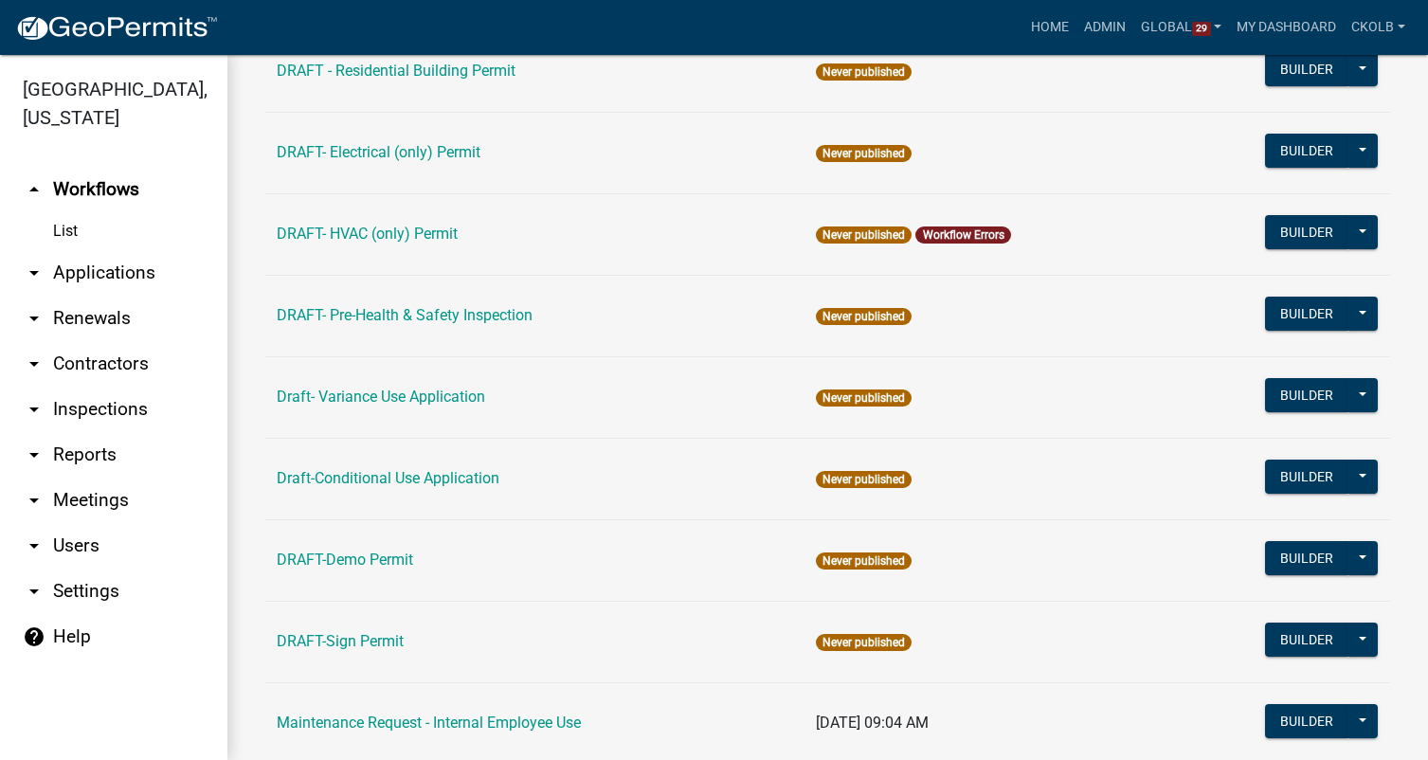
scroll to position [474, 0]
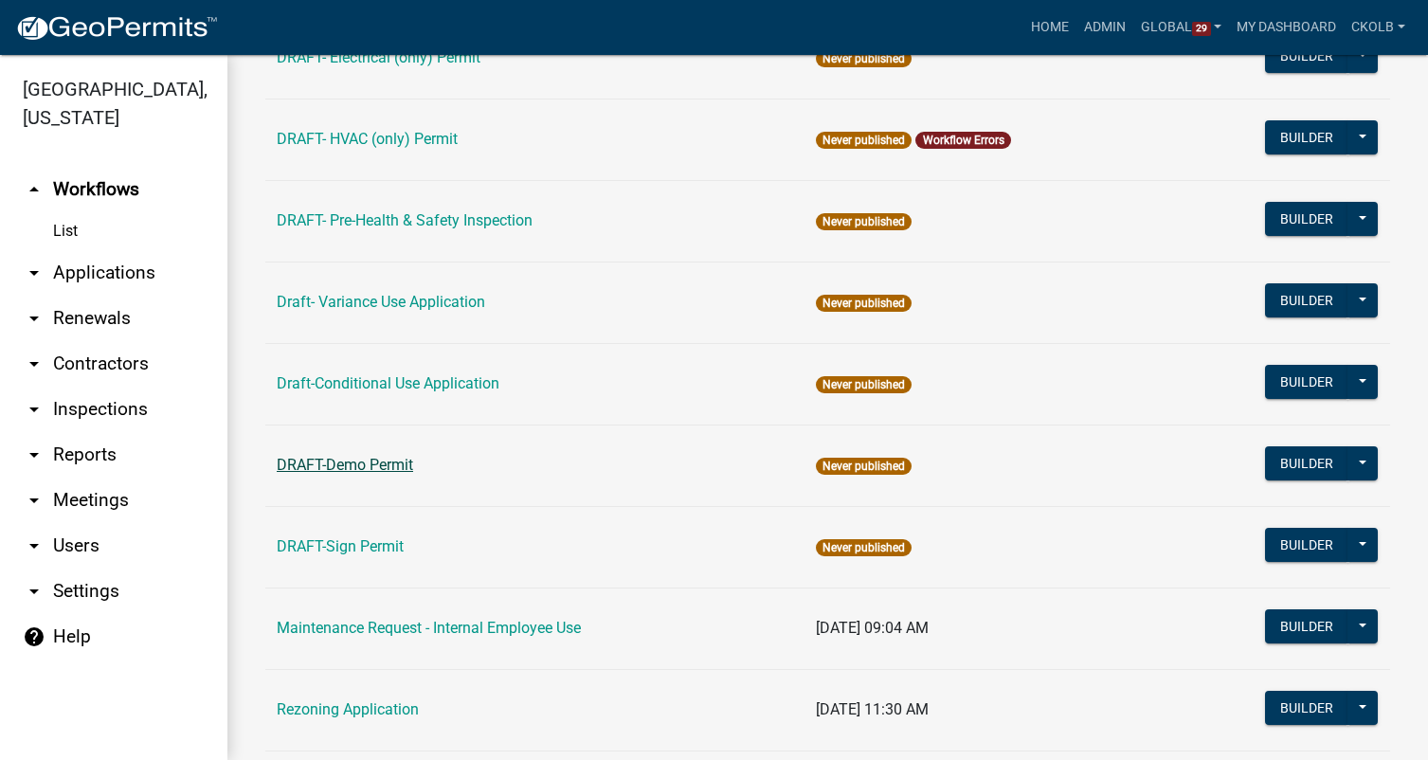
click at [343, 464] on link "DRAFT-Demo Permit" at bounding box center [345, 465] width 136 height 18
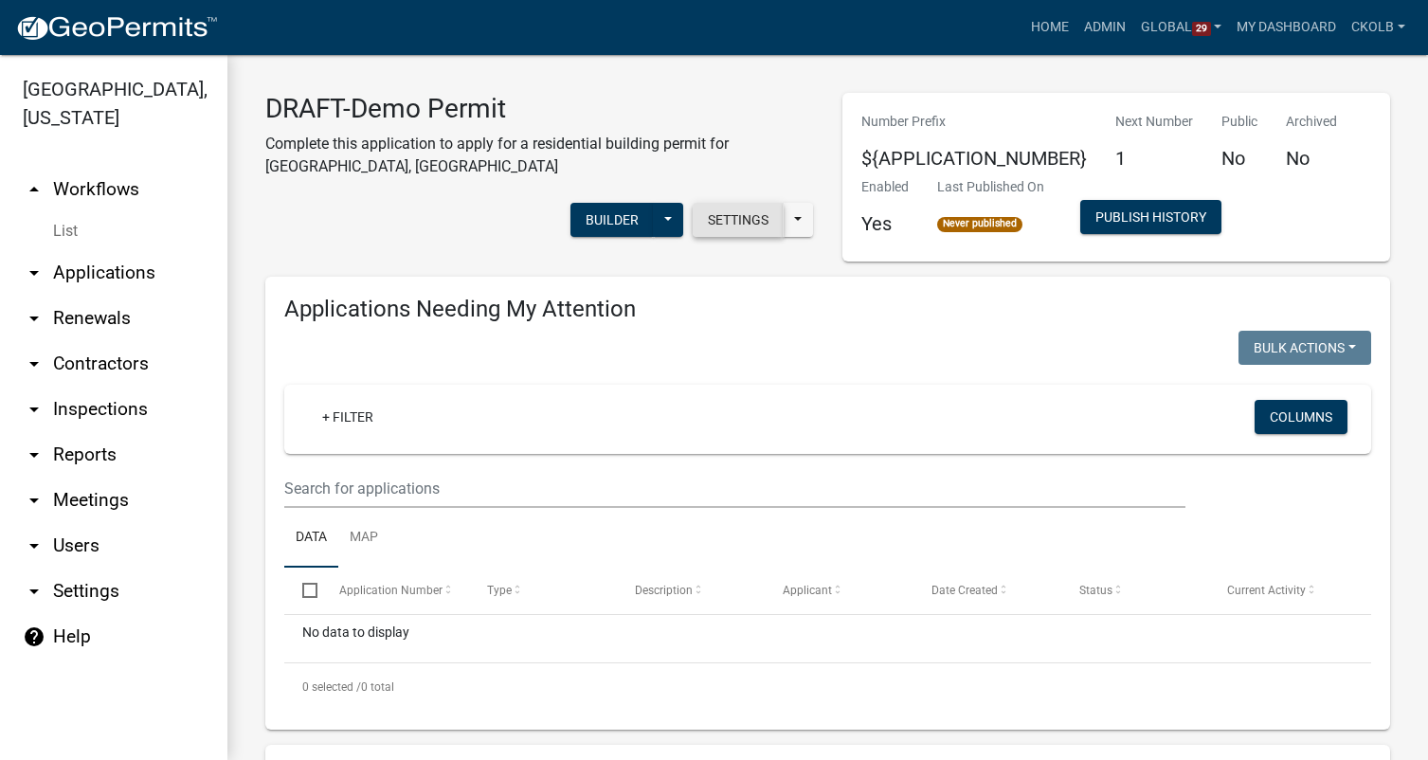
click at [718, 223] on button "Settings" at bounding box center [738, 220] width 91 height 34
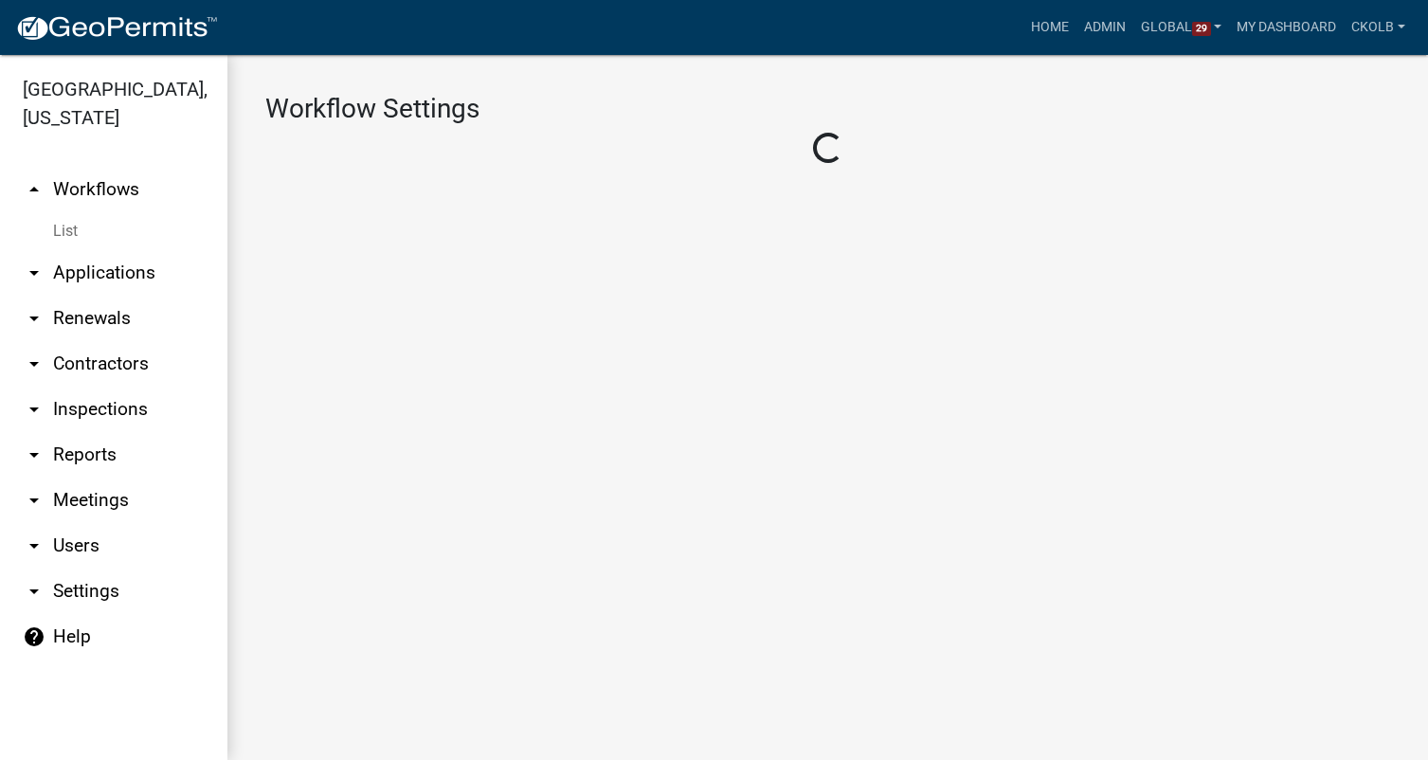
select select "1"
select select "7670adba-a95f-4cb1-9c24-effdf5e7eb9d"
select select
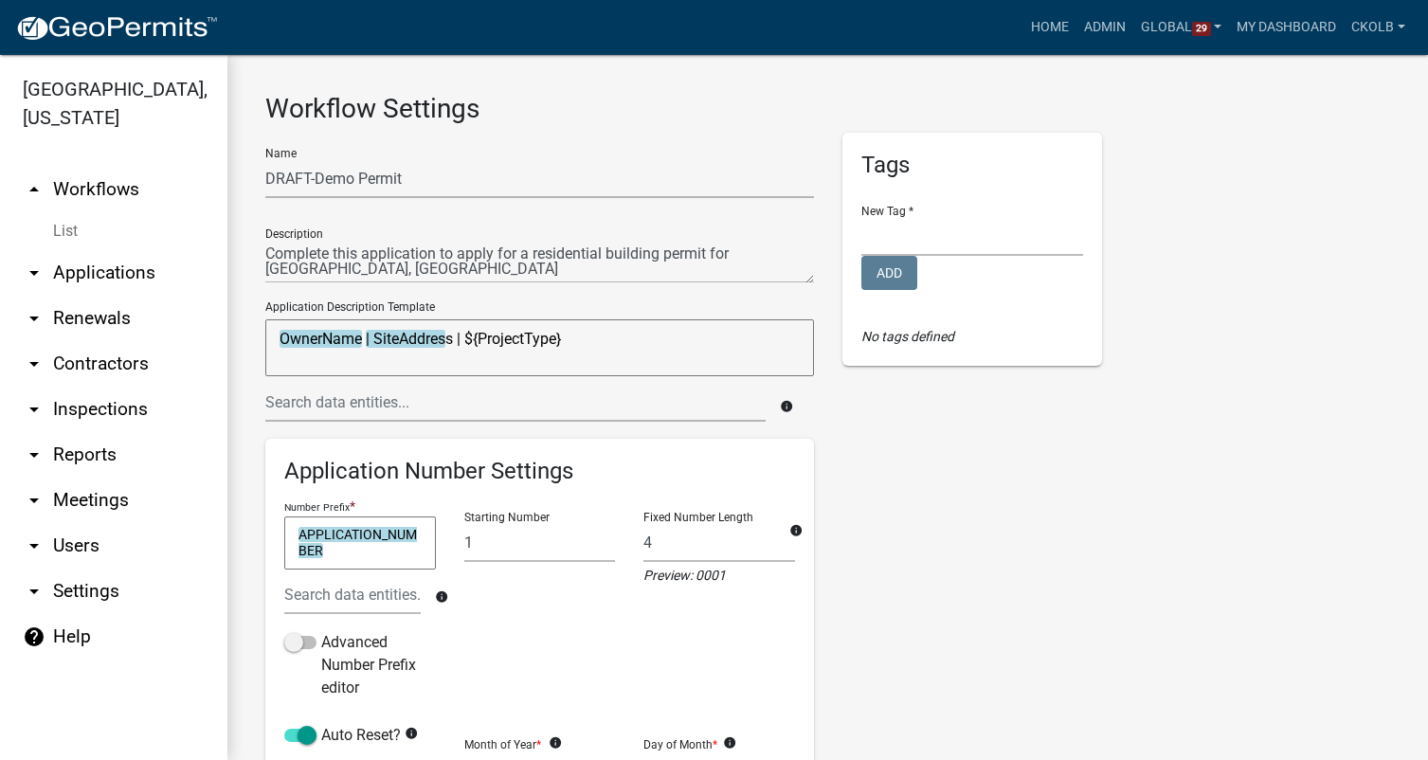
scroll to position [95, 0]
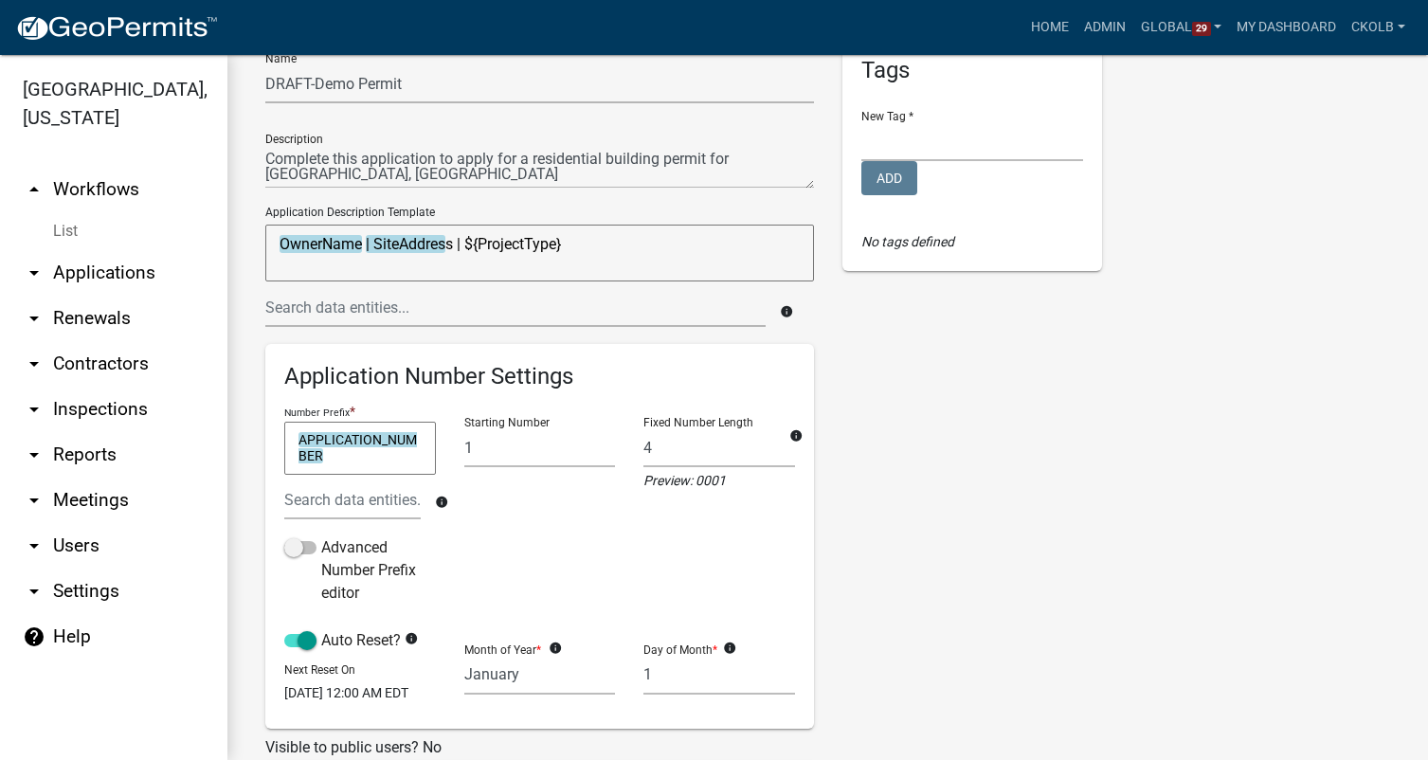
drag, startPoint x: 361, startPoint y: 462, endPoint x: 226, endPoint y: 434, distance: 138.3
click at [226, 434] on div "[GEOGRAPHIC_DATA], [US_STATE] arrow_drop_up Workflows List arrow_drop_down Appl…" at bounding box center [714, 407] width 1428 height 705
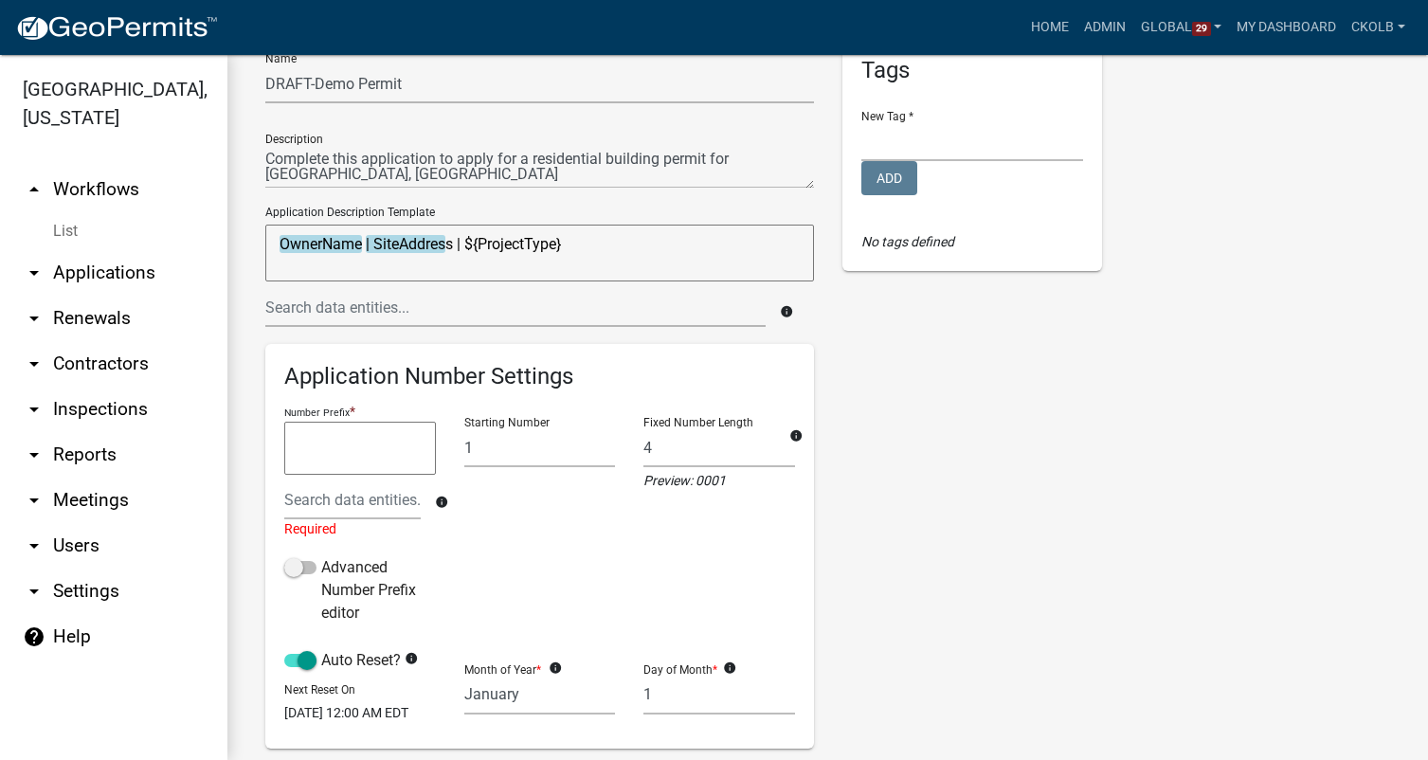
click at [868, 406] on div "Tags New Tag * Building Permits Complaints Personnel Planning & Zoning Add No t…" at bounding box center [972, 556] width 288 height 1036
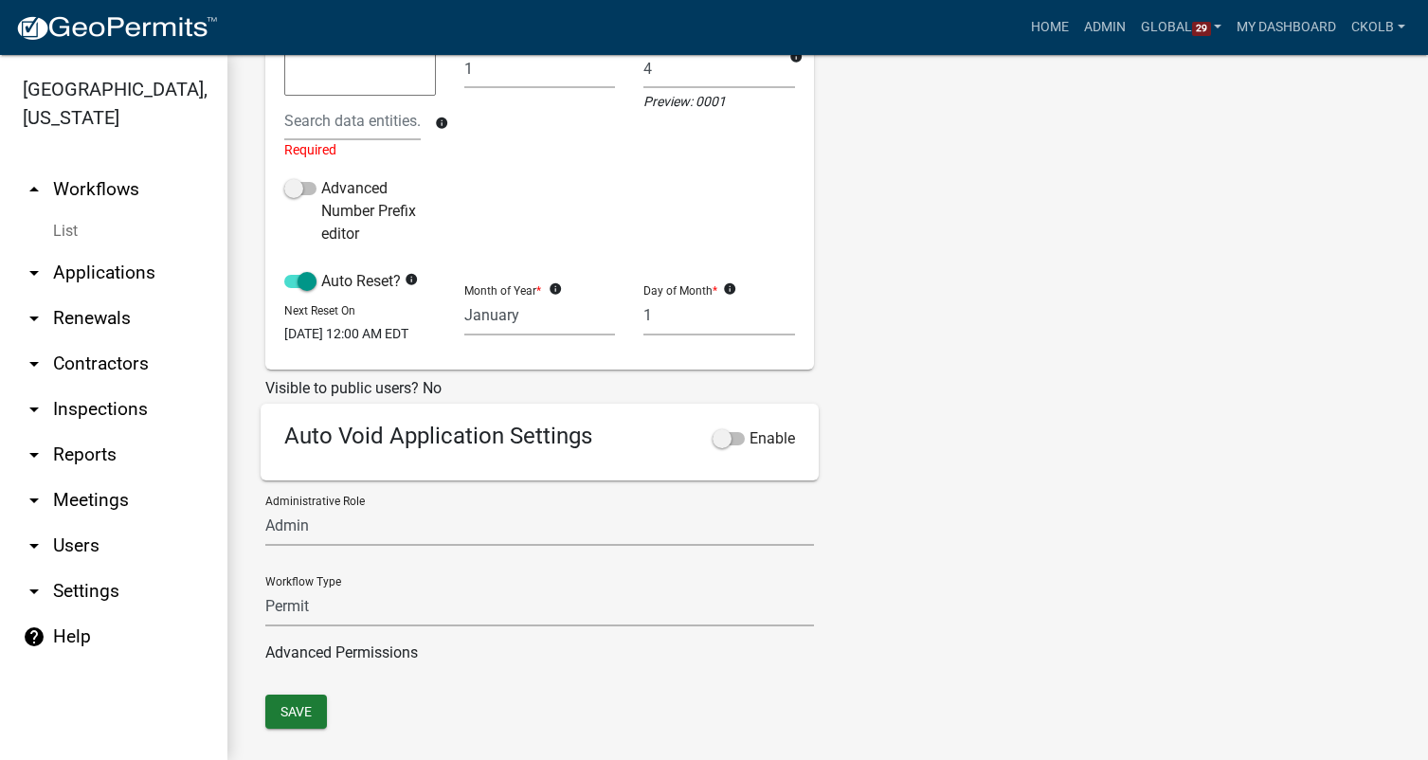
scroll to position [515, 0]
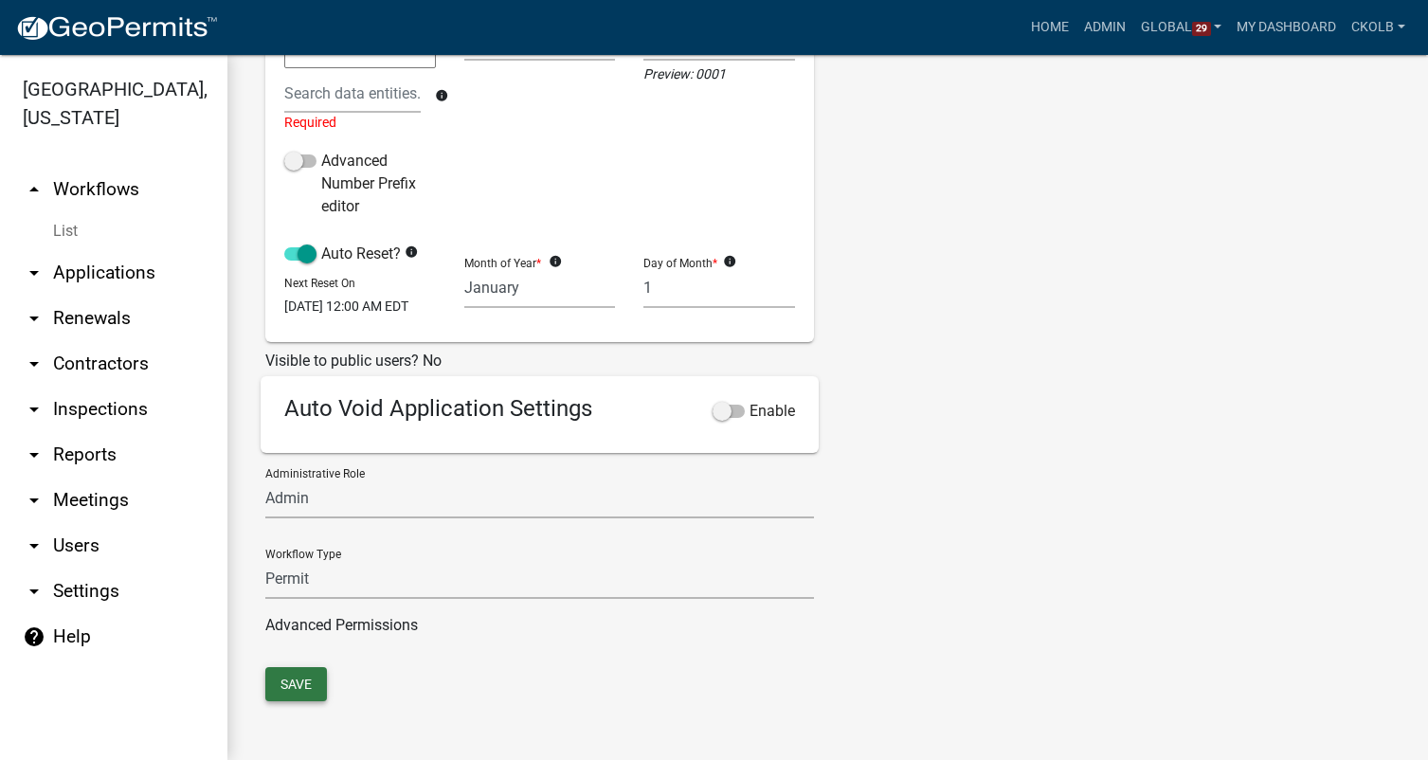
click at [310, 687] on button "Save" at bounding box center [296, 684] width 62 height 34
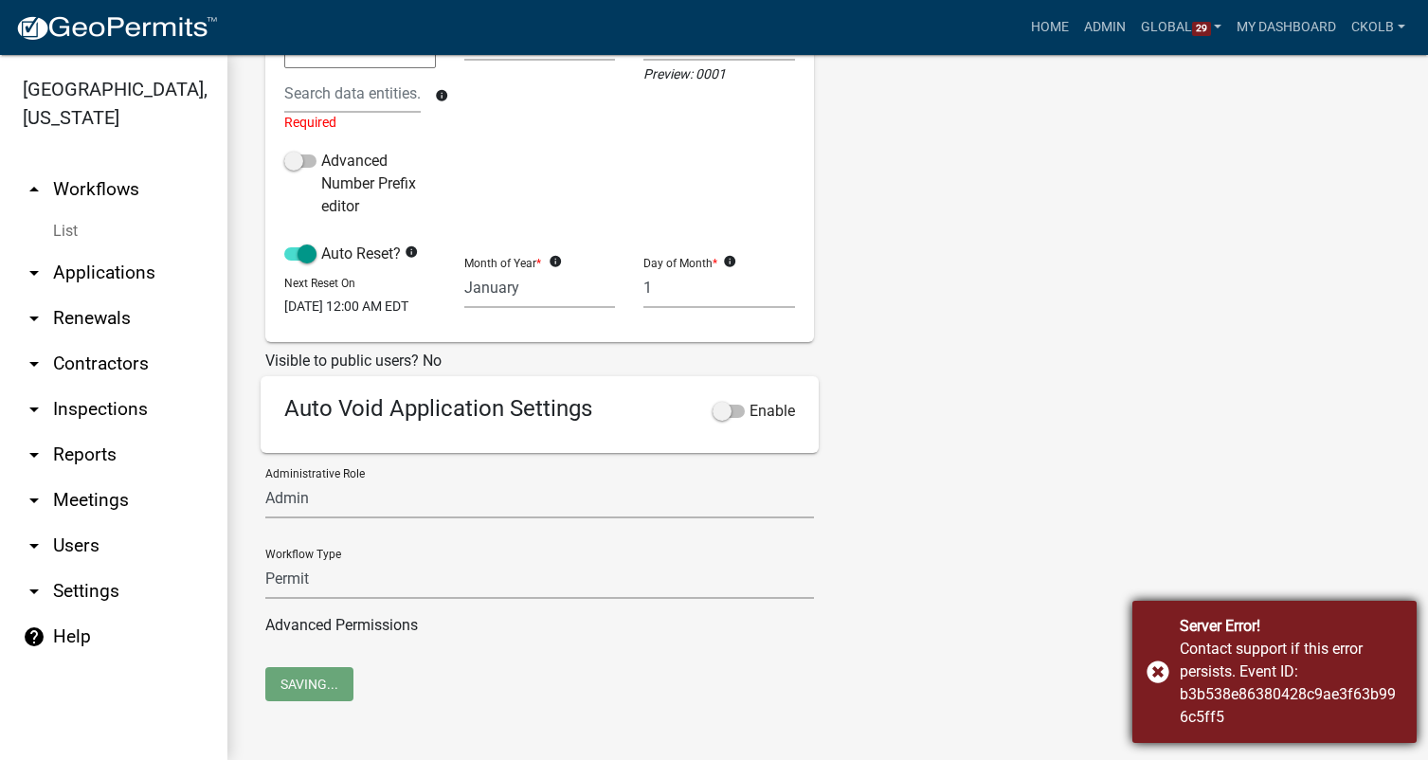
click at [1157, 669] on div "Server Error! Contact support if this error persists. Event ID: b3b538e86380428…" at bounding box center [1275, 672] width 284 height 142
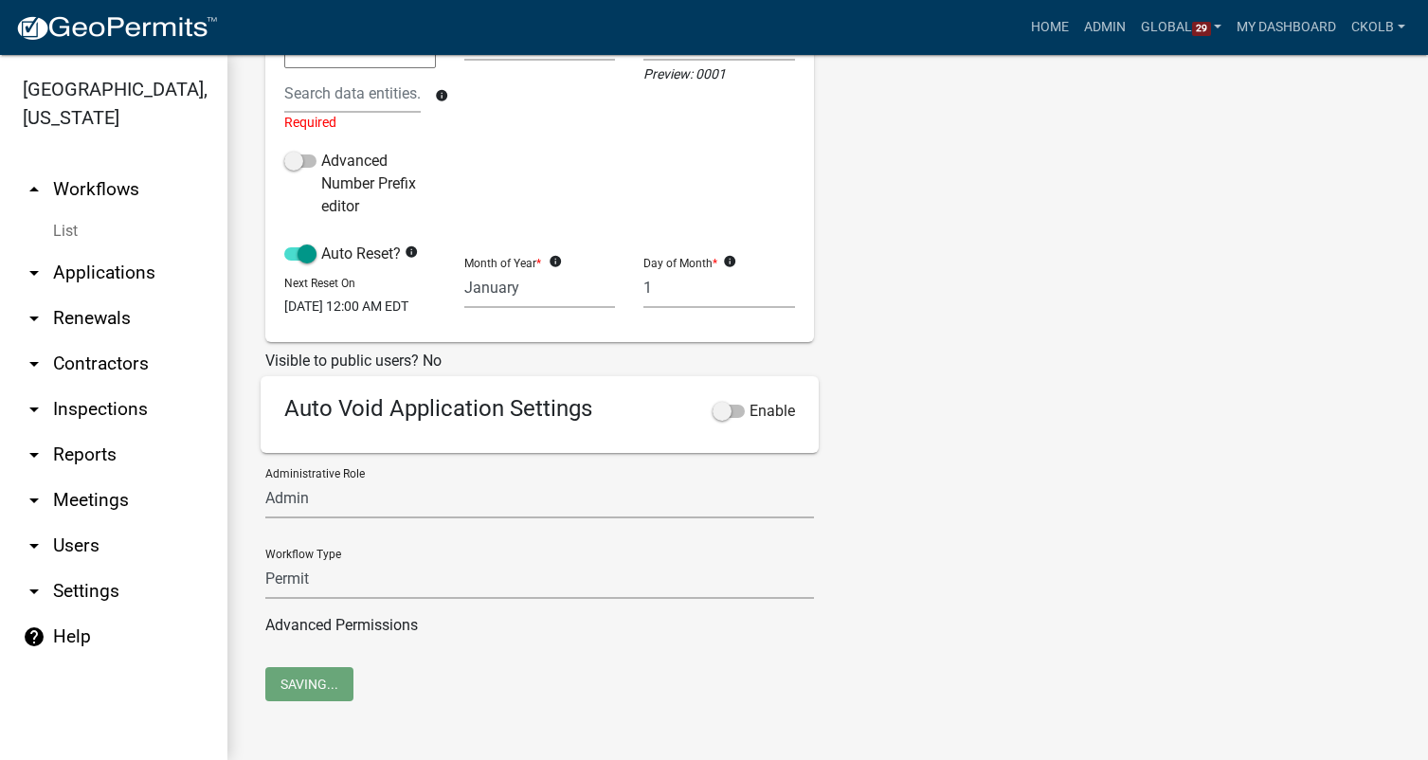
click at [914, 435] on div "Tags New Tag * Building Permits Complaints Personnel Planning & Zoning Add No t…" at bounding box center [972, 149] width 288 height 1036
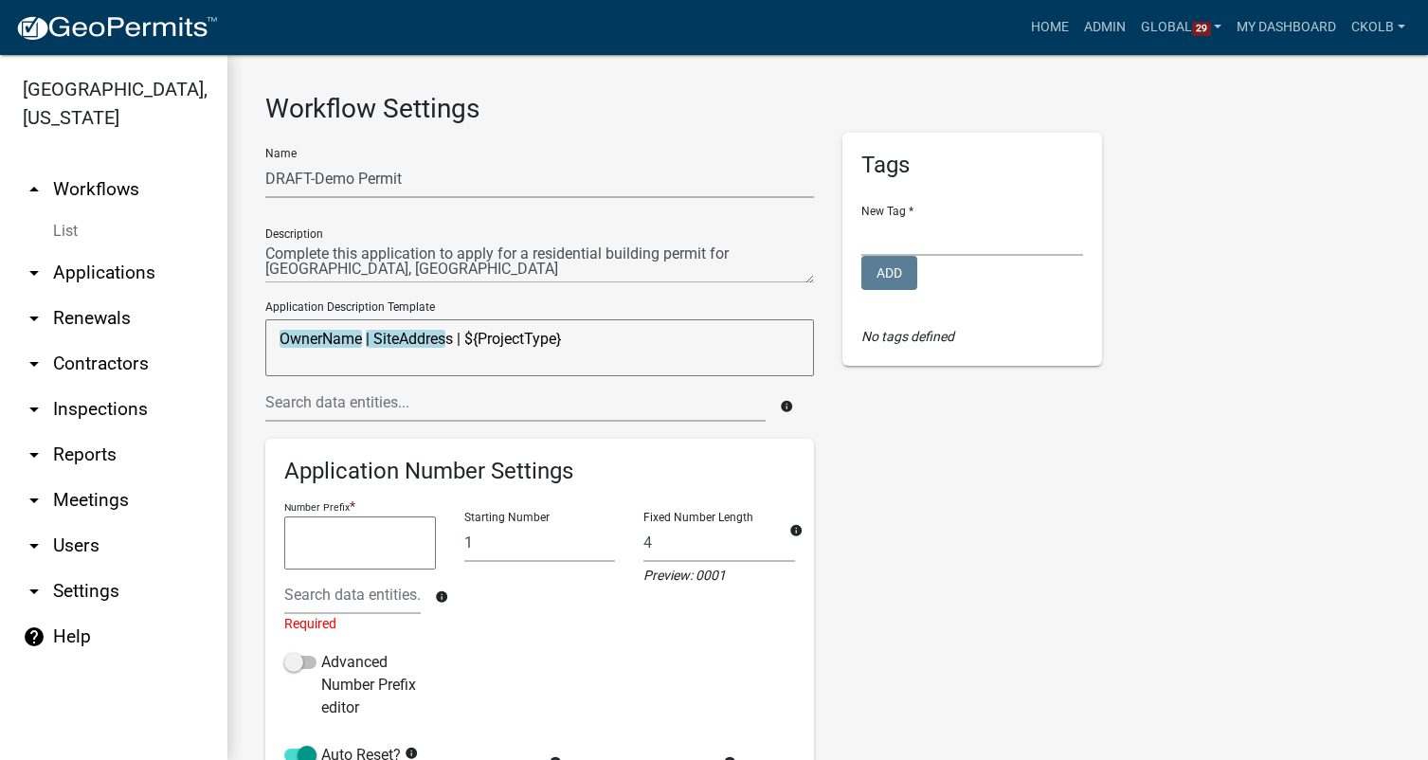
scroll to position [0, 0]
drag, startPoint x: 608, startPoint y: 348, endPoint x: 469, endPoint y: 347, distance: 138.4
click at [469, 347] on textarea "OwnerName | SiteAddress | ${ProjectType}" at bounding box center [539, 347] width 549 height 57
type textarea "OwnerName | SiteAddress |"
click at [929, 460] on div "Tags New Tag * Building Permits Complaints Personnel Planning & Zoning Add No t…" at bounding box center [972, 651] width 288 height 1036
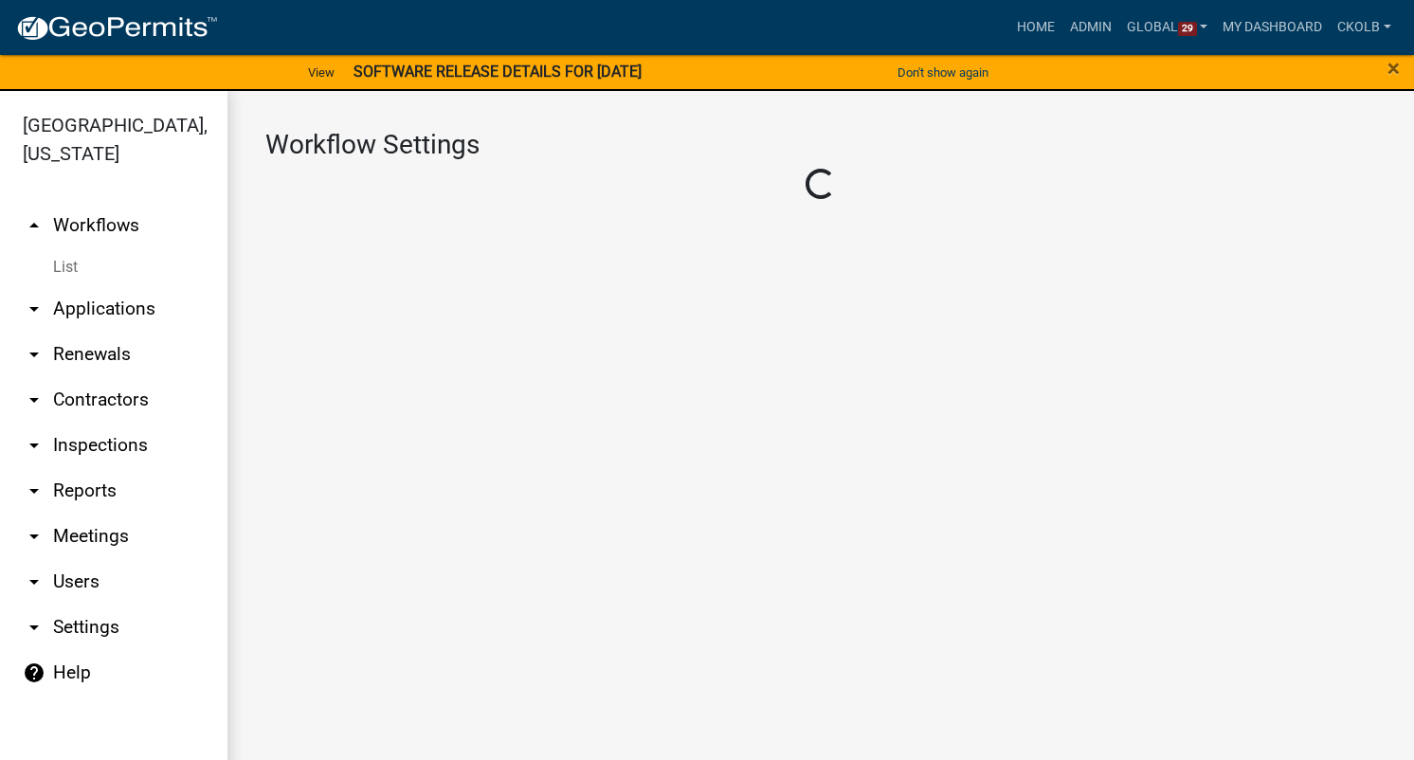
select select "1"
select select "7670adba-a95f-4cb1-9c24-effdf5e7eb9d"
select select
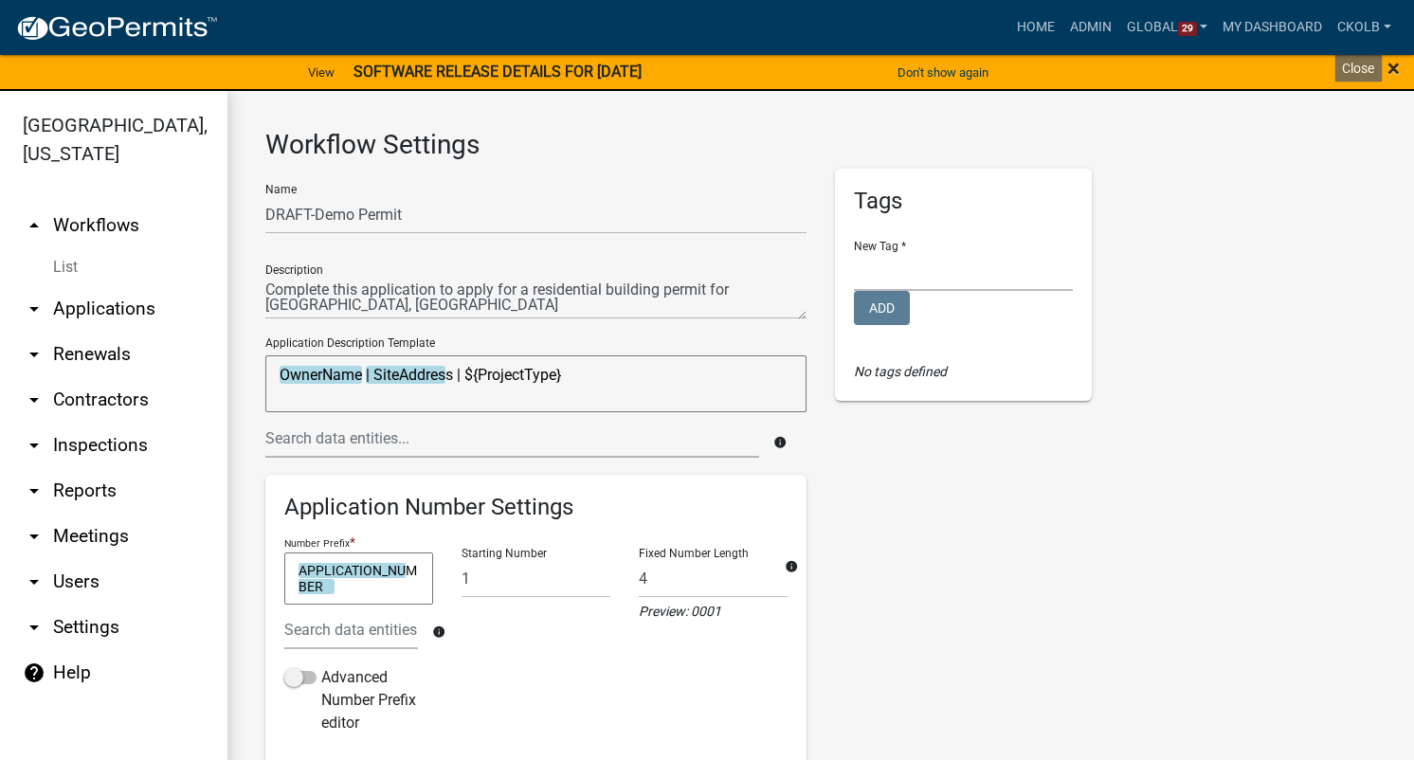
click at [1393, 66] on span "×" at bounding box center [1394, 68] width 12 height 27
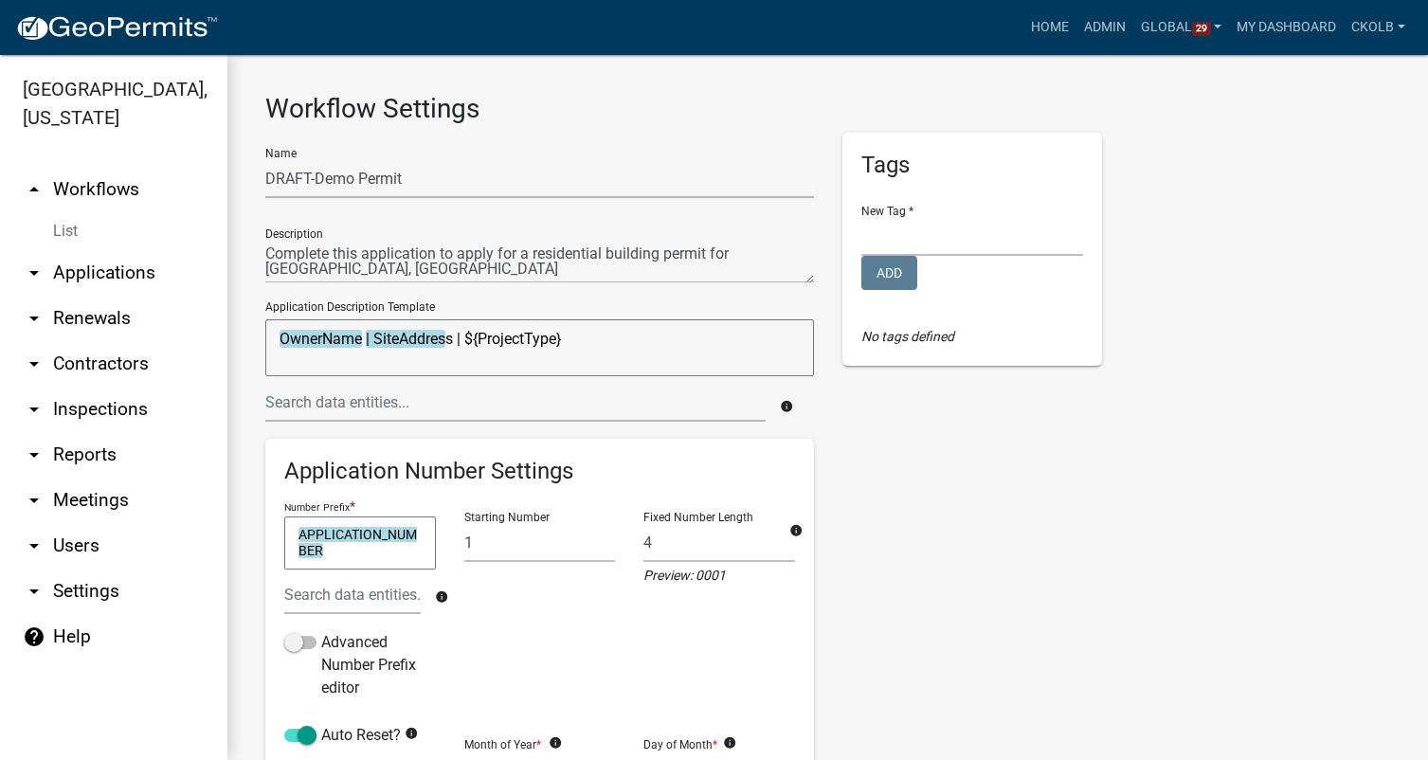
drag, startPoint x: 584, startPoint y: 336, endPoint x: 466, endPoint y: 336, distance: 117.5
click at [466, 336] on textarea "OwnerName | SiteAddress | ${ProjectType}" at bounding box center [539, 347] width 549 height 57
type textarea "OwnerName | SiteAddress |"
click at [970, 526] on div "Tags New Tag * Building Permits Complaints Personnel Planning & Zoning Add No t…" at bounding box center [972, 641] width 288 height 1016
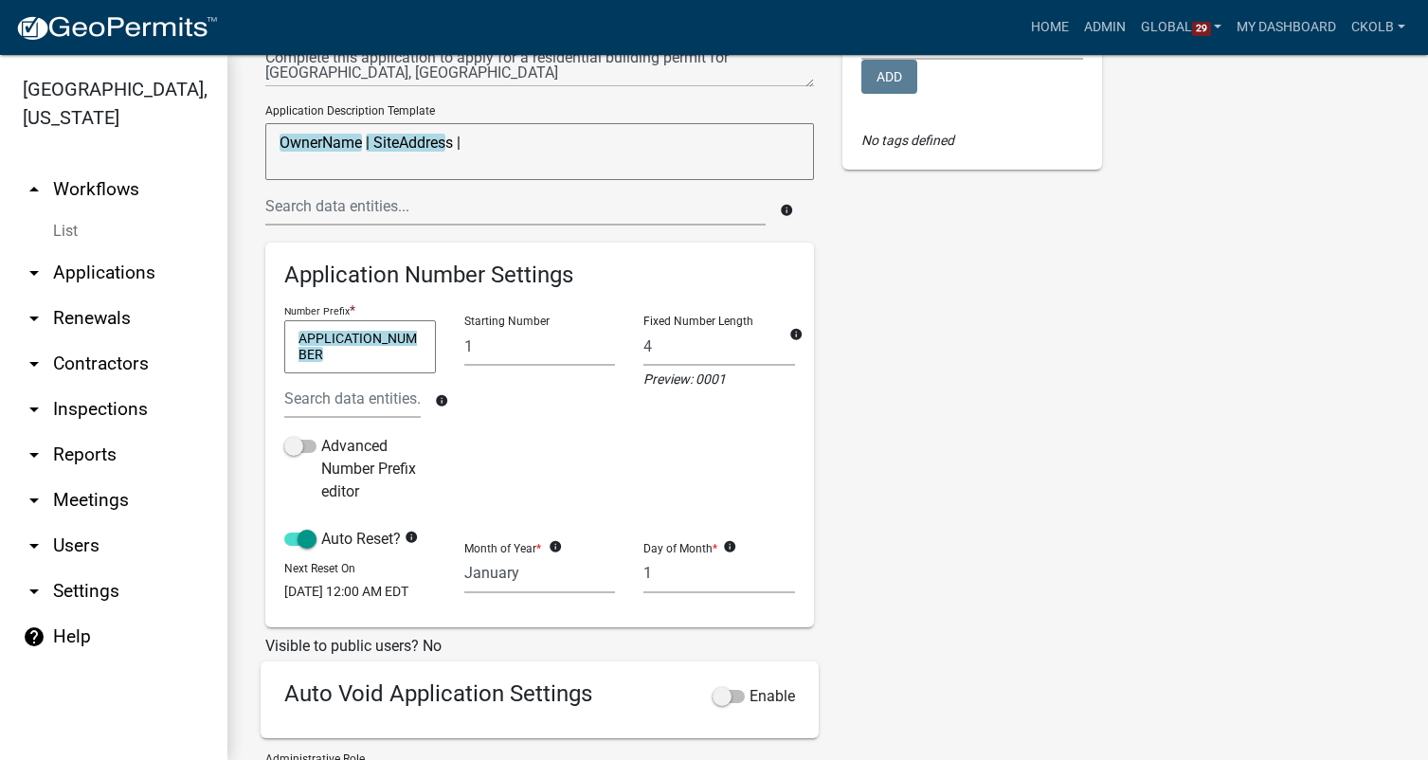
scroll to position [474, 0]
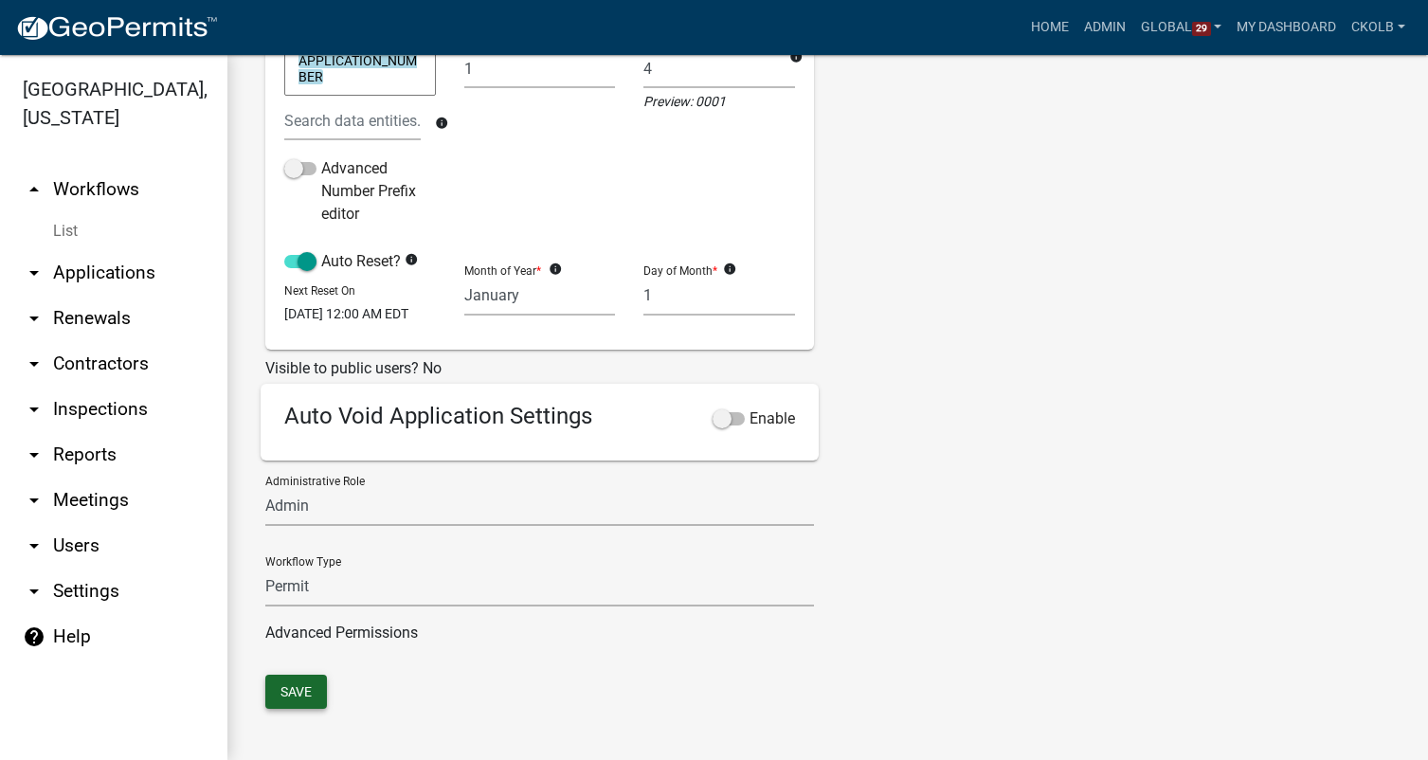
click at [304, 705] on button "Save" at bounding box center [296, 692] width 62 height 34
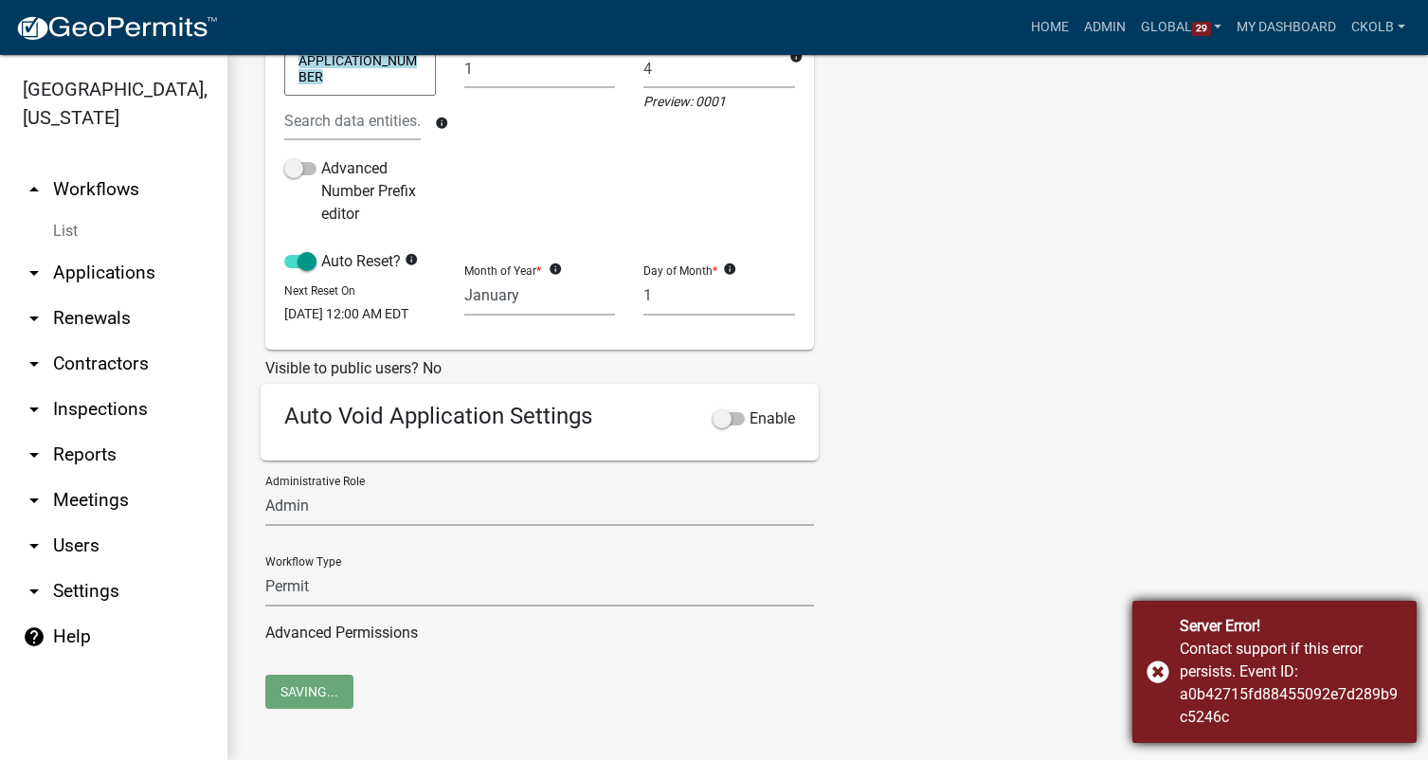
click at [1154, 678] on div "Server Error! Contact support if this error persists. Event ID: a0b42715fd88455…" at bounding box center [1275, 672] width 284 height 142
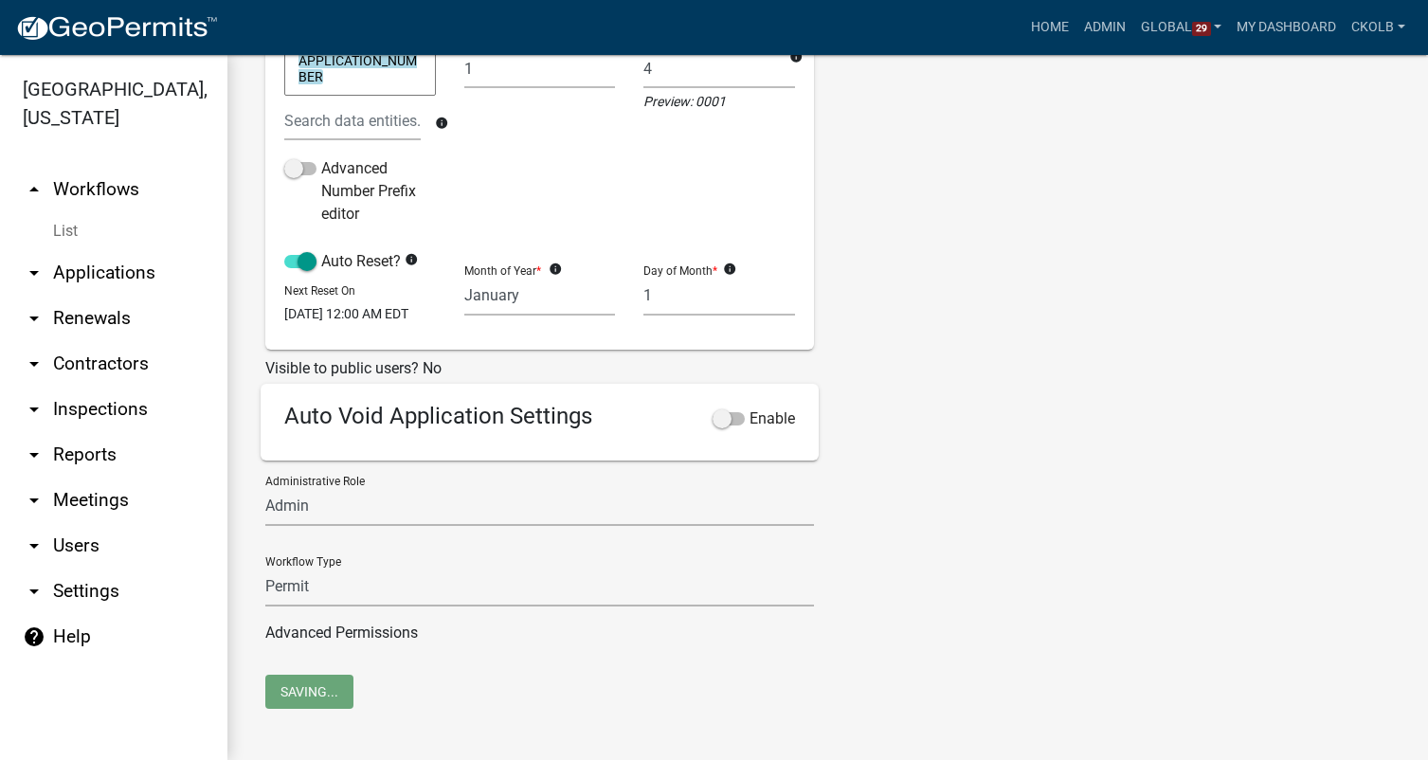
click at [996, 527] on div "Tags New Tag * Building Permits Complaints Personnel Planning & Zoning Add No t…" at bounding box center [972, 167] width 288 height 1016
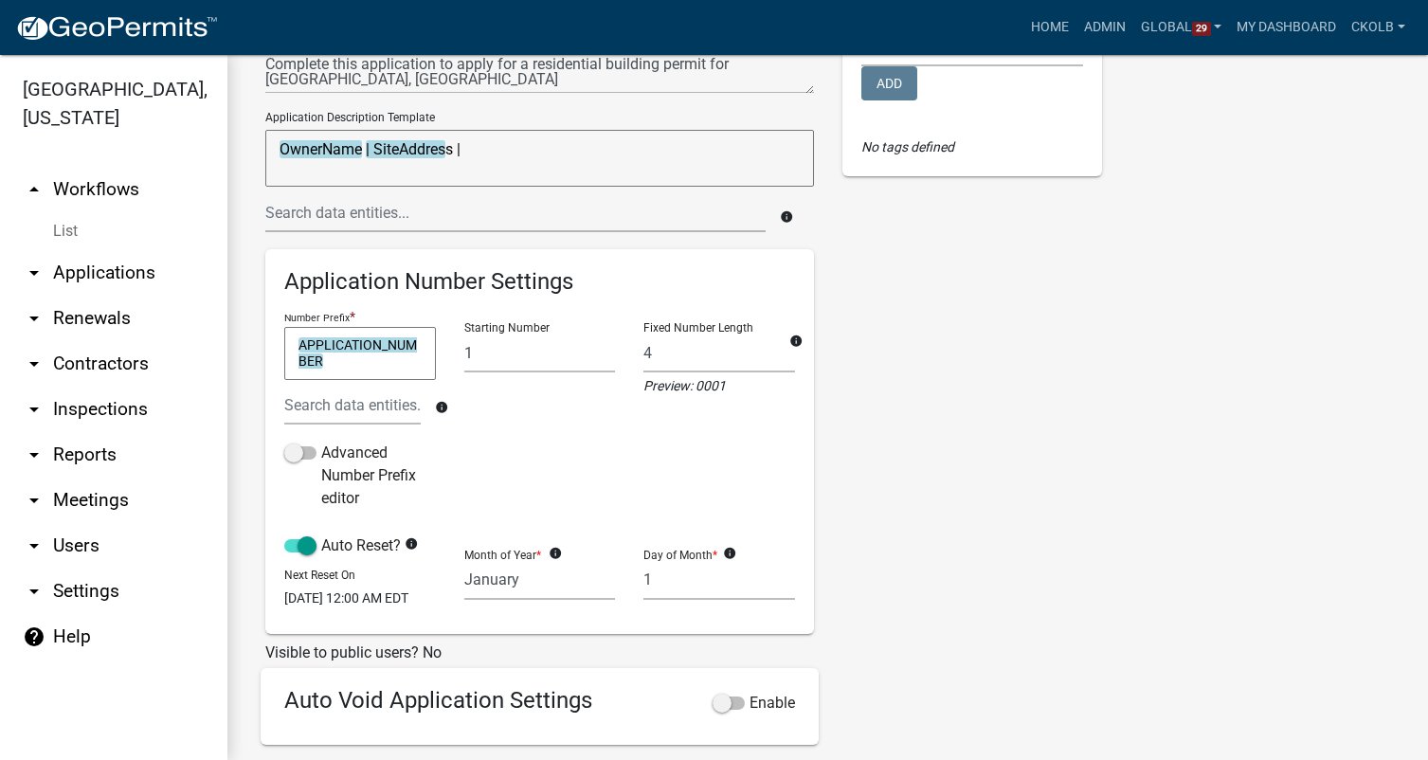
scroll to position [0, 0]
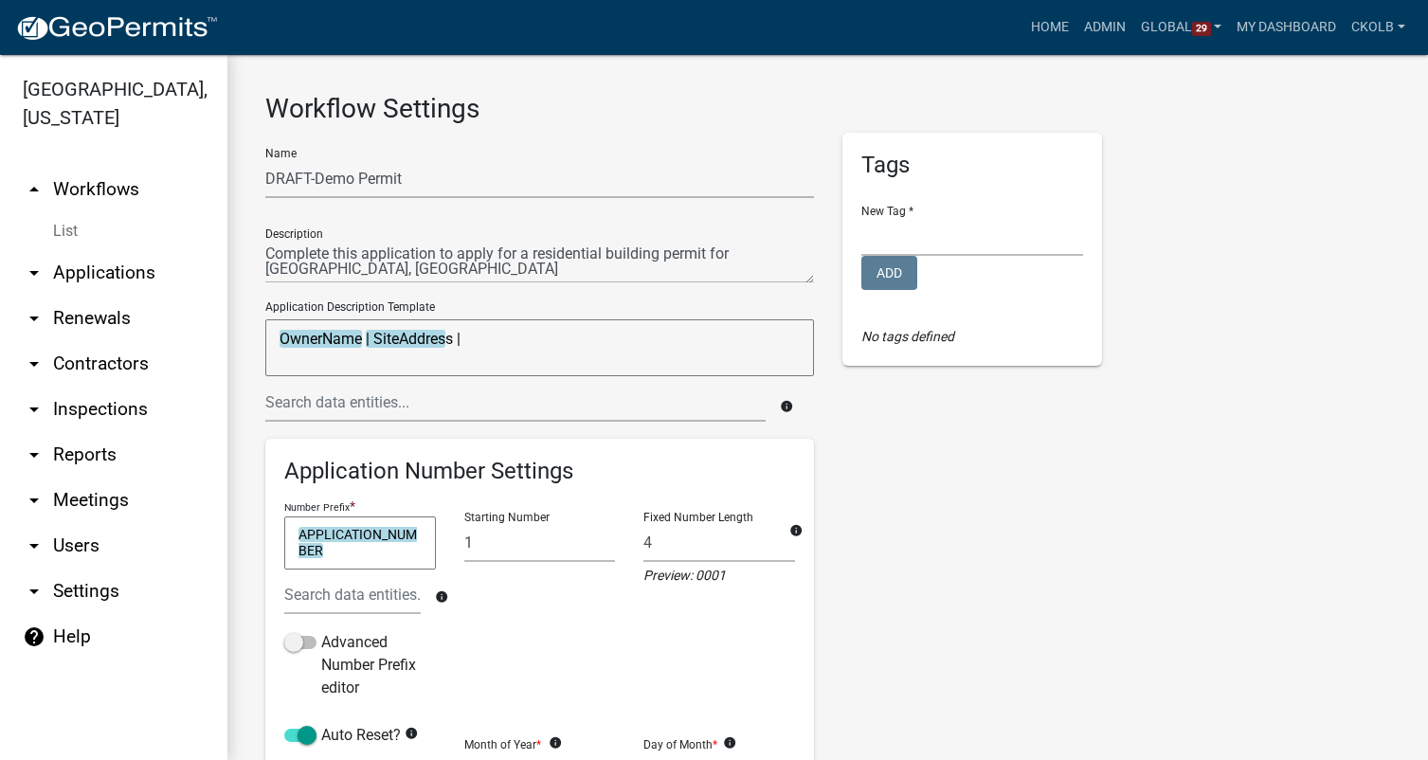
click at [89, 184] on link "arrow_drop_up Workflows" at bounding box center [113, 189] width 227 height 45
